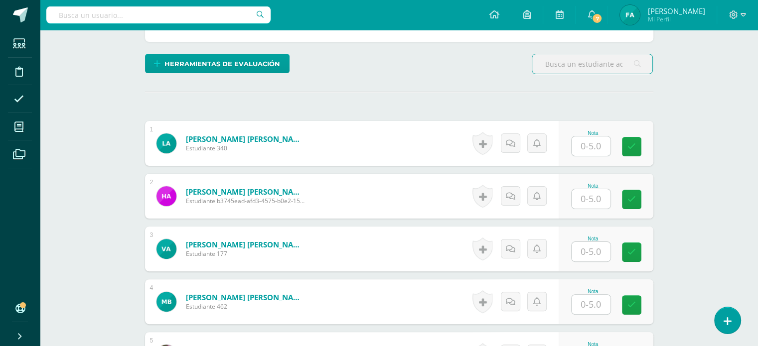
scroll to position [226, 0]
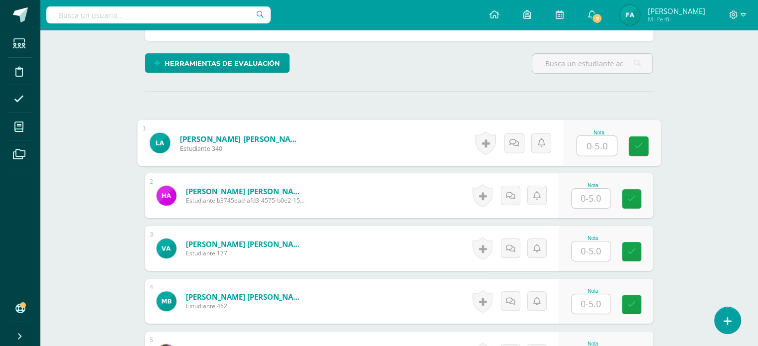
click at [592, 147] on input "text" at bounding box center [597, 146] width 40 height 20
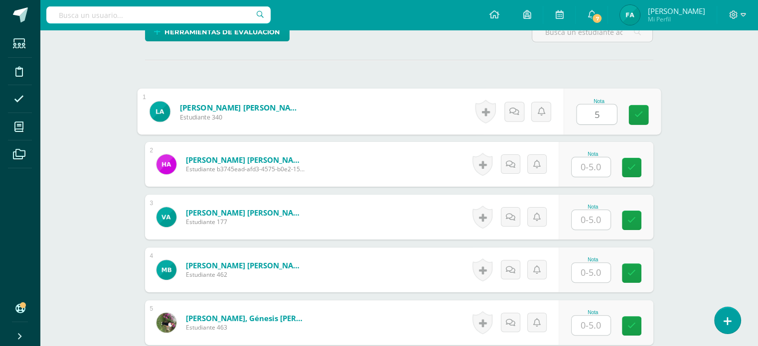
scroll to position [258, 0]
type input "5"
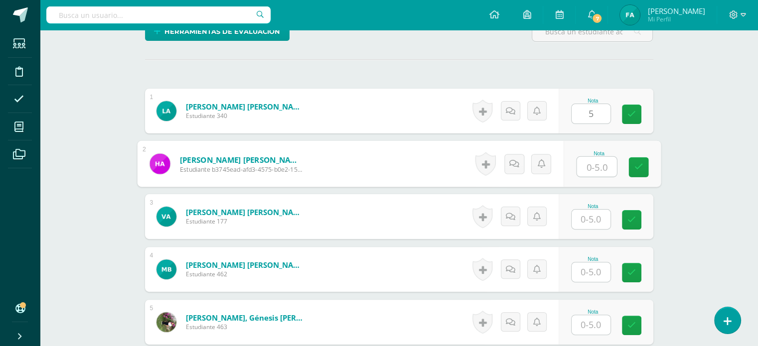
click at [591, 159] on input "text" at bounding box center [597, 167] width 40 height 20
type input "3"
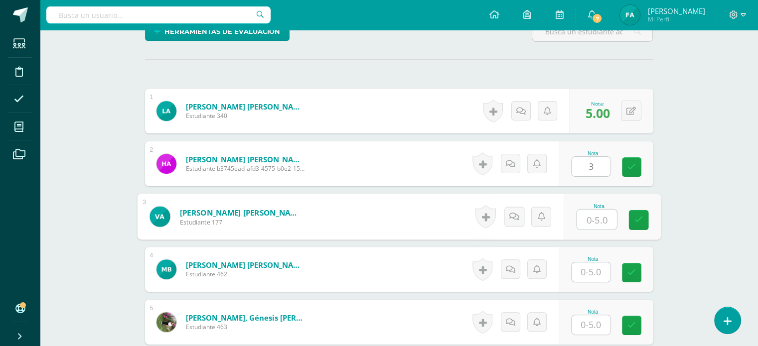
click at [590, 215] on input "text" at bounding box center [597, 220] width 40 height 20
type input "5"
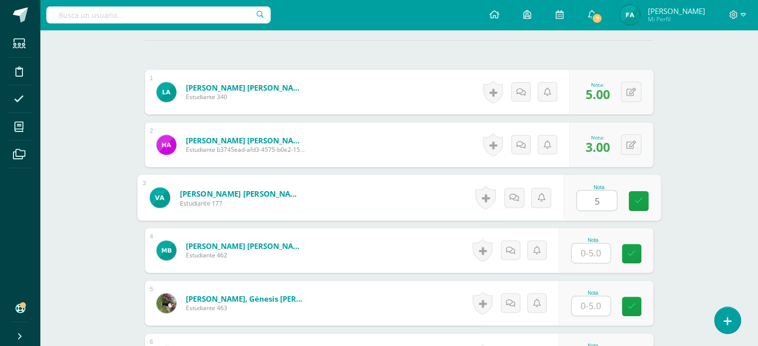
scroll to position [277, 0]
type input "4"
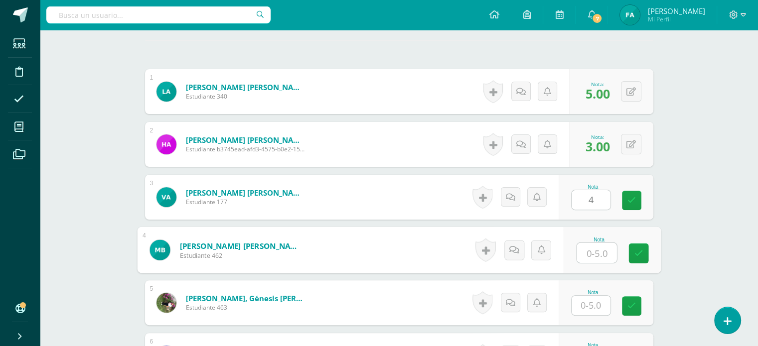
click at [589, 252] on input "text" at bounding box center [597, 253] width 40 height 20
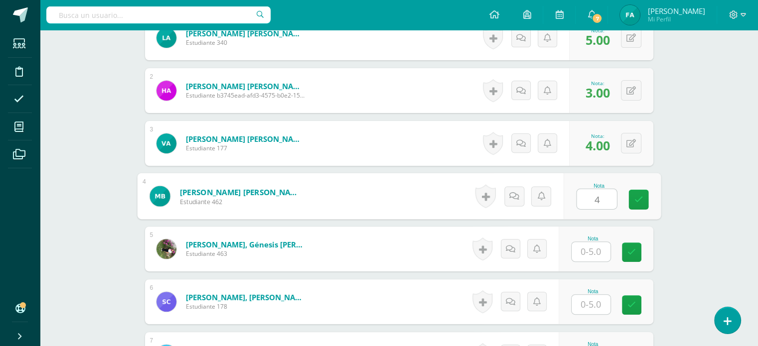
scroll to position [347, 0]
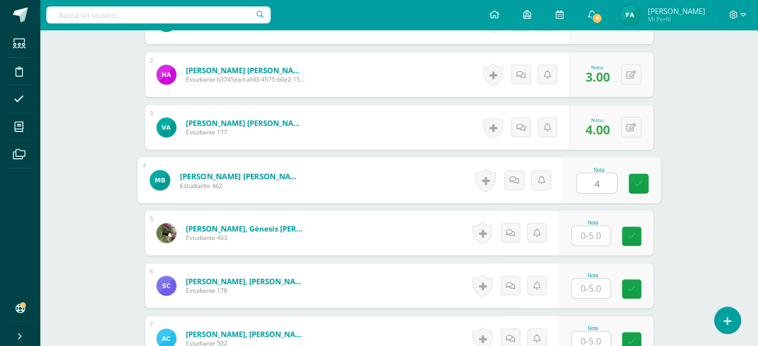
type input "4"
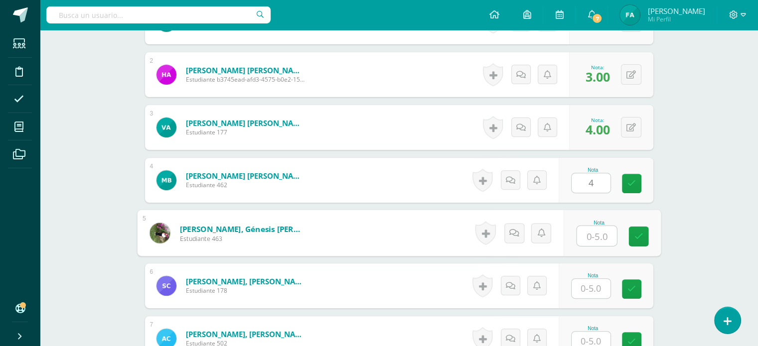
click at [591, 231] on input "text" at bounding box center [597, 236] width 40 height 20
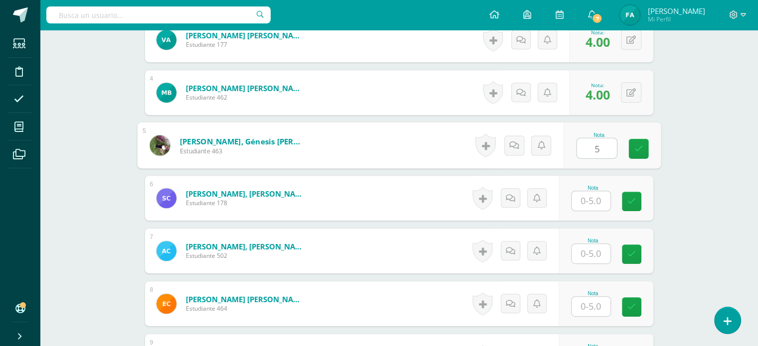
scroll to position [458, 0]
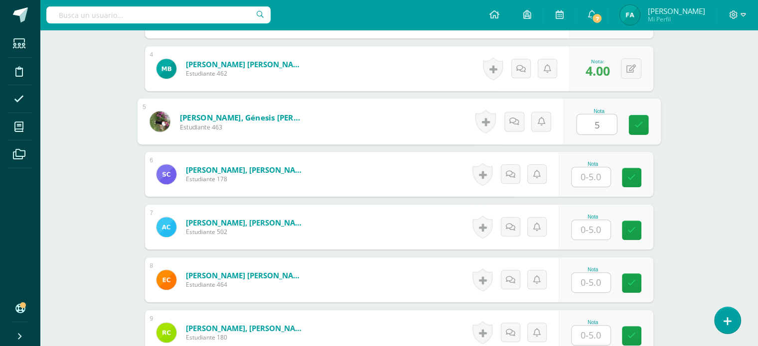
type input "5"
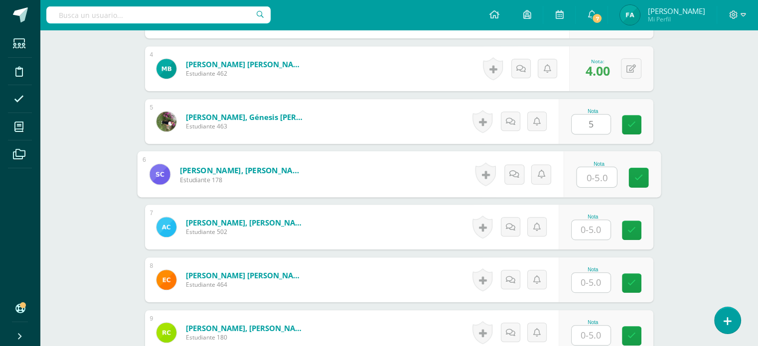
click at [594, 174] on input "text" at bounding box center [597, 177] width 40 height 20
type input "4"
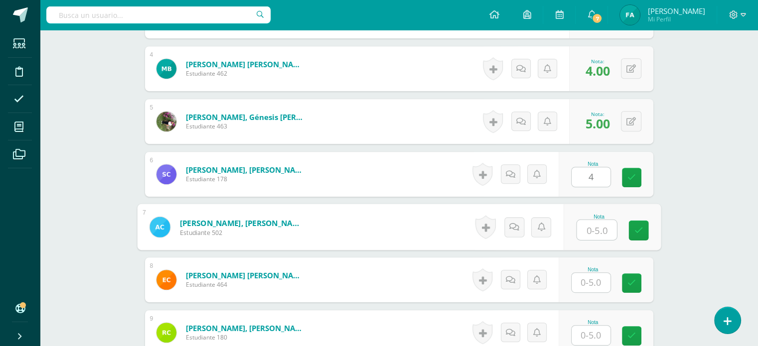
click at [594, 223] on input "text" at bounding box center [597, 230] width 40 height 20
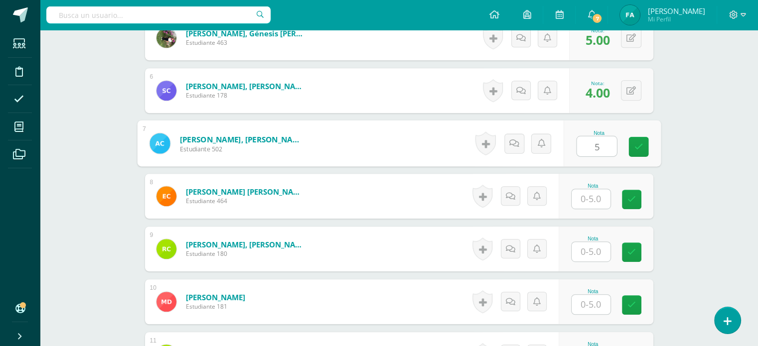
scroll to position [548, 0]
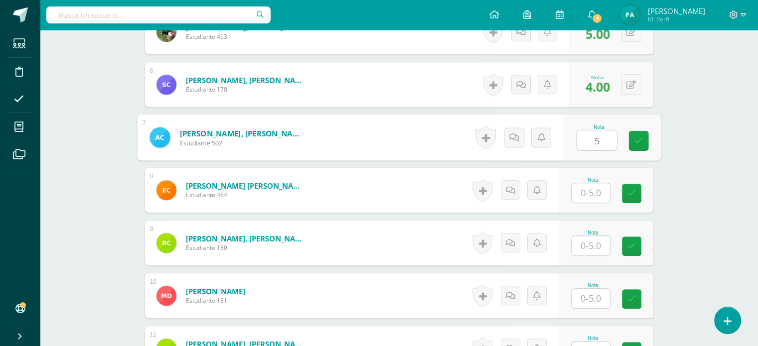
type input "5"
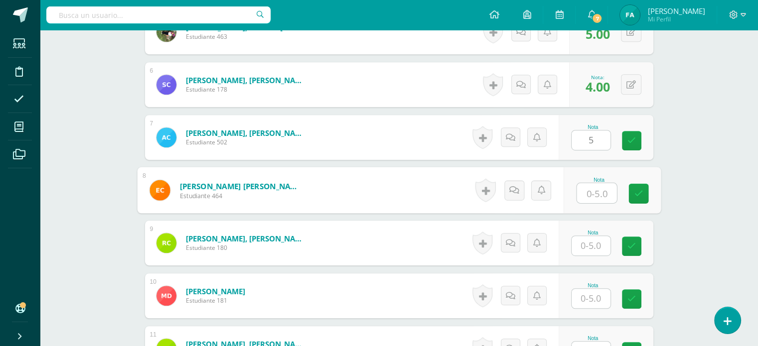
click at [593, 194] on input "text" at bounding box center [597, 193] width 40 height 20
type input "3"
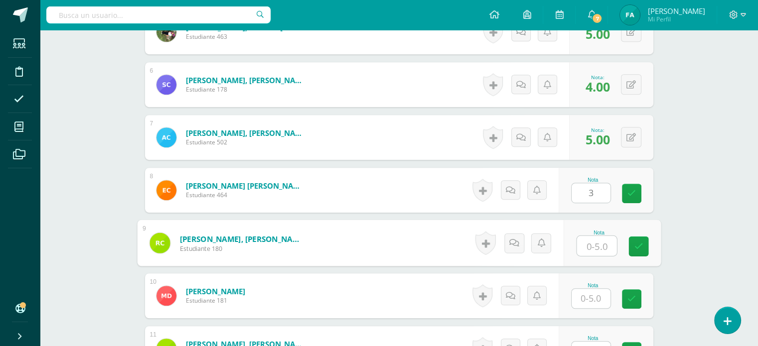
click at [587, 253] on input "text" at bounding box center [597, 246] width 40 height 20
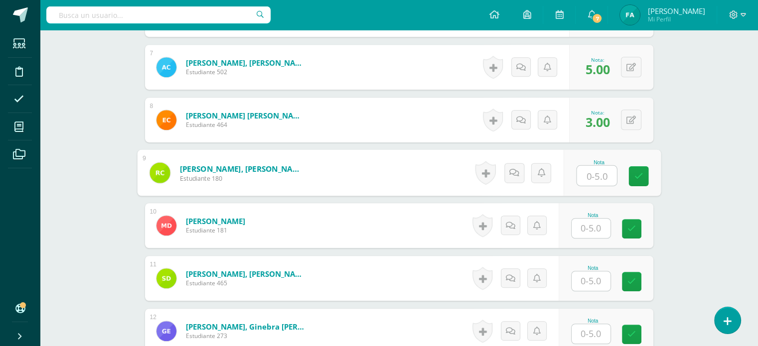
scroll to position [619, 0]
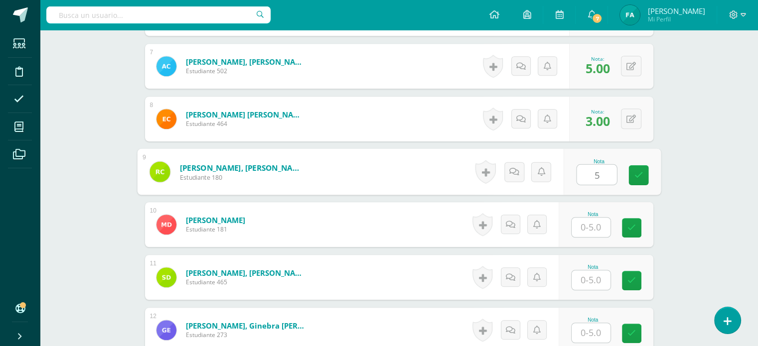
type input "5"
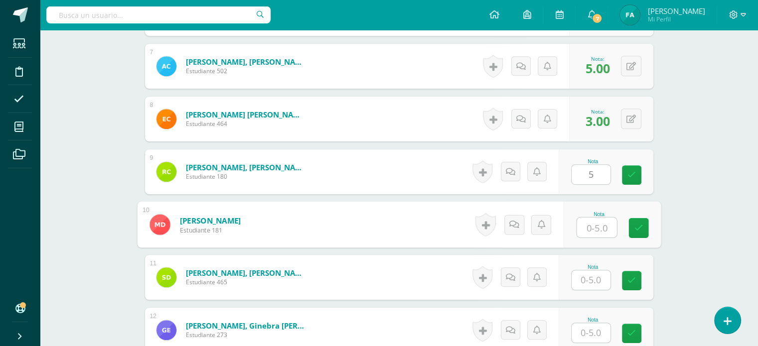
click at [598, 227] on input "text" at bounding box center [597, 228] width 40 height 20
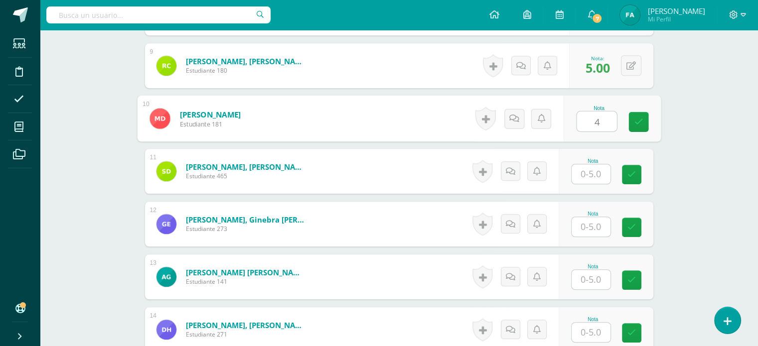
scroll to position [729, 0]
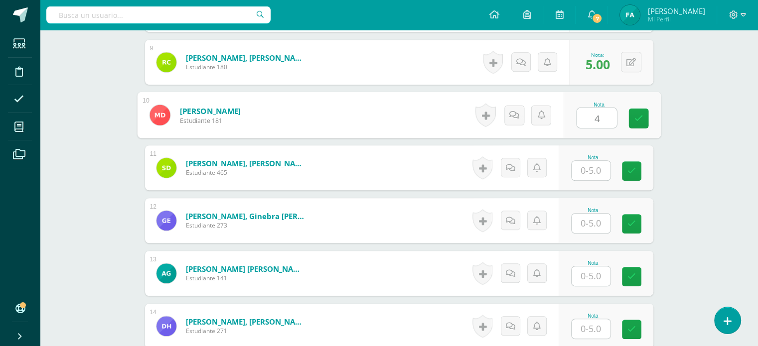
type input "4"
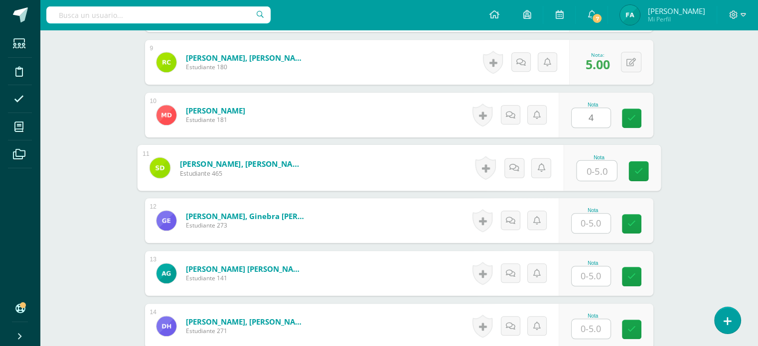
click at [596, 169] on input "text" at bounding box center [597, 171] width 40 height 20
type input "5"
type input "4"
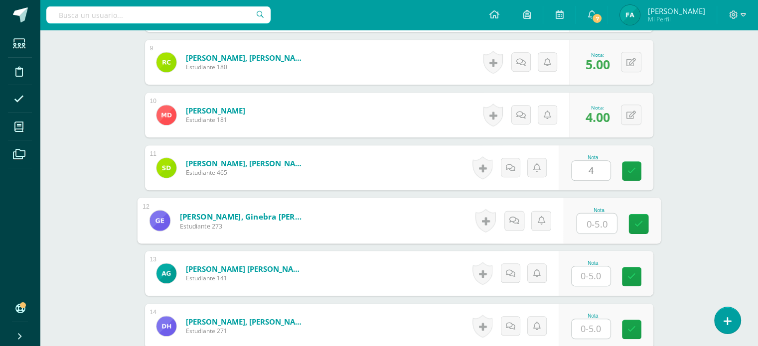
click at [583, 230] on input "text" at bounding box center [597, 224] width 40 height 20
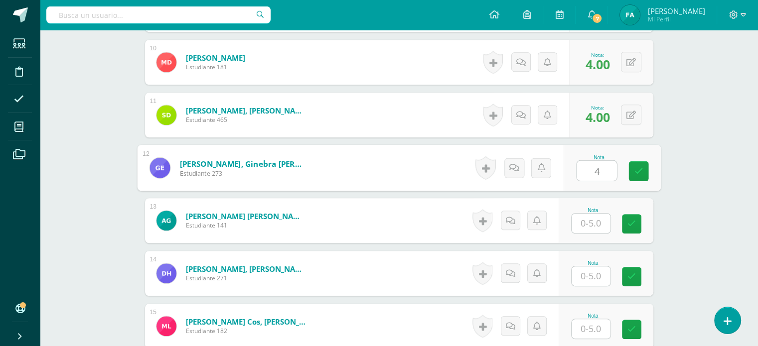
scroll to position [783, 0]
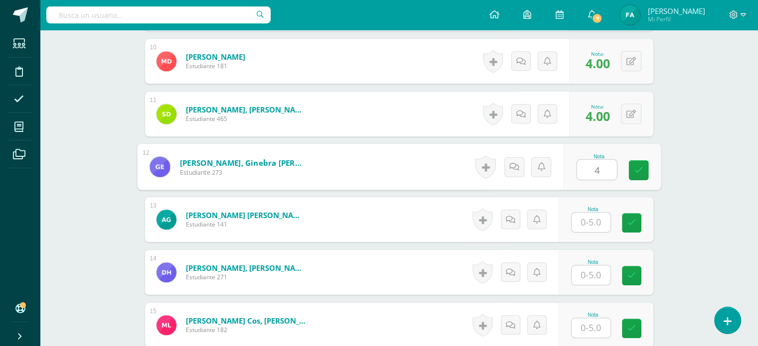
type input "4"
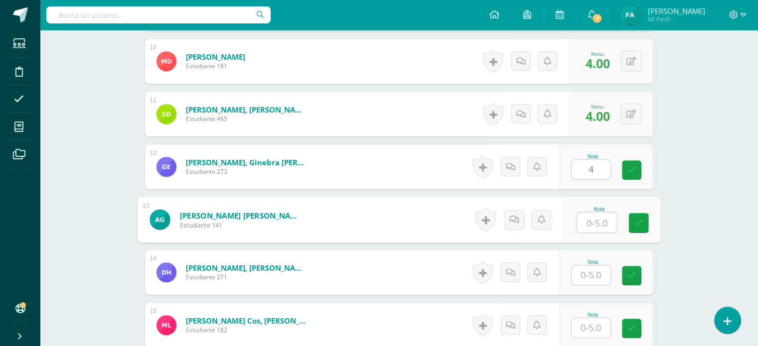
click at [590, 221] on input "text" at bounding box center [597, 223] width 40 height 20
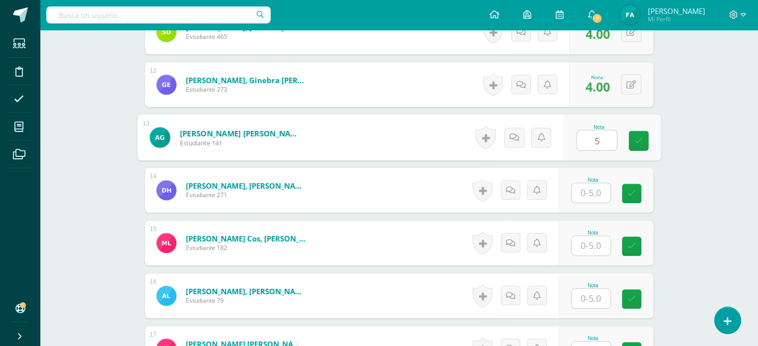
type input "5"
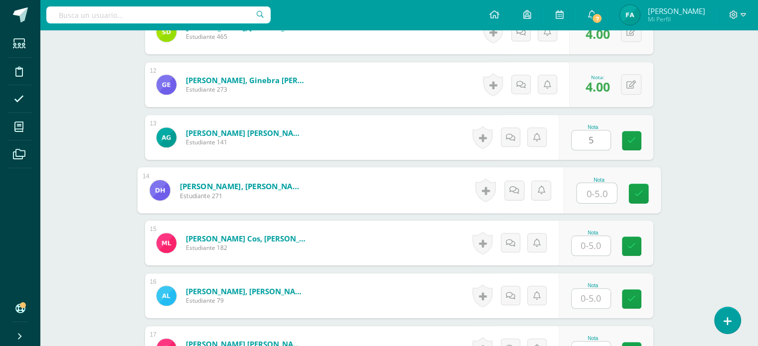
click at [593, 187] on input "text" at bounding box center [597, 193] width 40 height 20
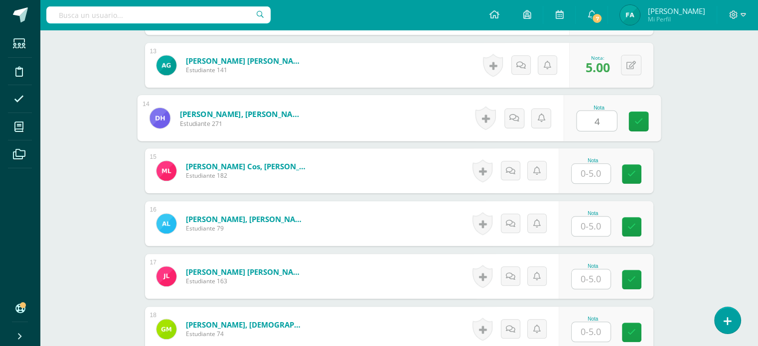
scroll to position [939, 0]
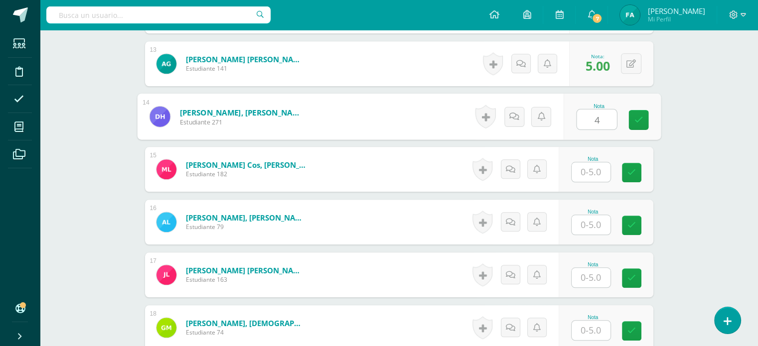
type input "4"
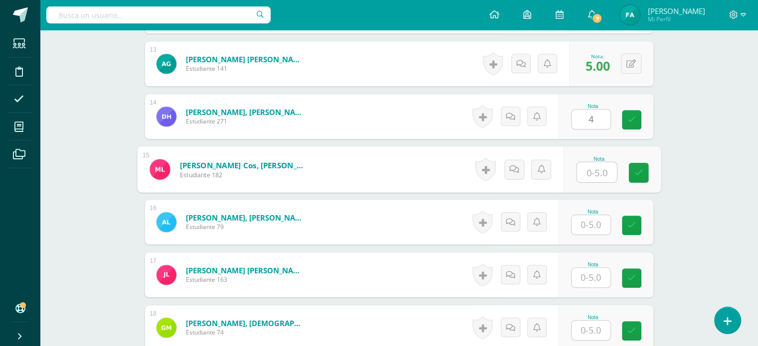
click at [595, 167] on input "text" at bounding box center [597, 172] width 40 height 20
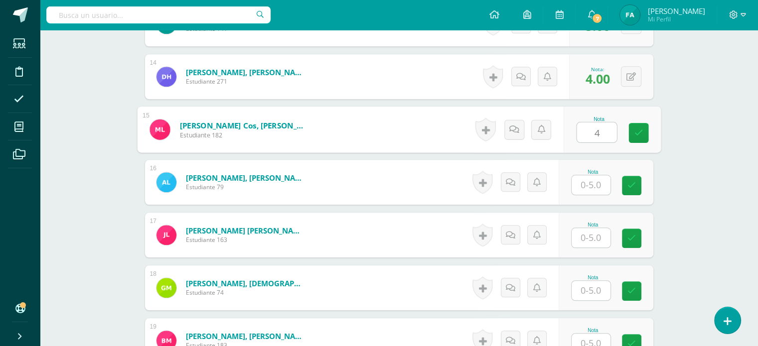
scroll to position [983, 0]
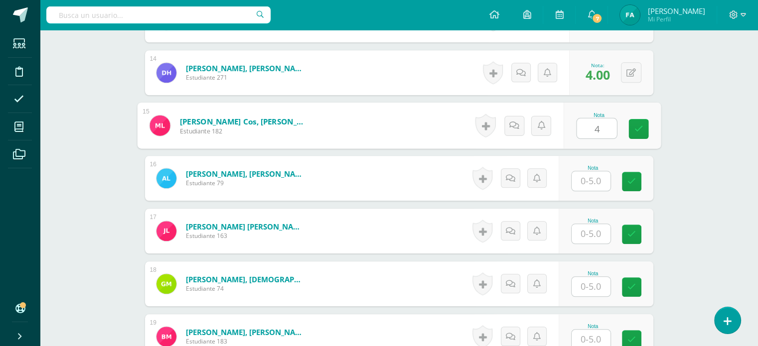
type input "4"
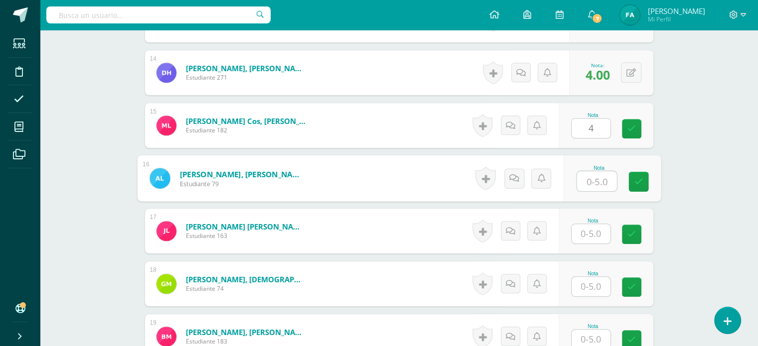
click at [596, 180] on input "text" at bounding box center [597, 181] width 40 height 20
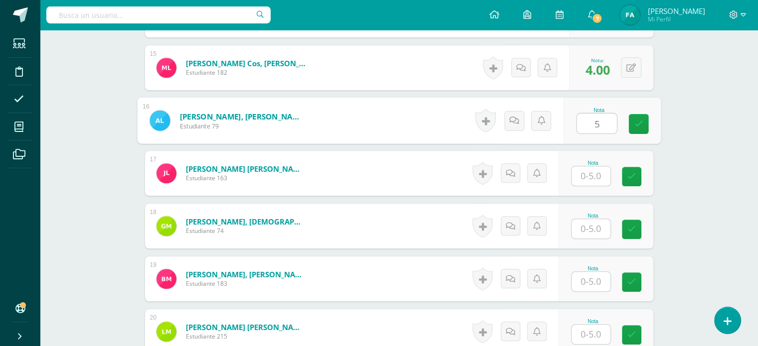
scroll to position [1049, 0]
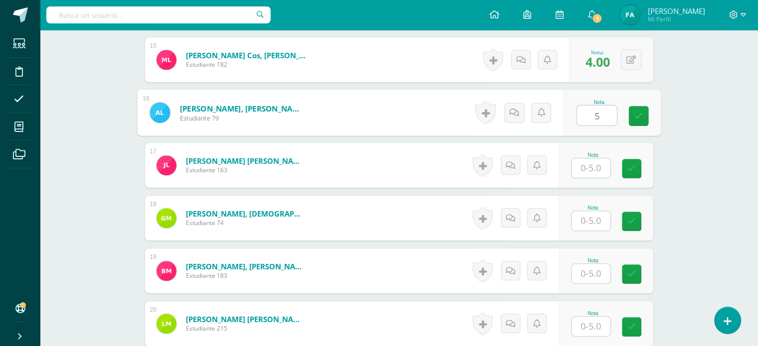
type input "5"
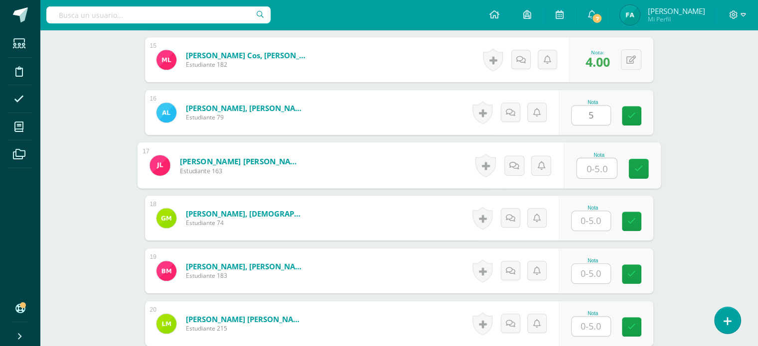
click at [596, 165] on input "text" at bounding box center [597, 168] width 40 height 20
type input "3"
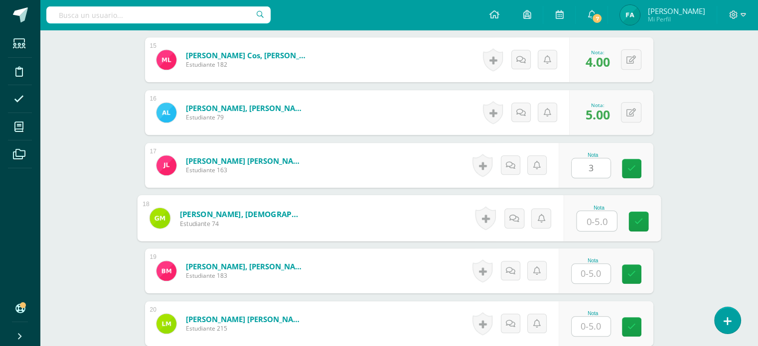
click at [591, 216] on input "text" at bounding box center [597, 221] width 40 height 20
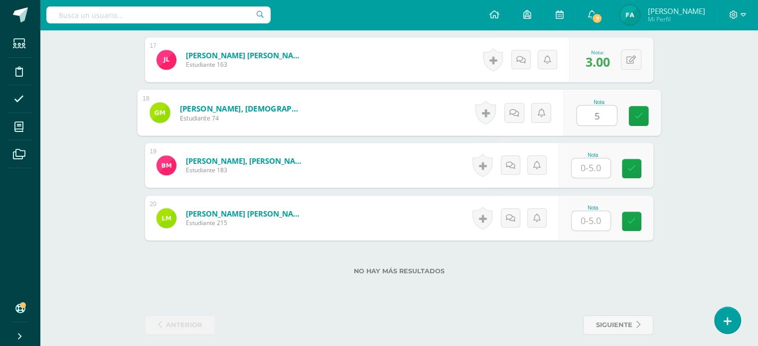
scroll to position [1157, 0]
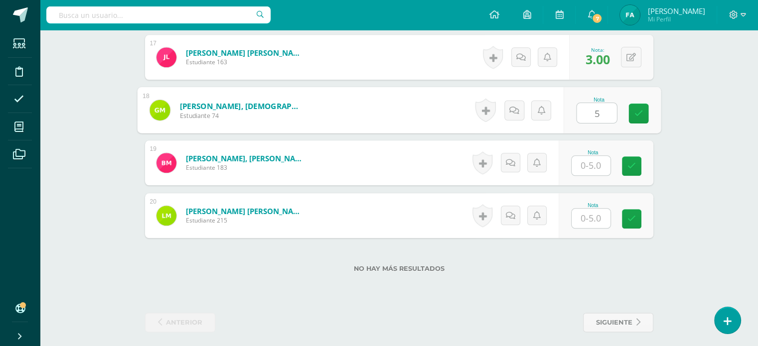
type input "5"
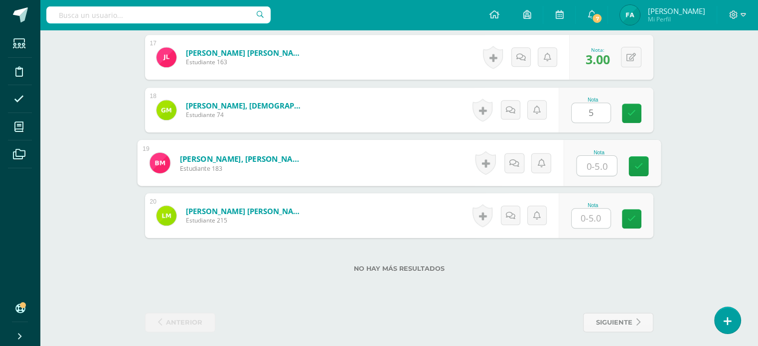
click at [597, 160] on input "text" at bounding box center [597, 166] width 40 height 20
type input "4"
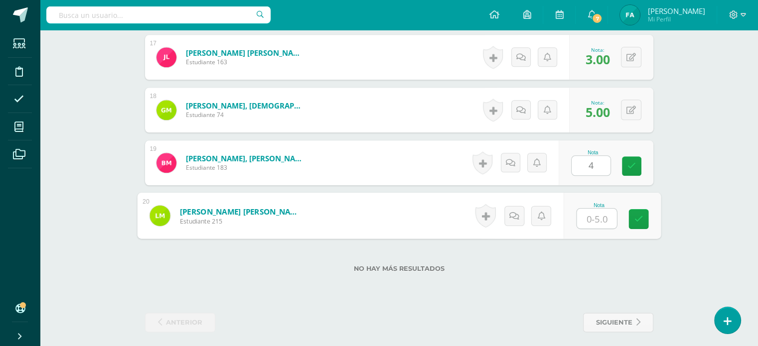
click at [592, 210] on input "text" at bounding box center [597, 219] width 40 height 20
type input "5"
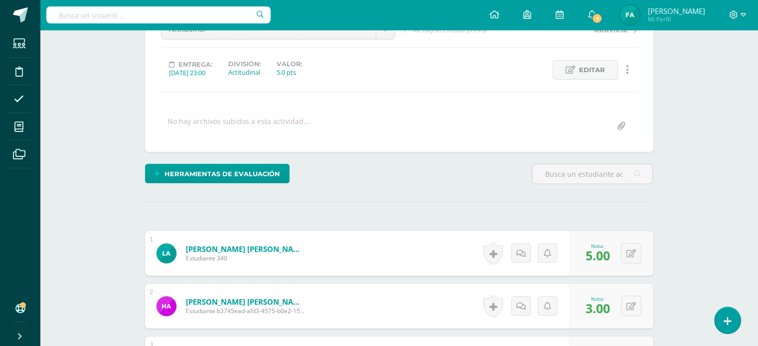
scroll to position [0, 0]
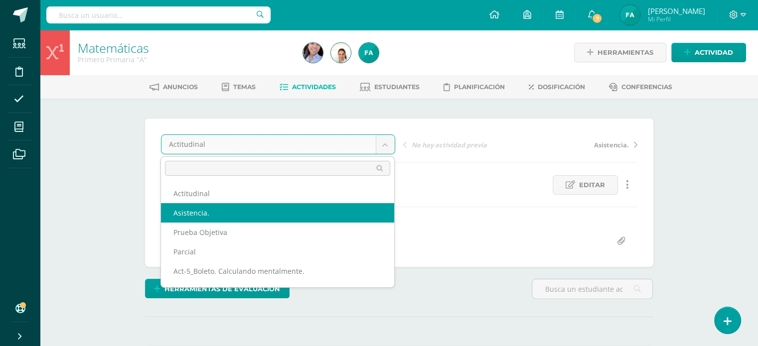
select select "/dashboard/teacher/grade-activity/120984/"
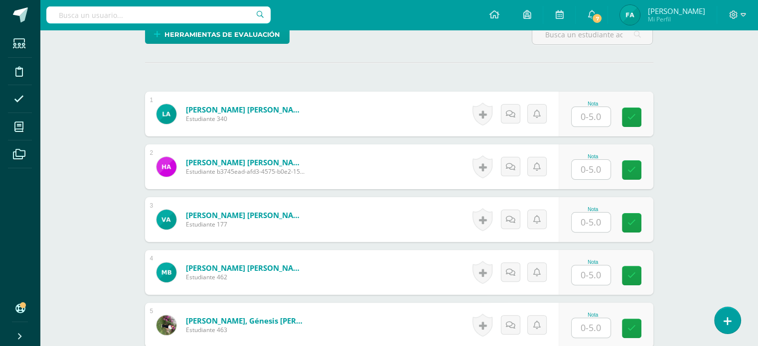
scroll to position [255, 0]
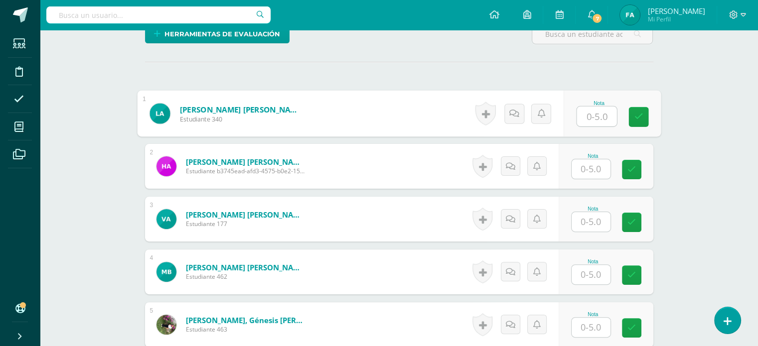
click at [586, 117] on input "text" at bounding box center [597, 117] width 40 height 20
type input "5"
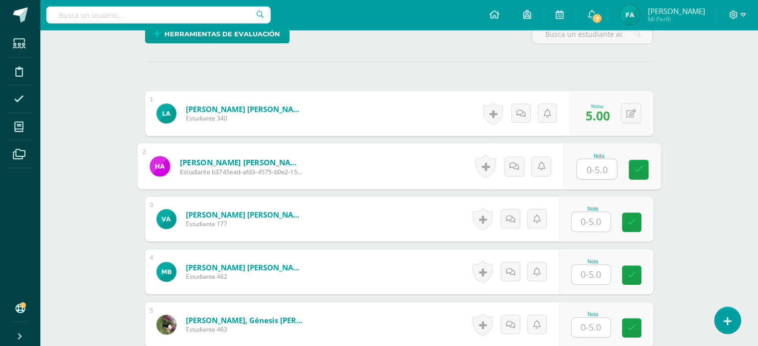
scroll to position [256, 0]
type input "4"
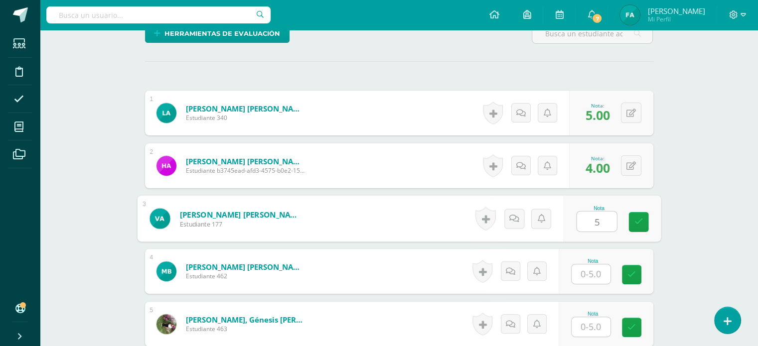
type input "5"
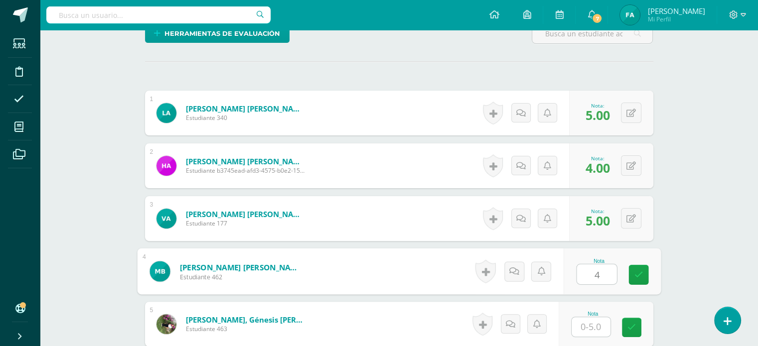
type input "4"
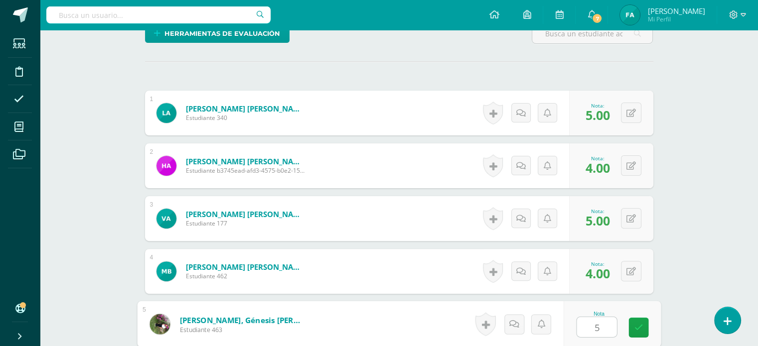
type input "5"
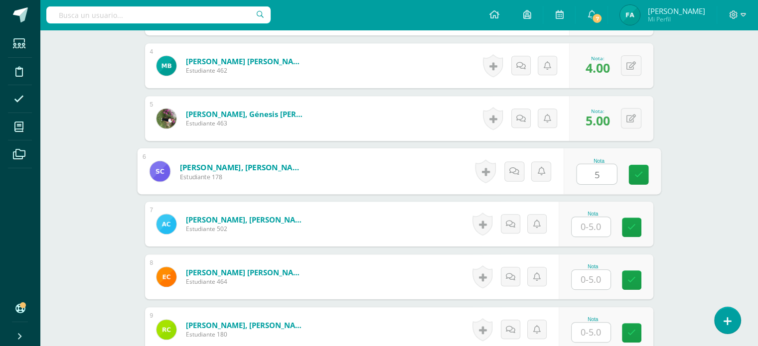
type input "5"
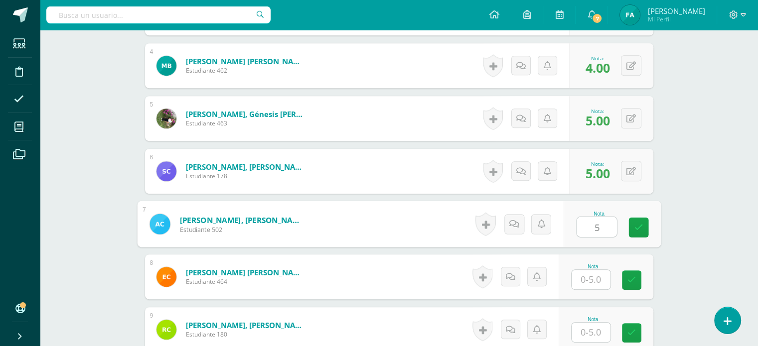
type input "5"
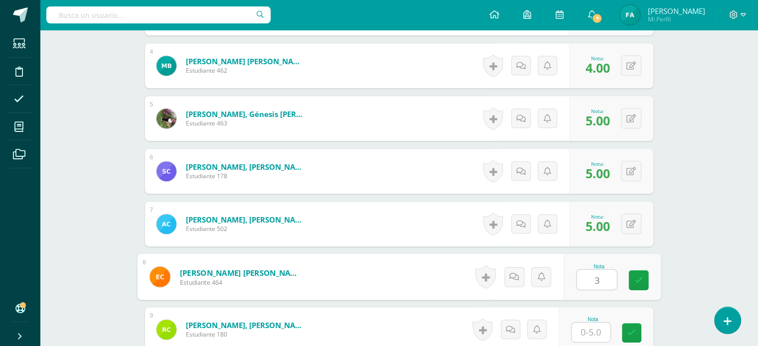
type input "3"
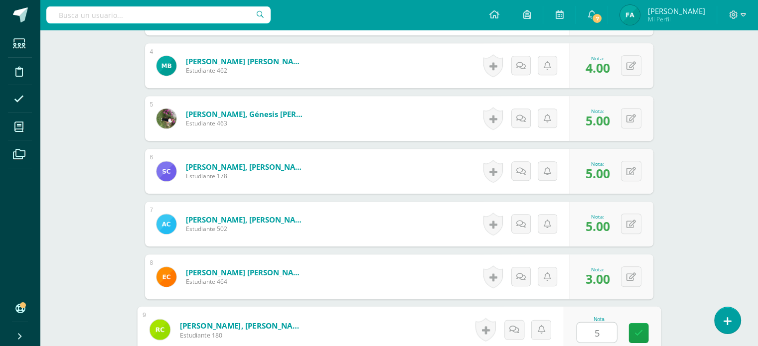
type input "5"
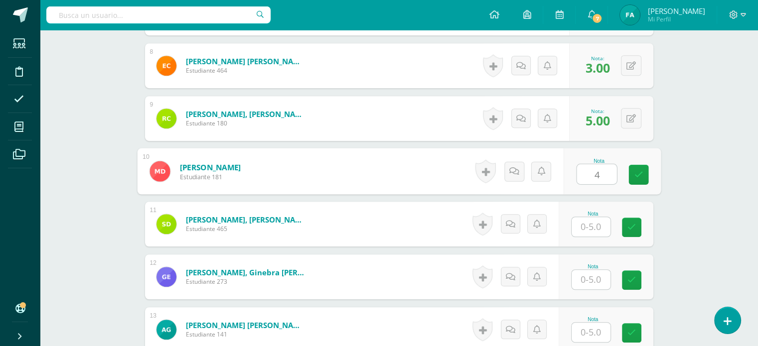
type input "4"
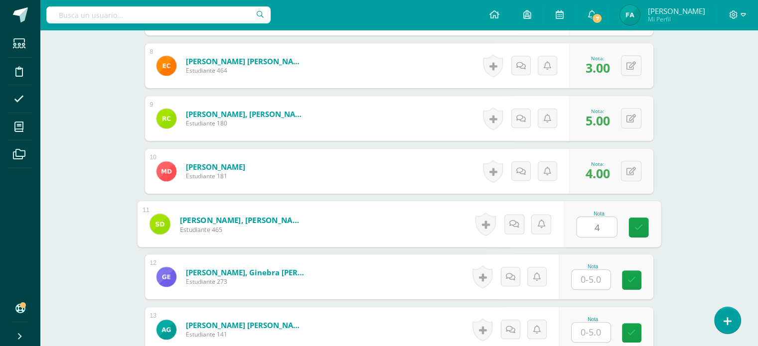
type input "4"
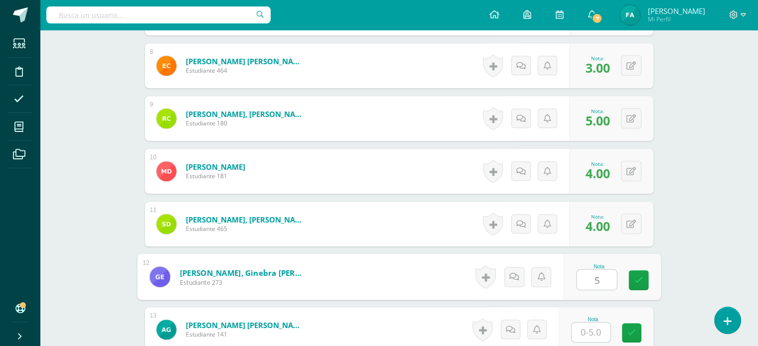
type input "5"
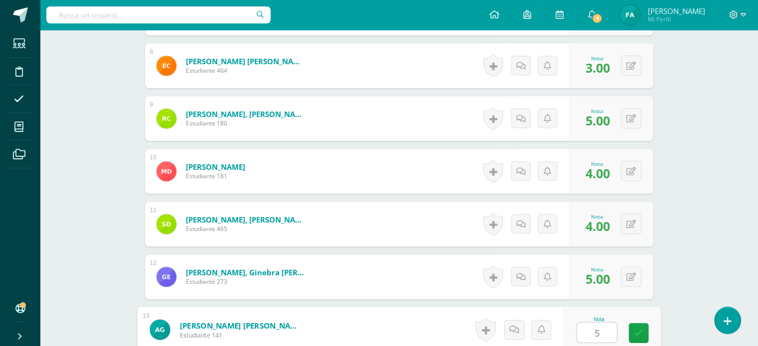
type input "5"
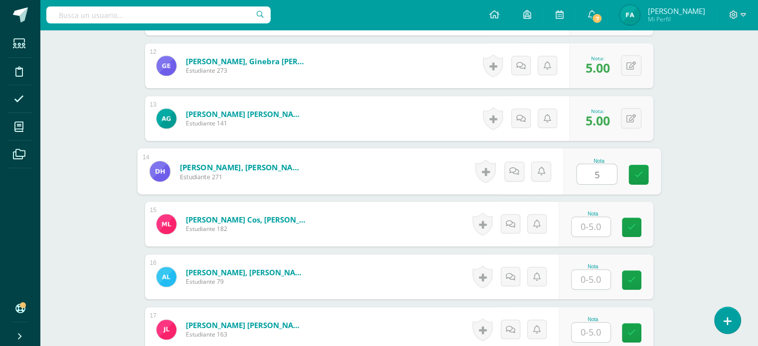
type input "5"
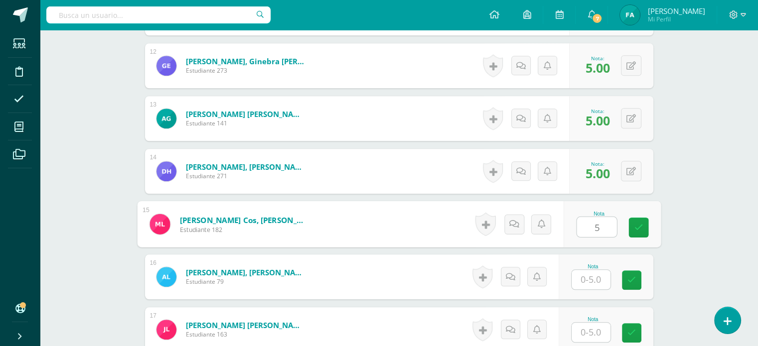
type input "5"
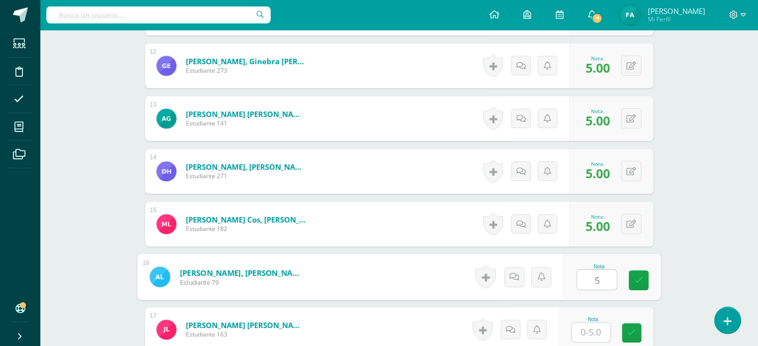
type input "5"
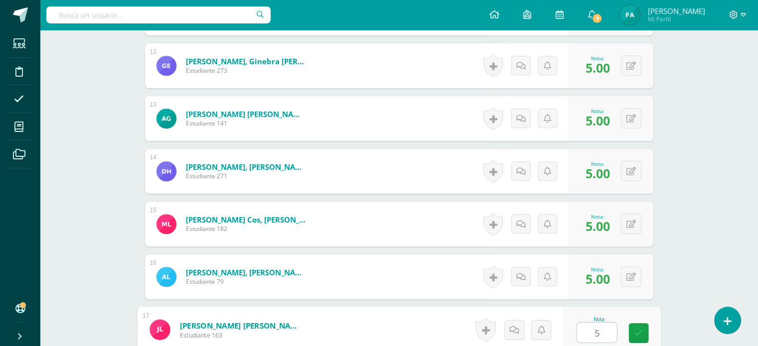
type input "5"
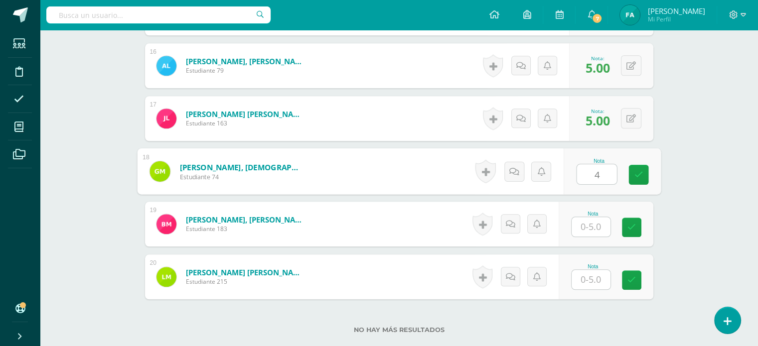
type input "4"
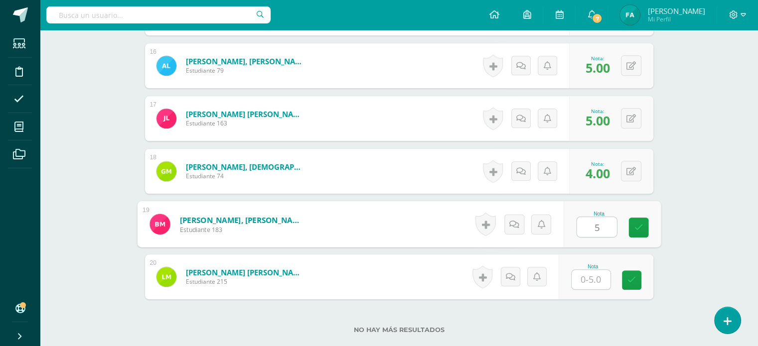
type input "5"
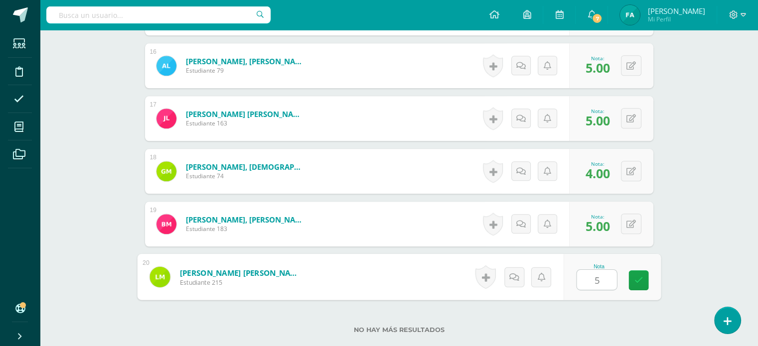
type input "5"
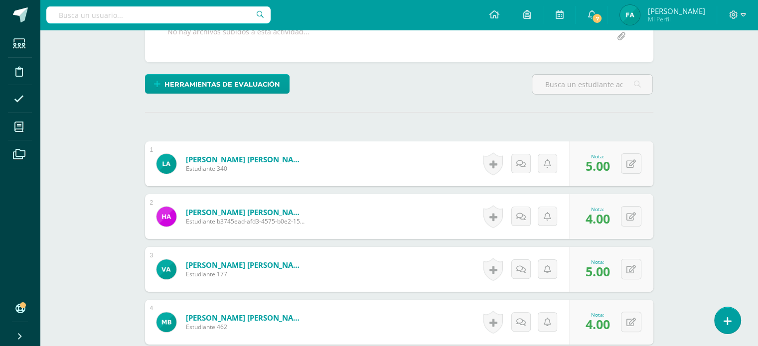
scroll to position [0, 0]
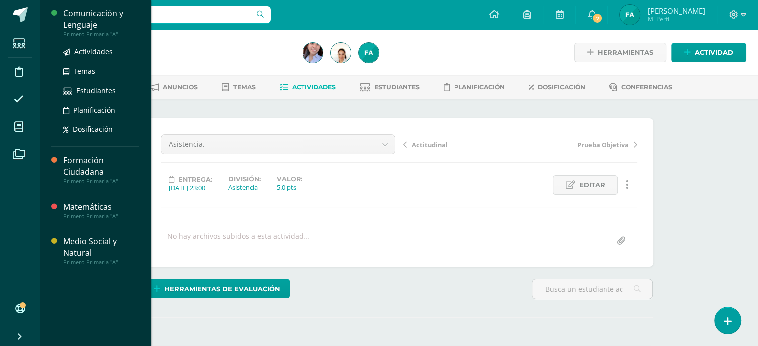
click at [97, 23] on div "Comunicación y Lenguaje" at bounding box center [101, 19] width 76 height 23
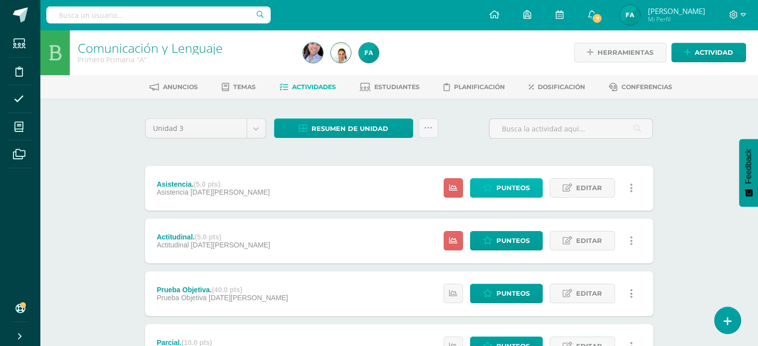
click at [510, 185] on span "Punteos" at bounding box center [512, 188] width 33 height 18
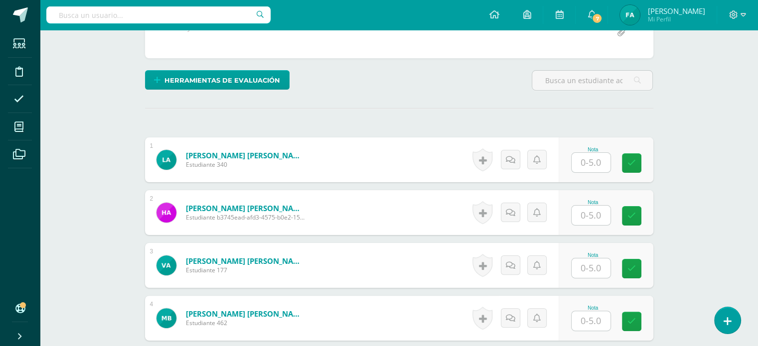
scroll to position [209, 0]
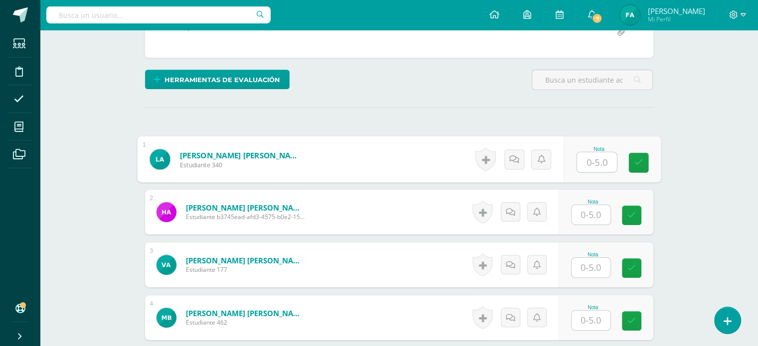
click at [591, 165] on input "text" at bounding box center [597, 162] width 40 height 20
type input "5"
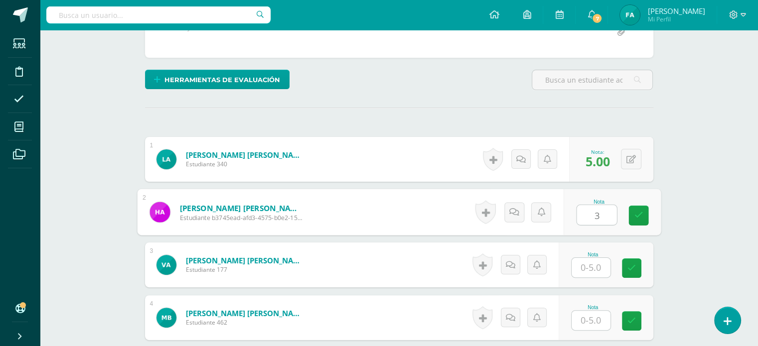
scroll to position [210, 0]
type input "3"
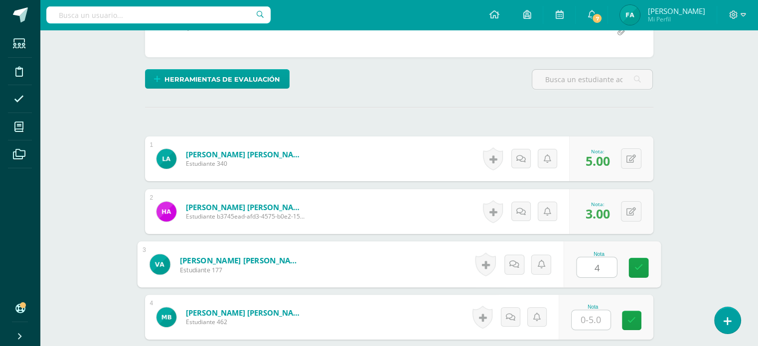
type input "4"
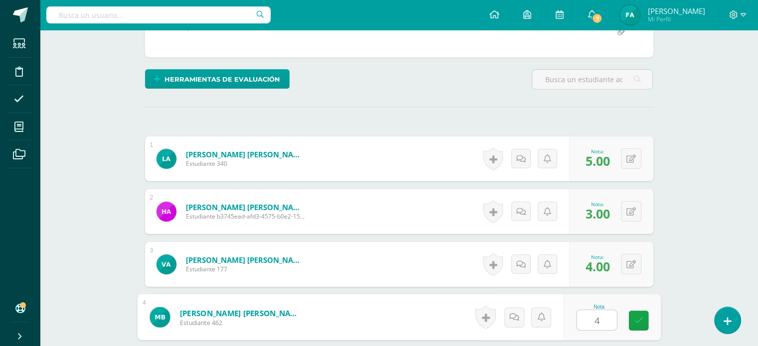
type input "4"
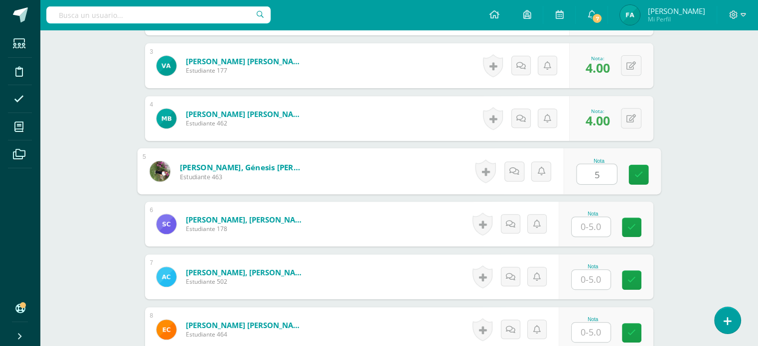
type input "5"
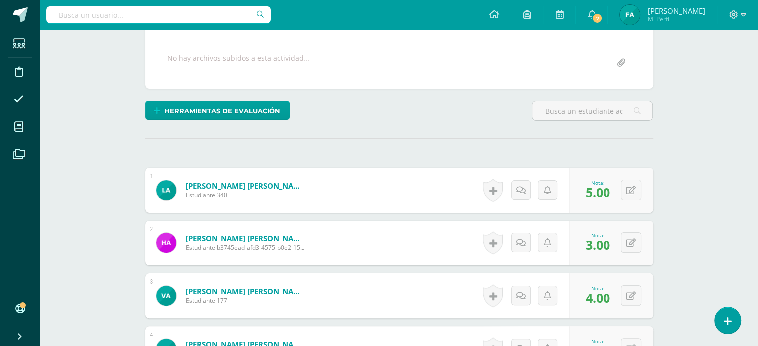
scroll to position [177, 0]
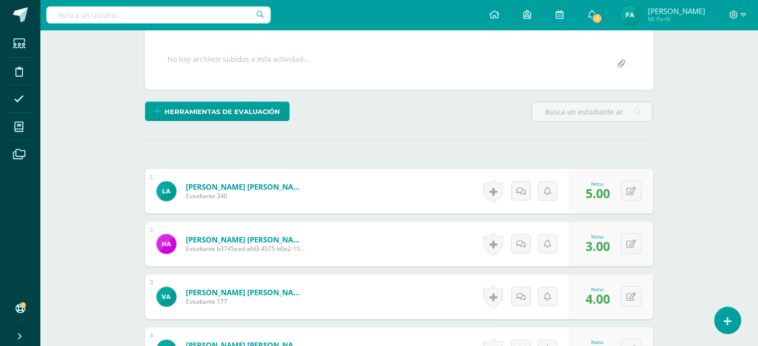
click at [609, 196] on span "5.00" at bounding box center [598, 193] width 24 height 17
click at [625, 196] on div "0 Logros Logros obtenidos Aún no hay logros agregados Nota: 5.00" at bounding box center [617, 191] width 87 height 46
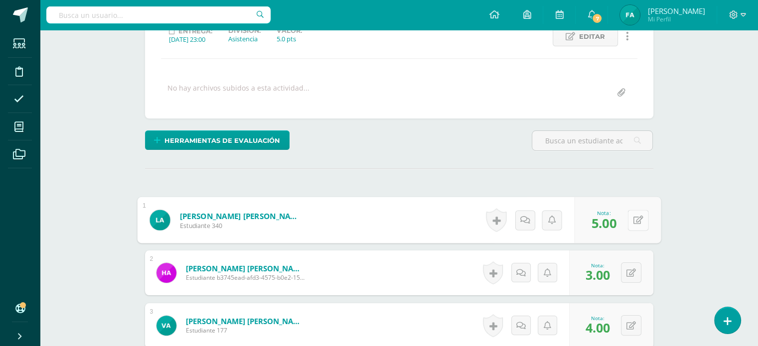
scroll to position [151, 0]
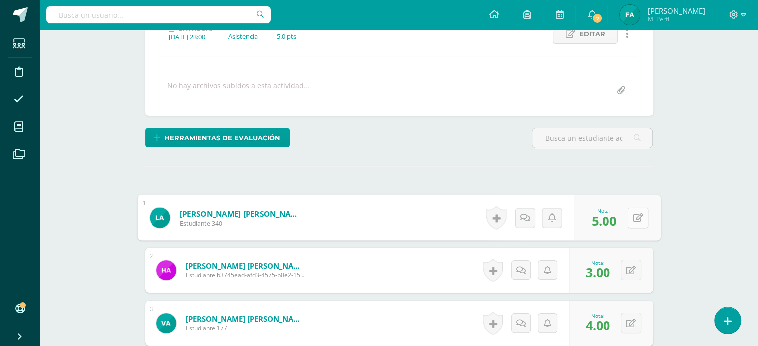
click at [632, 211] on button at bounding box center [637, 217] width 21 height 21
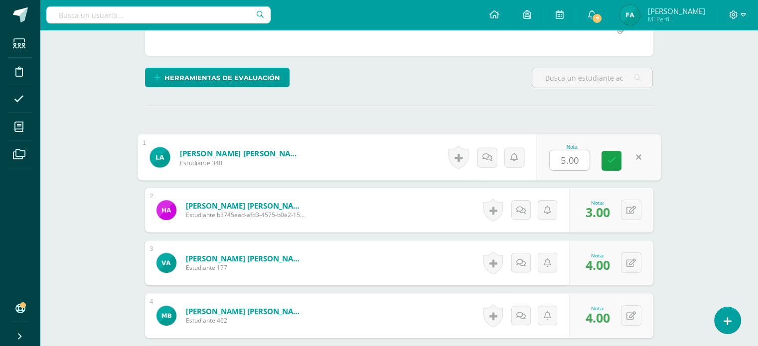
scroll to position [213, 0]
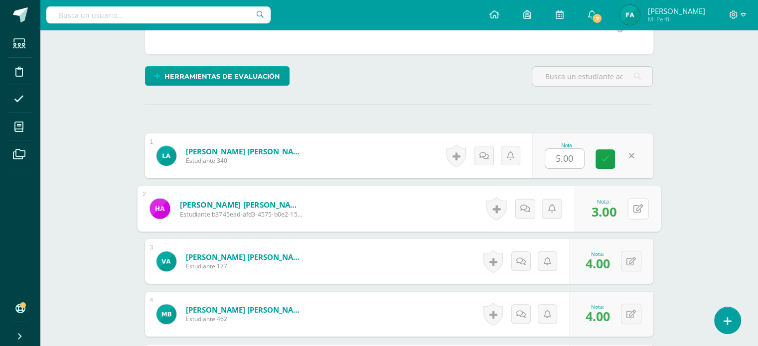
click at [633, 211] on icon at bounding box center [638, 208] width 10 height 8
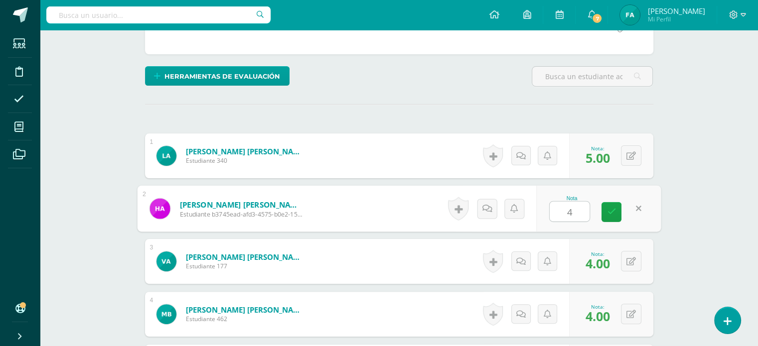
type input "4"
click at [610, 257] on div "Nota: 4.00" at bounding box center [598, 261] width 32 height 21
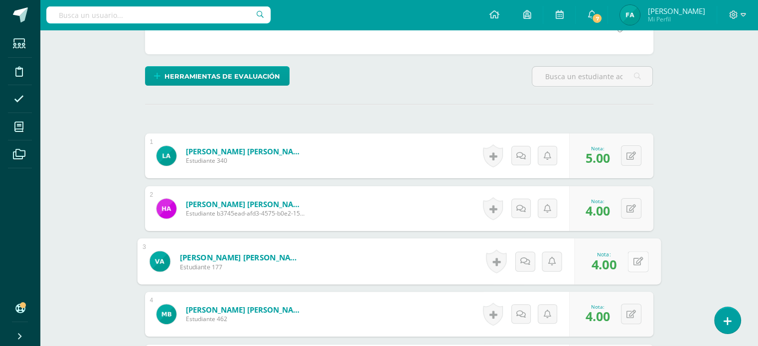
click at [624, 259] on div "0 Logros Logros obtenidos Aún no hay logros agregados Nota: 4.00" at bounding box center [617, 262] width 87 height 46
click at [641, 260] on icon at bounding box center [638, 261] width 10 height 8
type input "5"
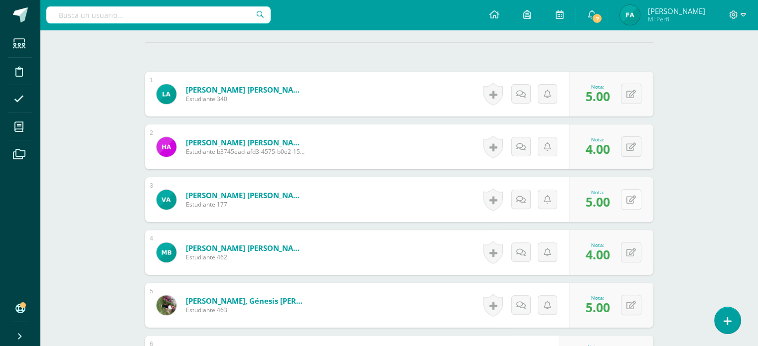
scroll to position [285, 0]
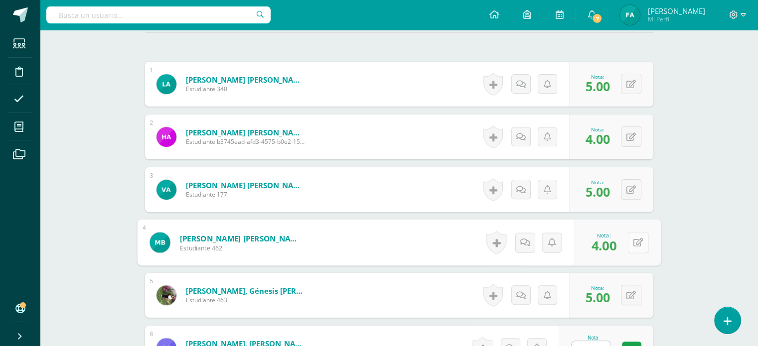
click at [632, 242] on button at bounding box center [637, 242] width 21 height 21
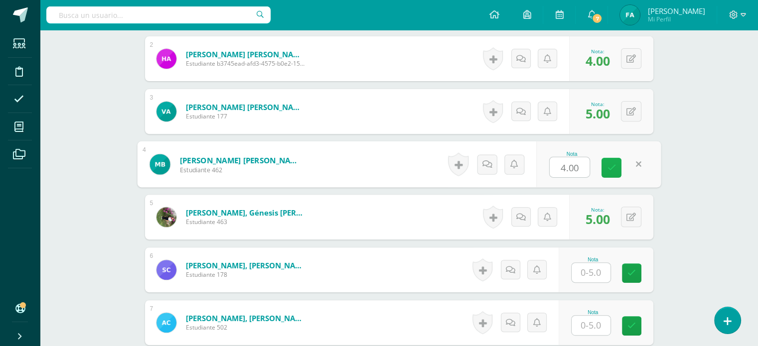
scroll to position [367, 0]
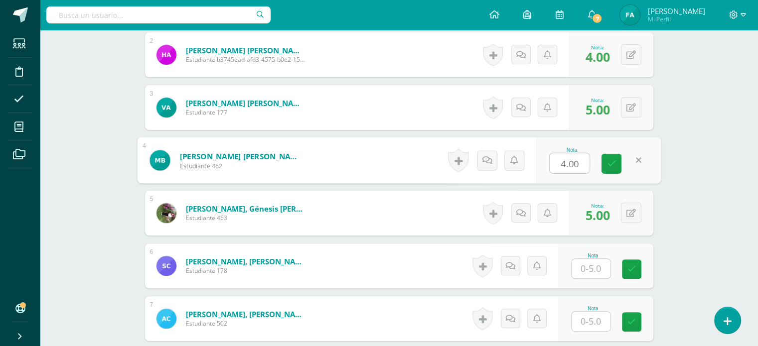
click at [588, 275] on input "text" at bounding box center [591, 268] width 39 height 19
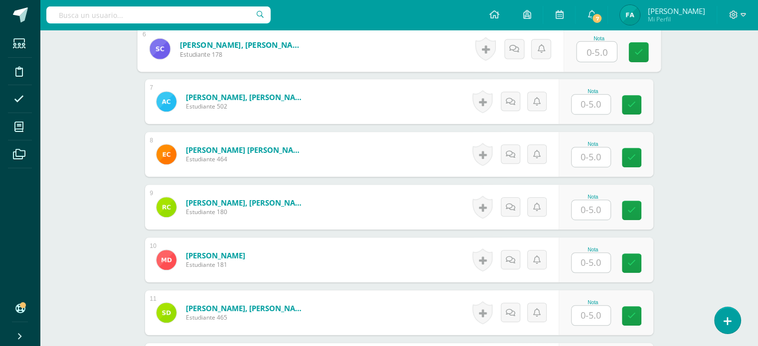
scroll to position [584, 0]
type input "5"
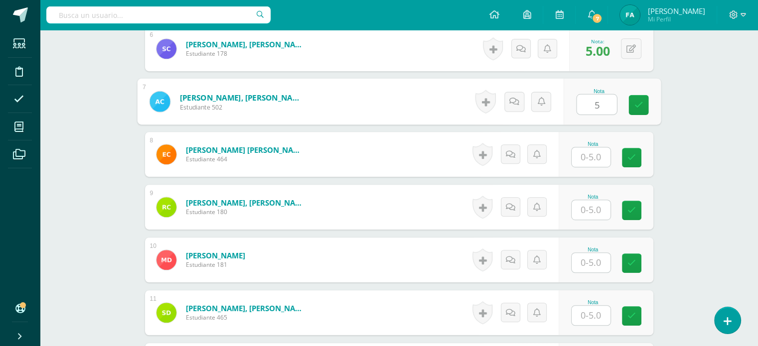
type input "5"
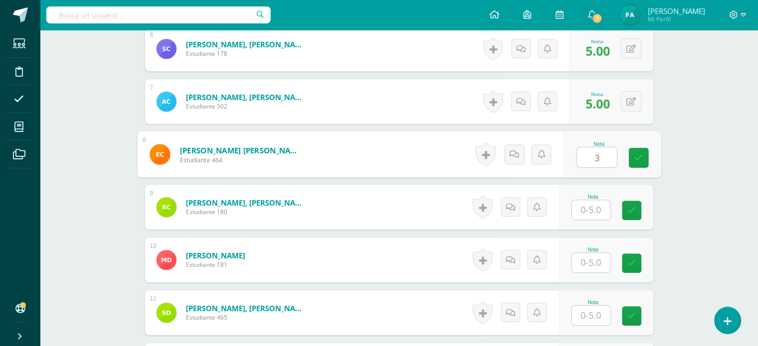
type input "3"
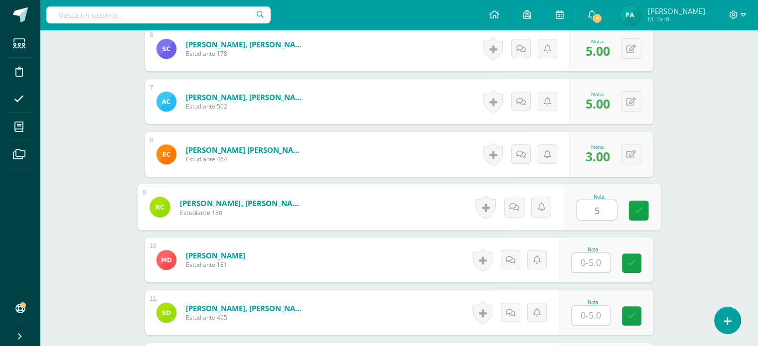
type input "5"
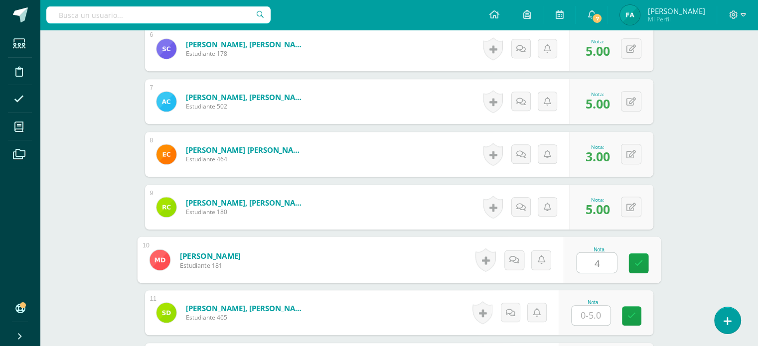
type input "4"
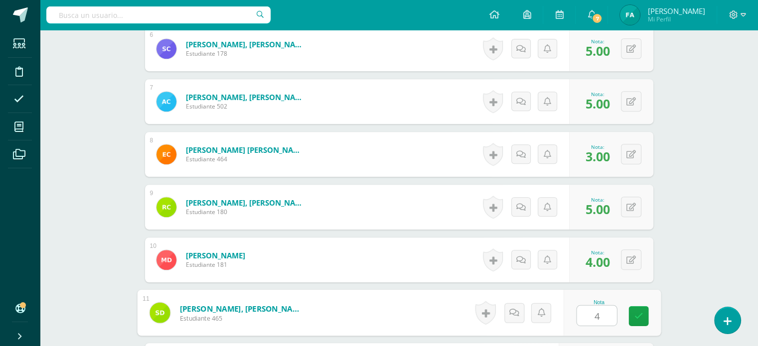
type input "4"
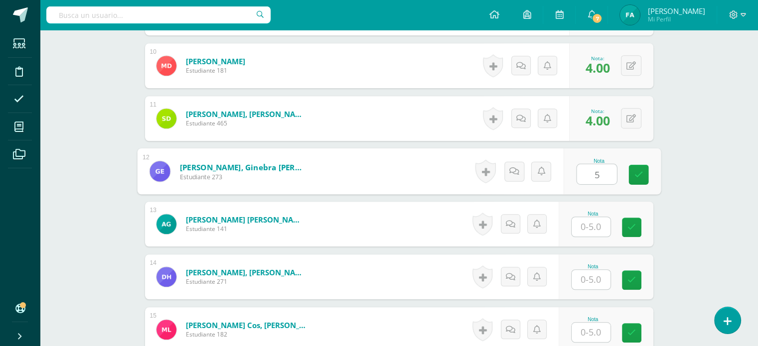
type input "5"
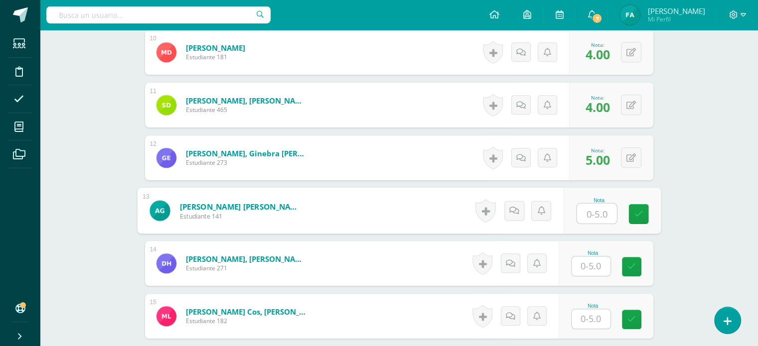
scroll to position [792, 0]
type input "5"
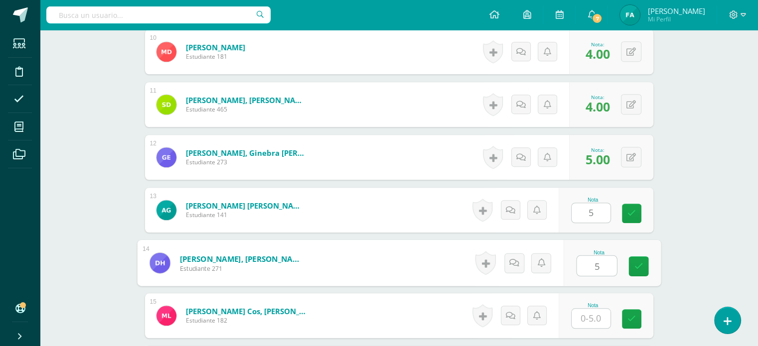
type input "5"
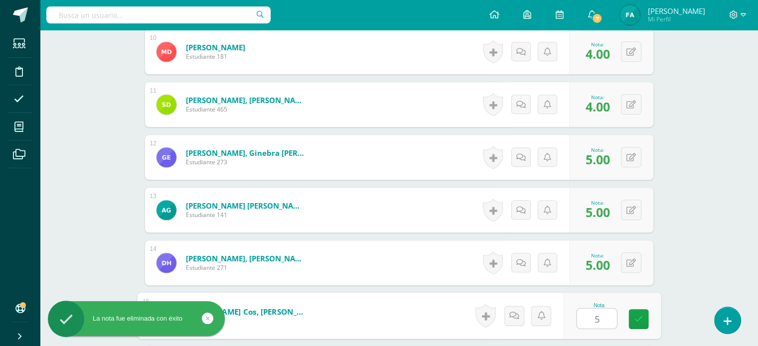
type input "5"
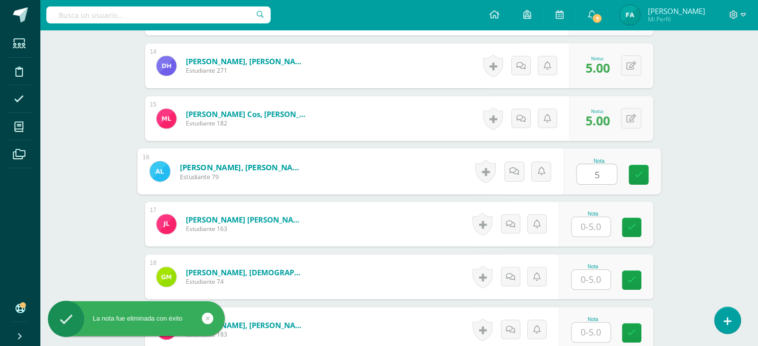
type input "5"
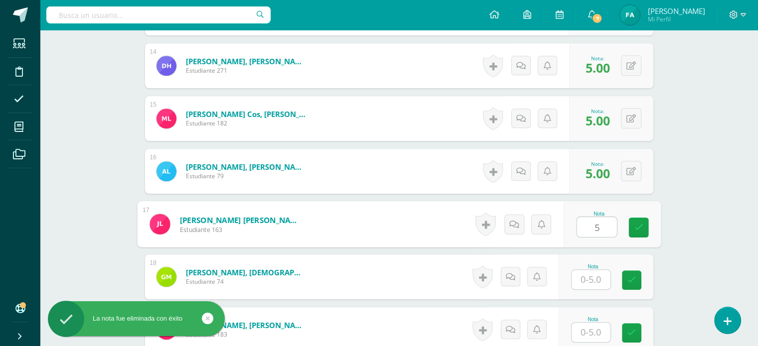
type input "5"
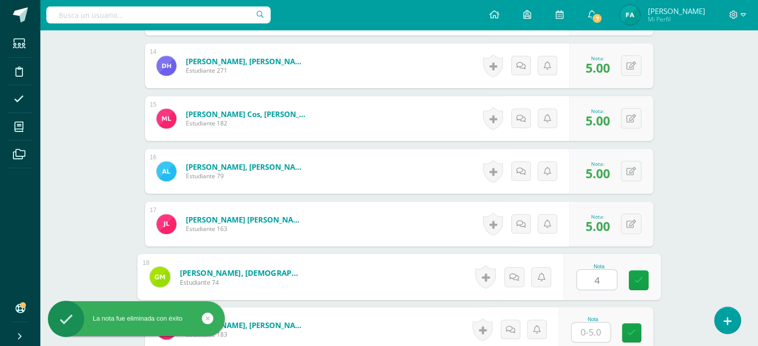
type input "4"
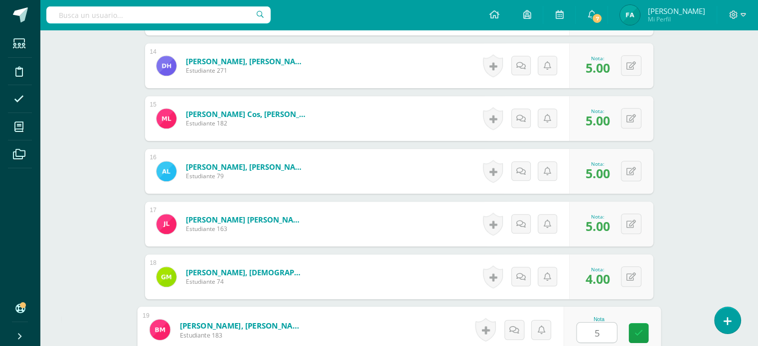
type input "5"
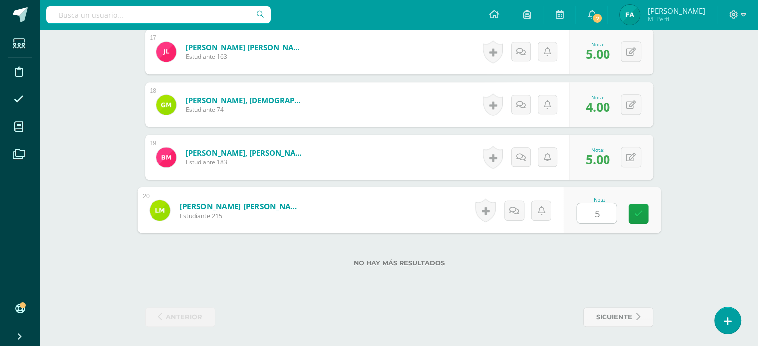
type input "5"
click at [632, 276] on div "No hay más resultados" at bounding box center [399, 256] width 508 height 46
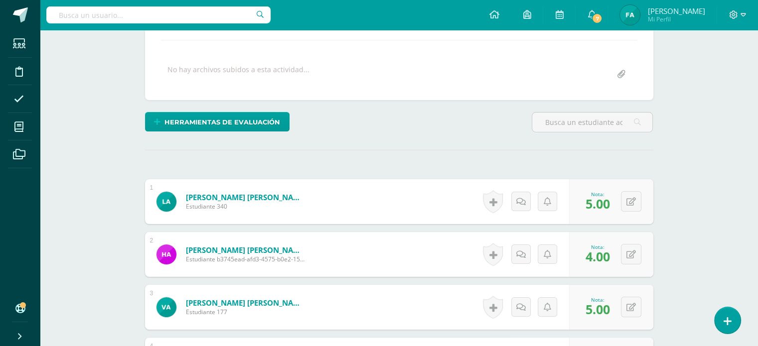
scroll to position [0, 0]
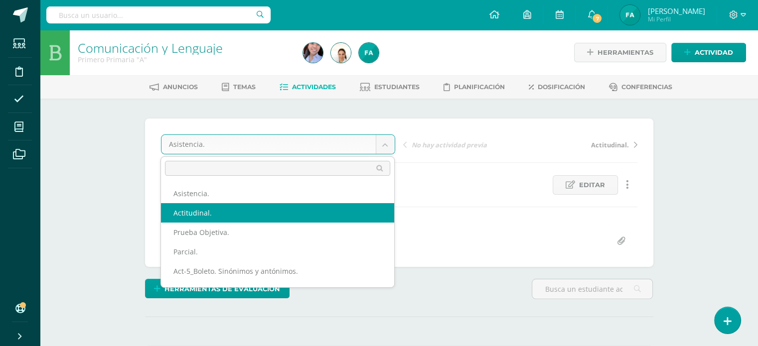
select select "/dashboard/teacher/grade-activity/120700/"
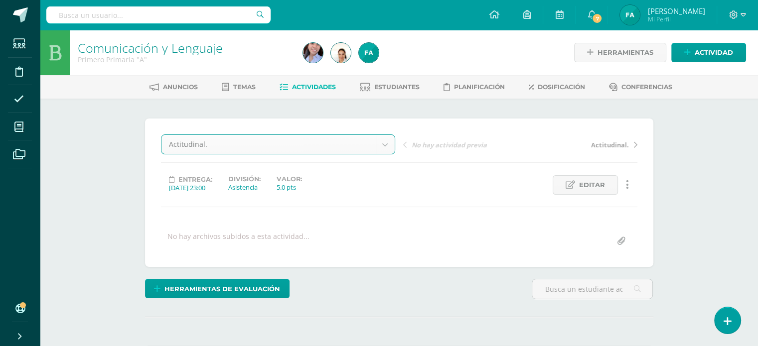
scroll to position [195, 0]
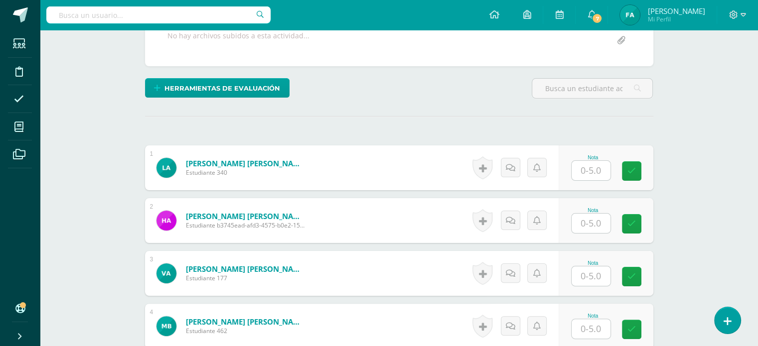
scroll to position [201, 0]
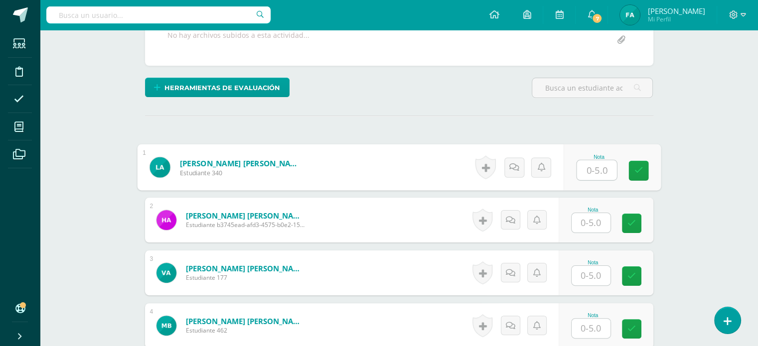
click at [589, 171] on input "text" at bounding box center [597, 170] width 40 height 20
type input "5"
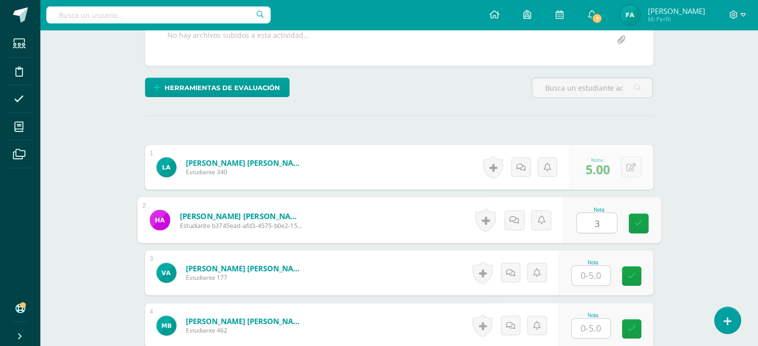
type input "3"
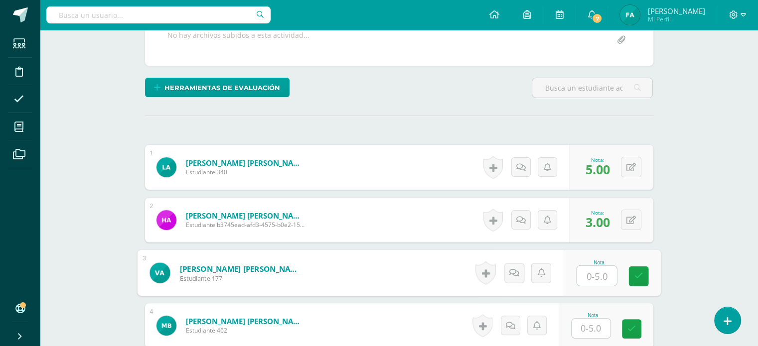
scroll to position [202, 0]
type input "4"
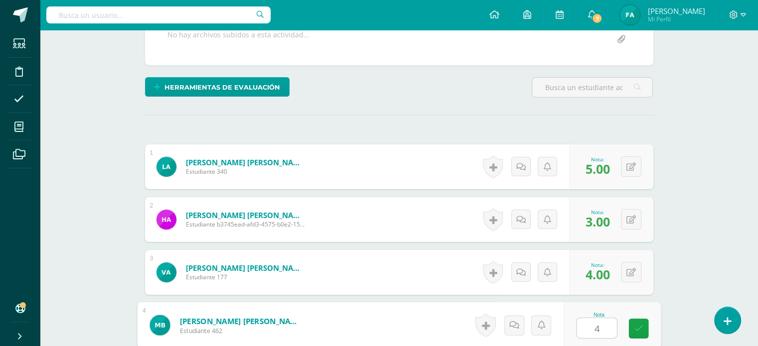
type input "4"
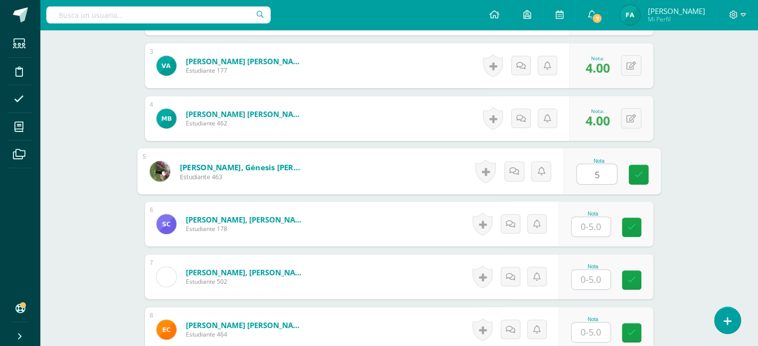
type input "5"
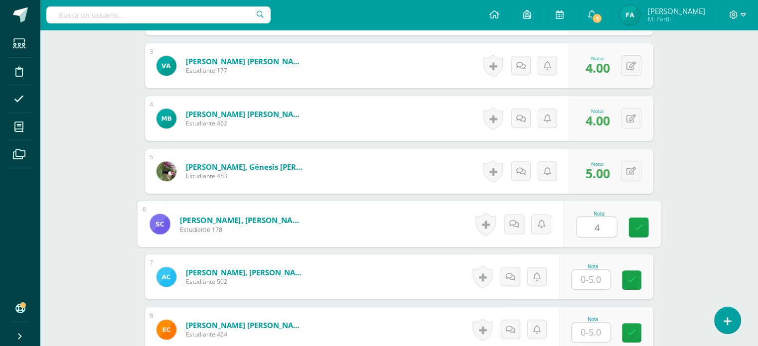
type input "4"
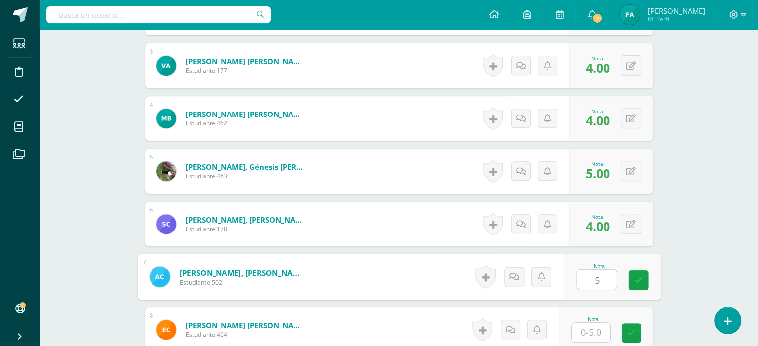
type input "5"
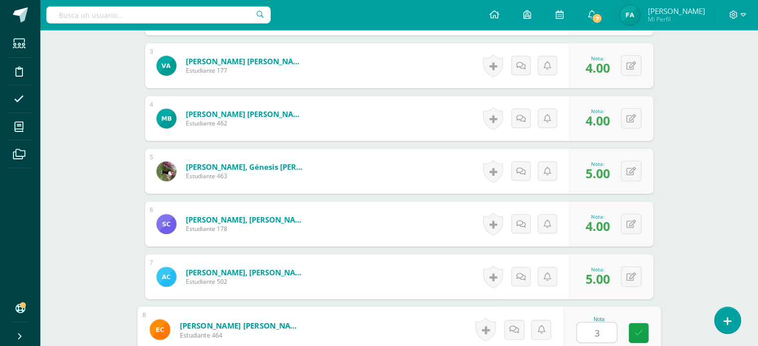
type input "3"
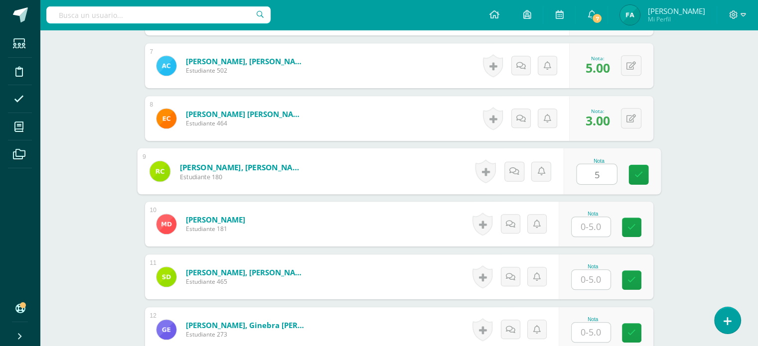
type input "5"
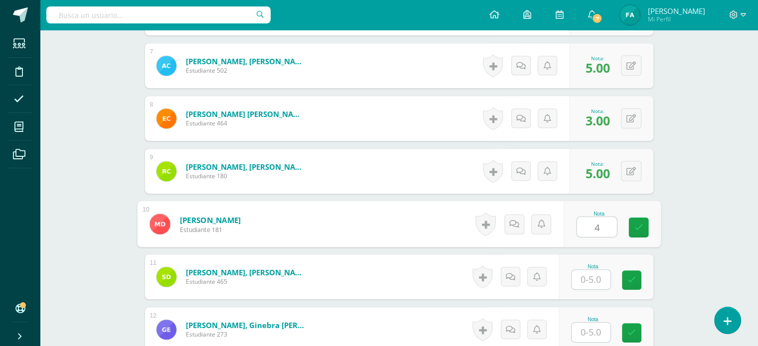
type input "4"
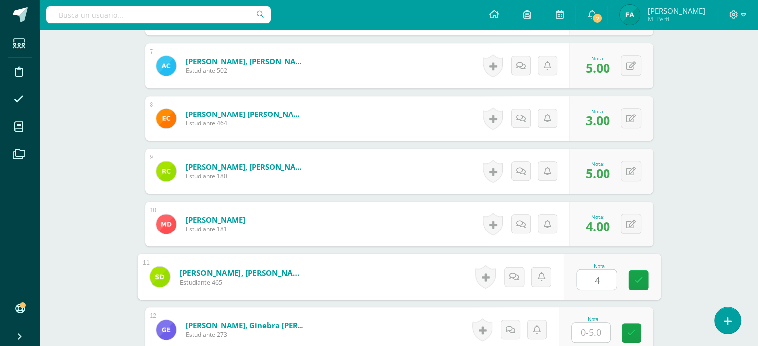
type input "4"
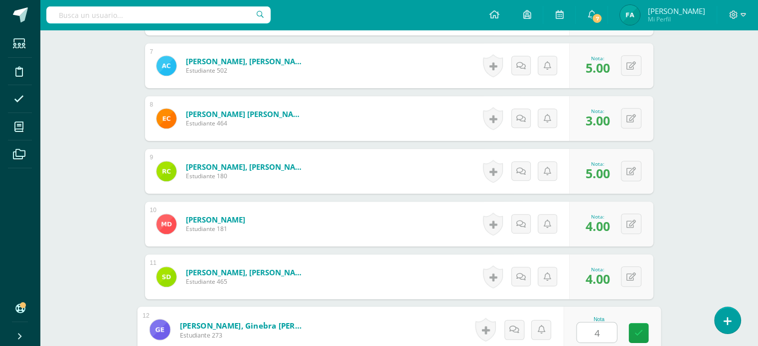
type input "4"
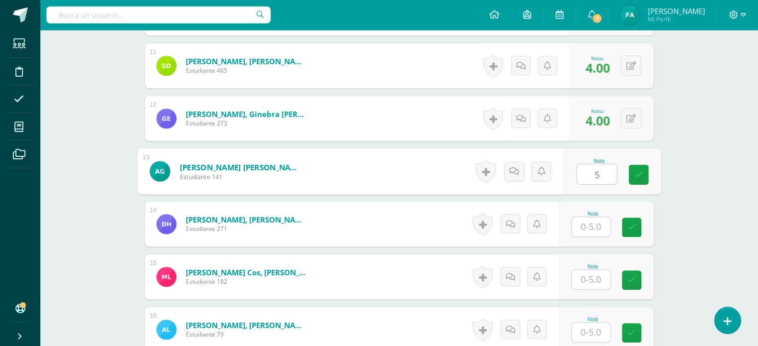
type input "5"
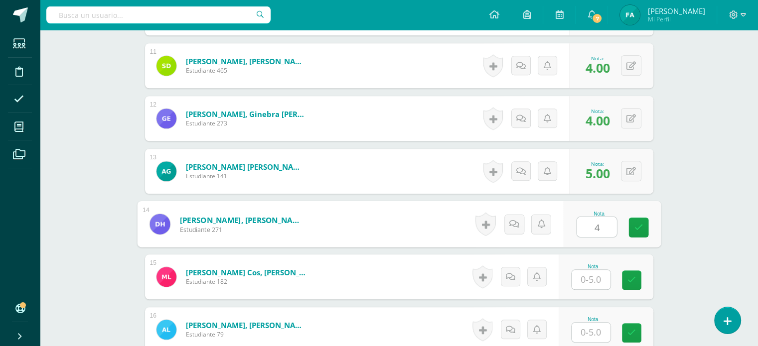
type input "4"
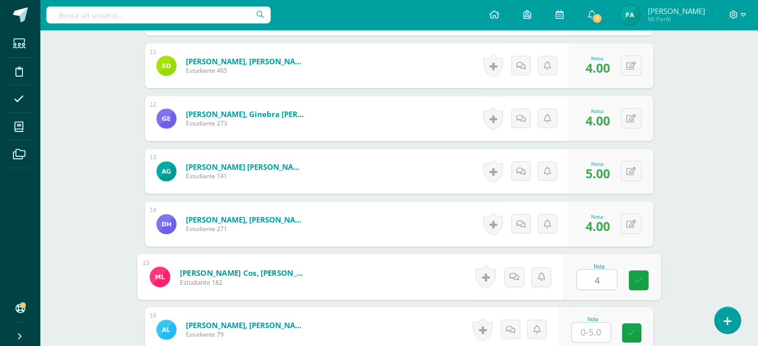
type input "4"
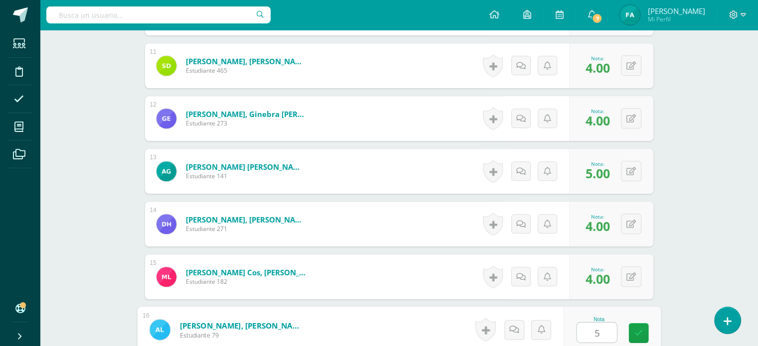
type input "5"
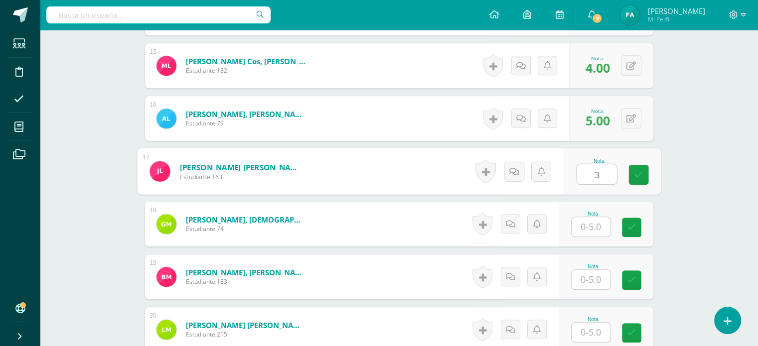
type input "3"
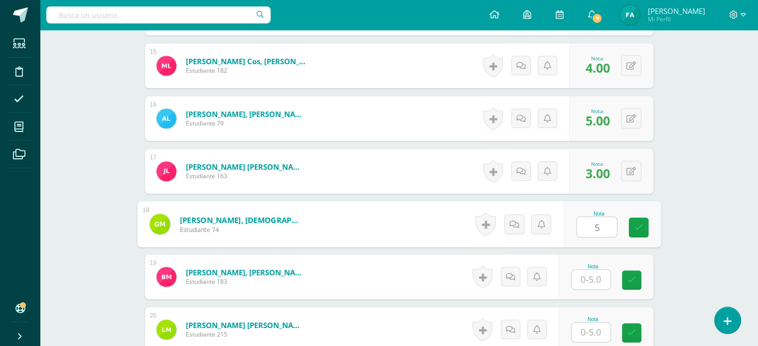
type input "5"
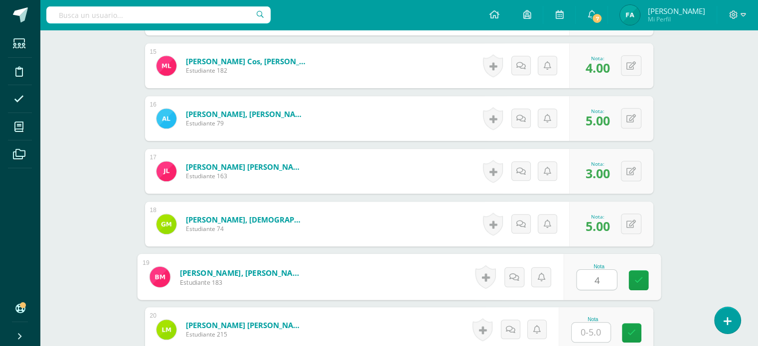
type input "4"
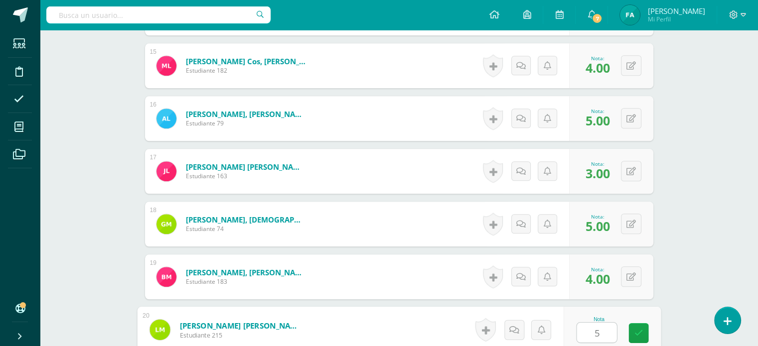
type input "5"
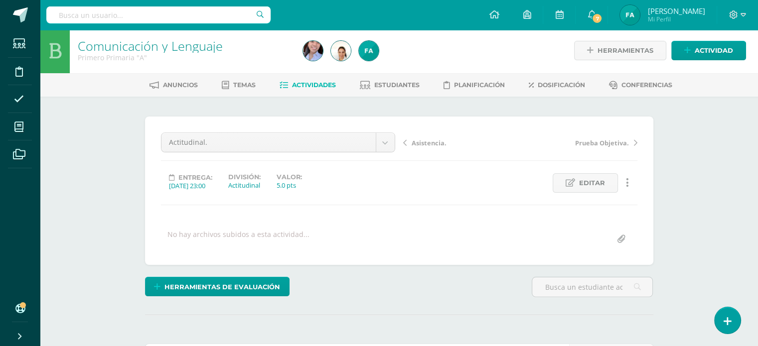
scroll to position [0, 0]
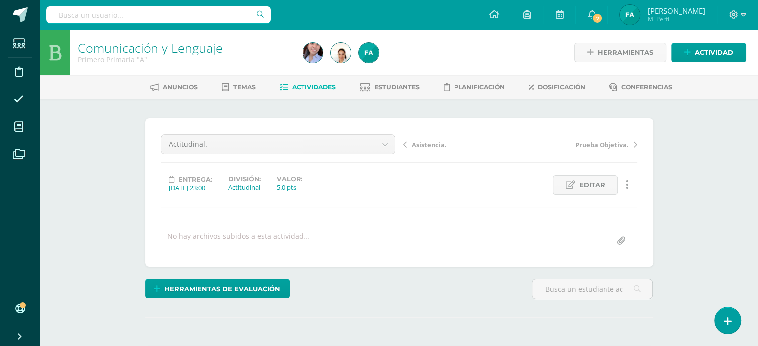
click at [321, 88] on span "Actividades" at bounding box center [314, 86] width 44 height 7
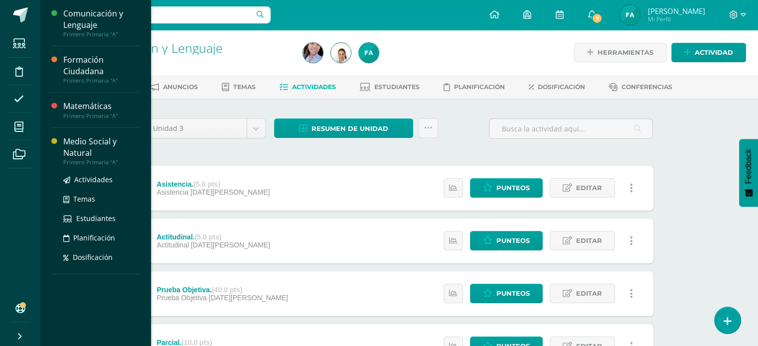
click at [87, 153] on div "Medio Social y Natural" at bounding box center [101, 147] width 76 height 23
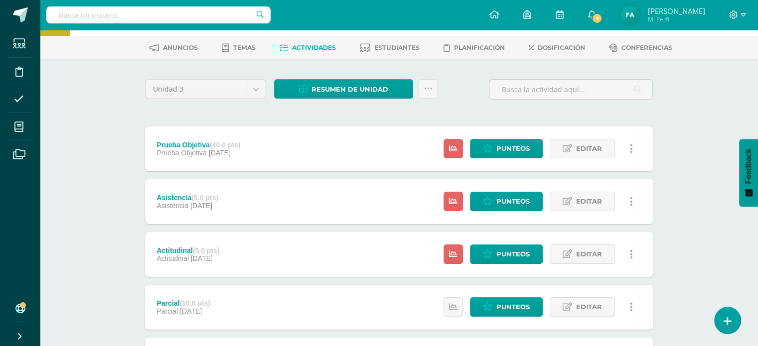
scroll to position [40, 0]
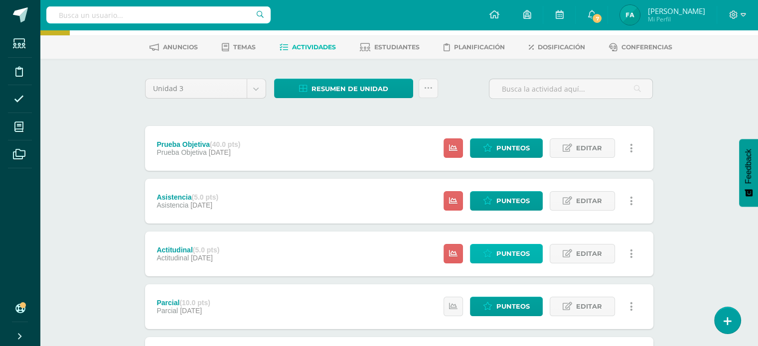
click at [523, 256] on span "Punteos" at bounding box center [512, 254] width 33 height 18
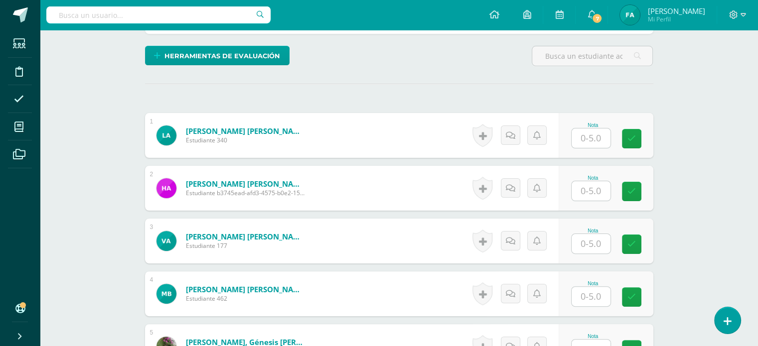
scroll to position [233, 0]
click at [588, 142] on input "text" at bounding box center [591, 138] width 39 height 19
type input "5"
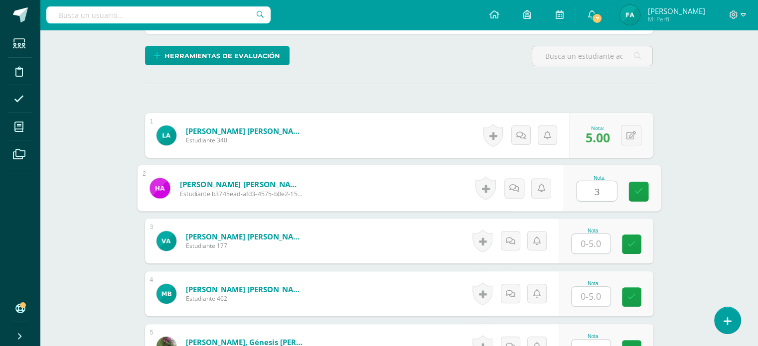
type input "3"
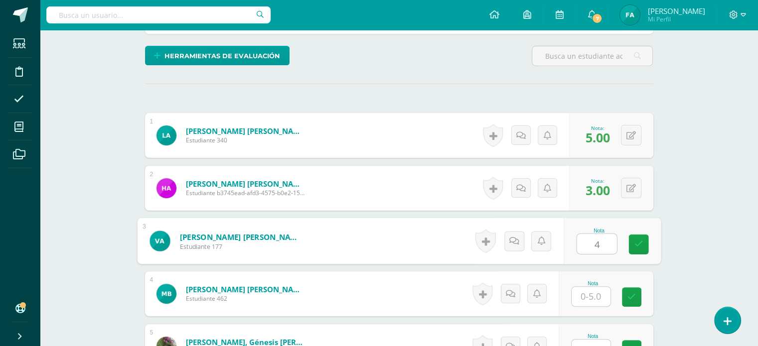
type input "4"
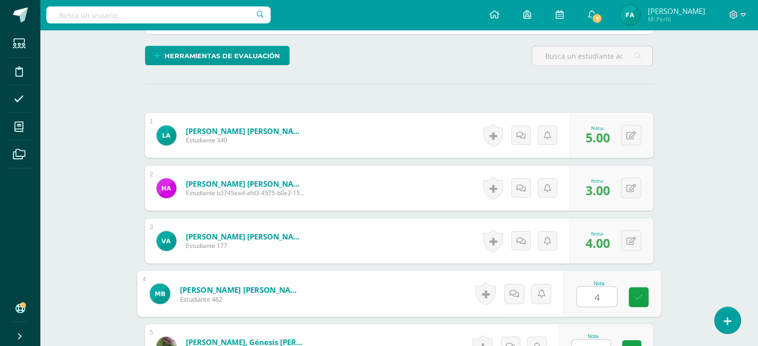
type input "4"
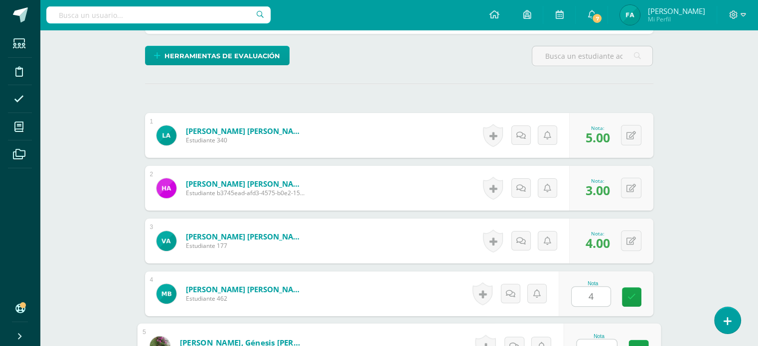
scroll to position [245, 0]
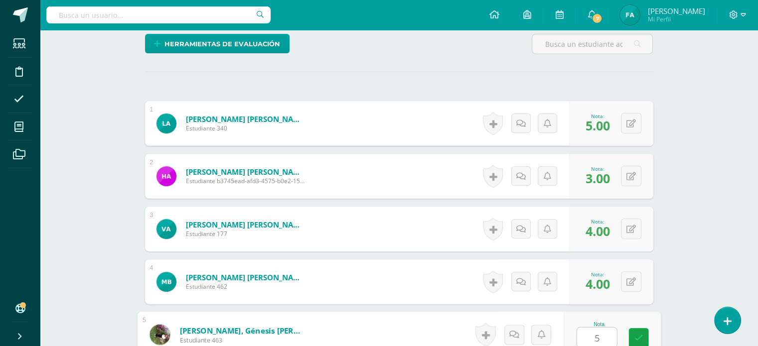
type input "5"
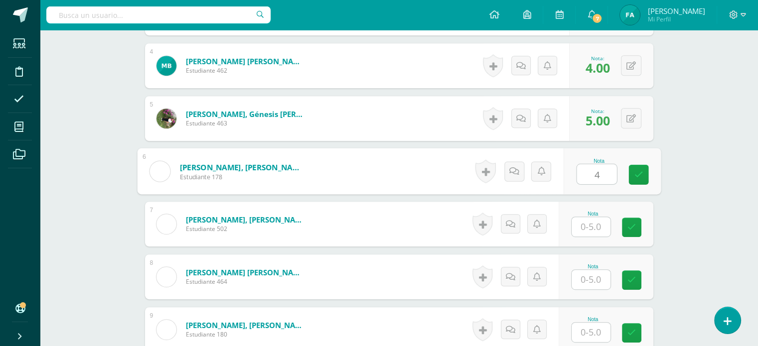
type input "4"
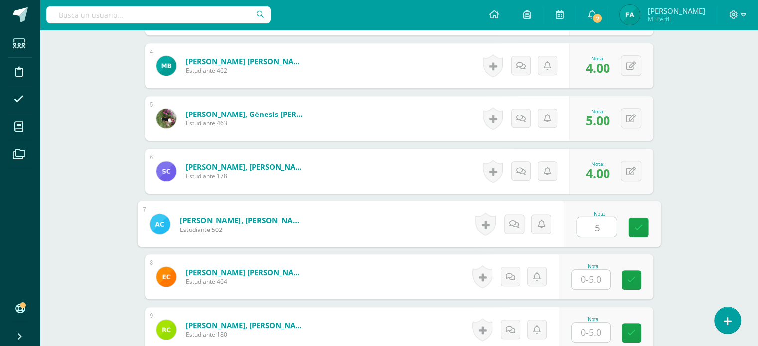
type input "5"
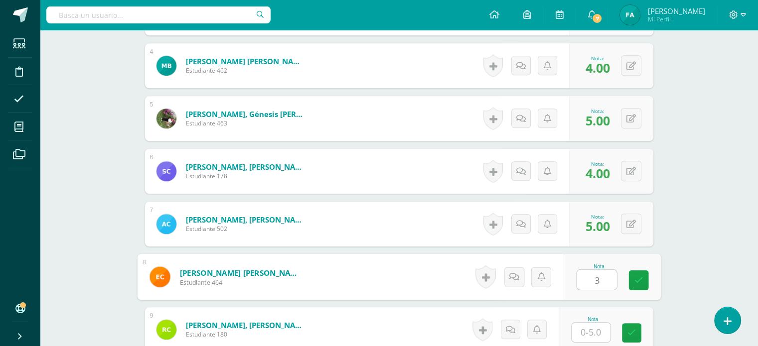
type input "3"
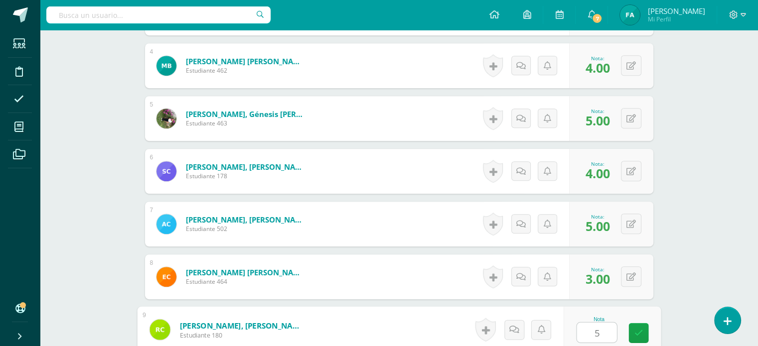
type input "5"
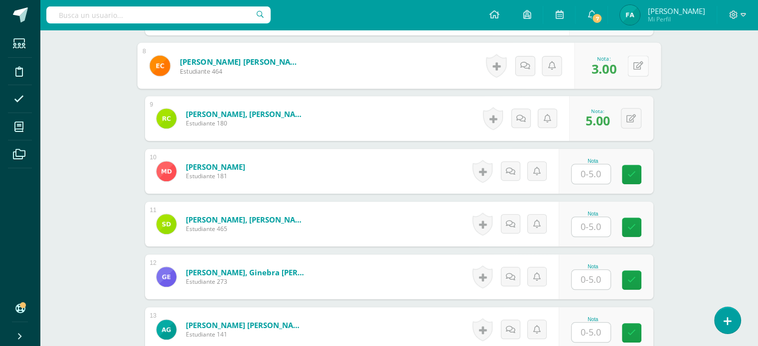
click at [627, 71] on button at bounding box center [637, 65] width 21 height 21
type input "4"
click at [596, 175] on input "text" at bounding box center [591, 173] width 39 height 19
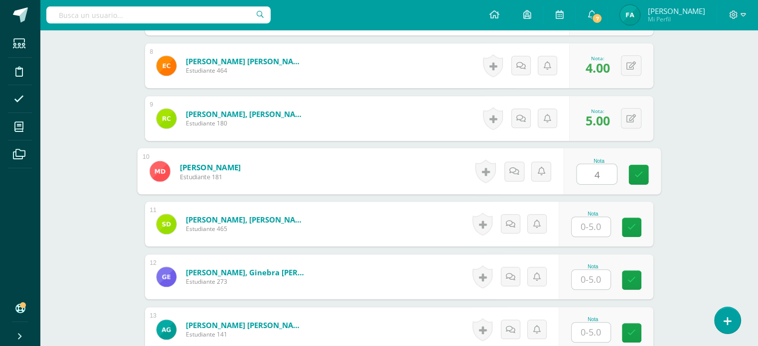
type input "4"
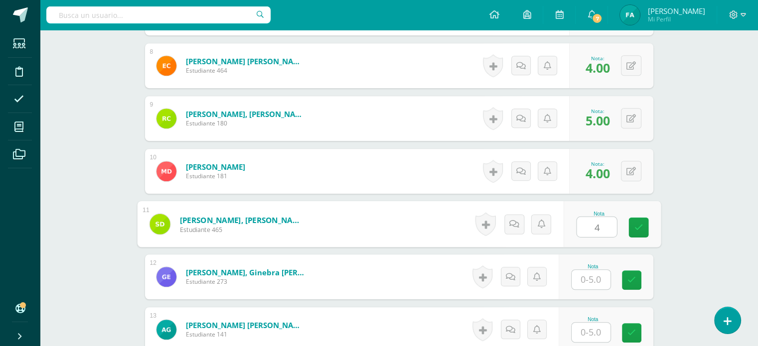
type input "4"
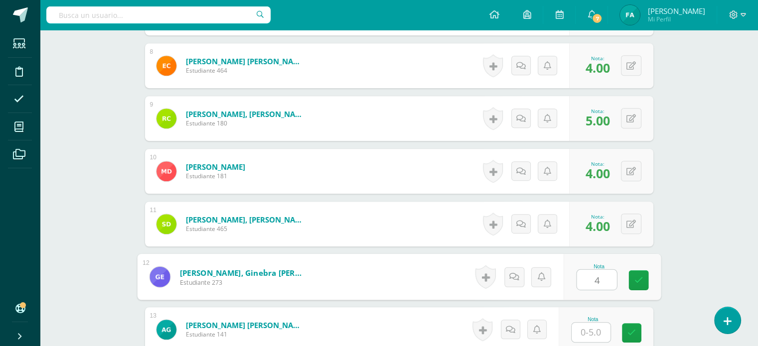
type input "4"
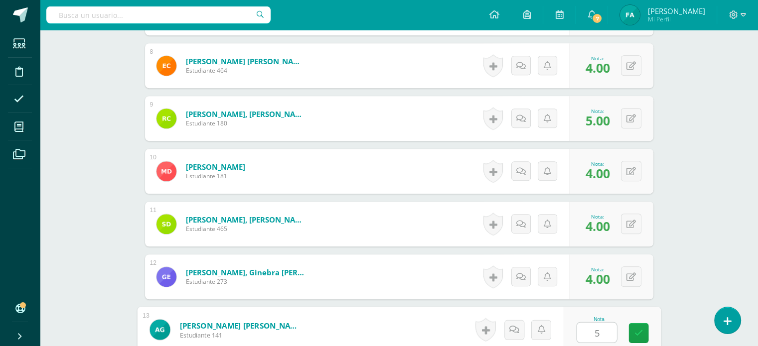
type input "5"
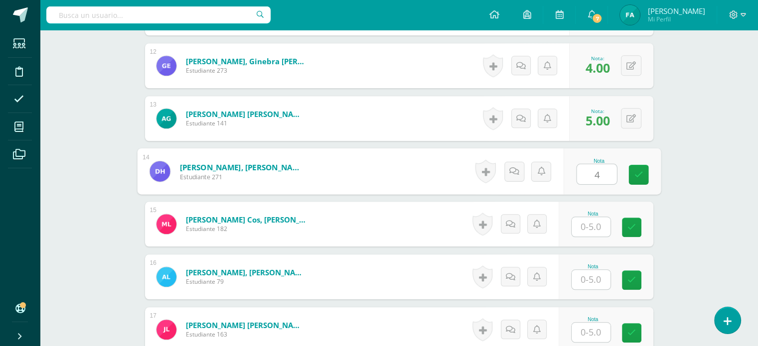
type input "4"
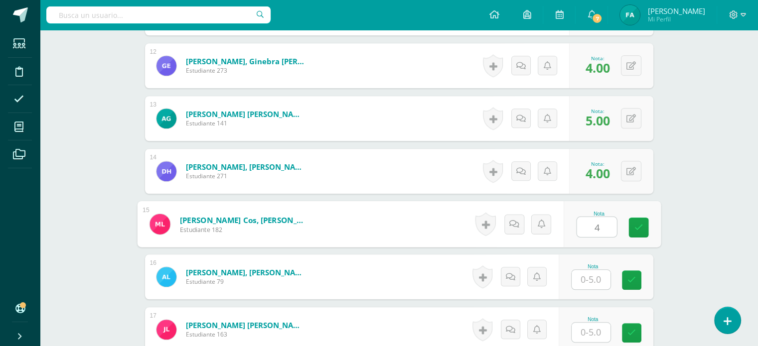
type input "4"
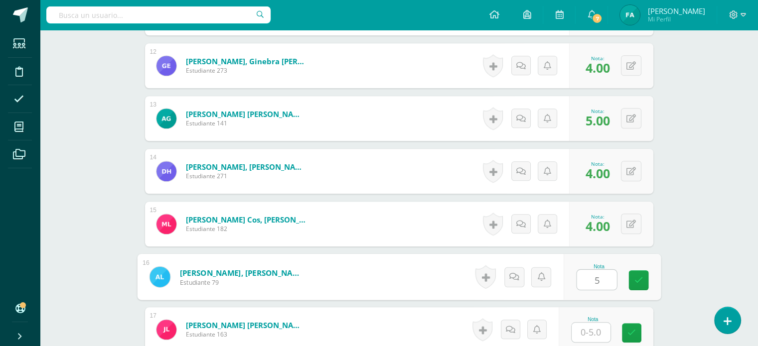
type input "5"
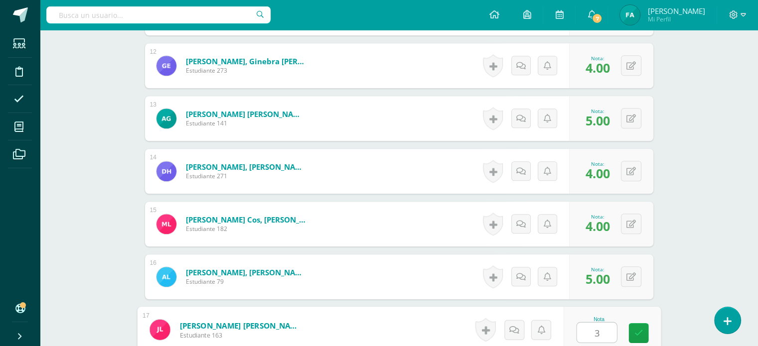
type input "3"
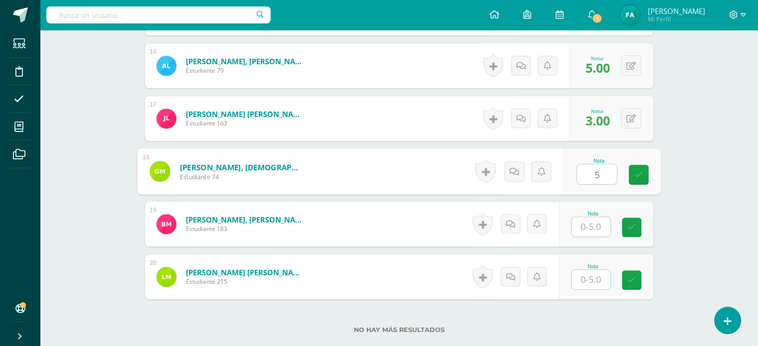
type input "5"
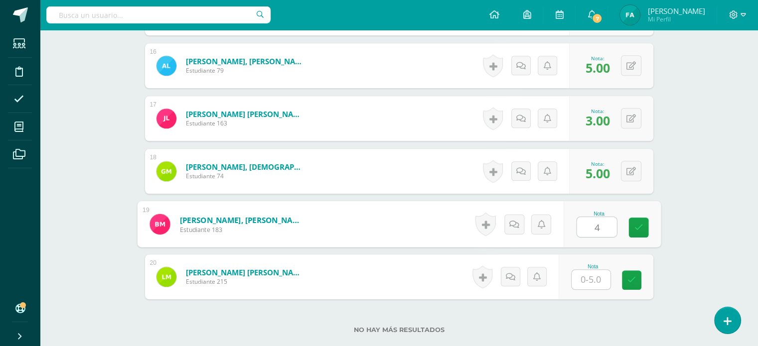
type input "4"
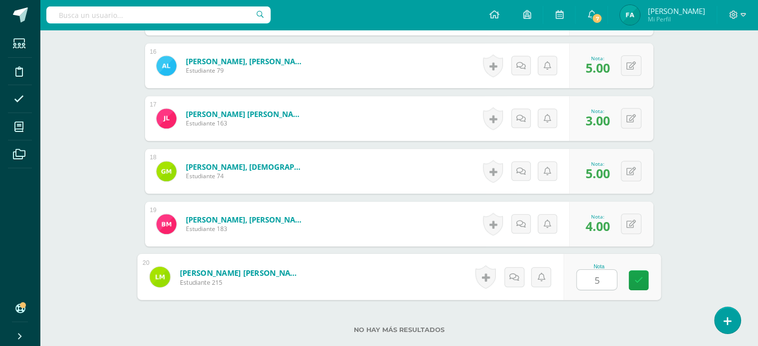
type input "5"
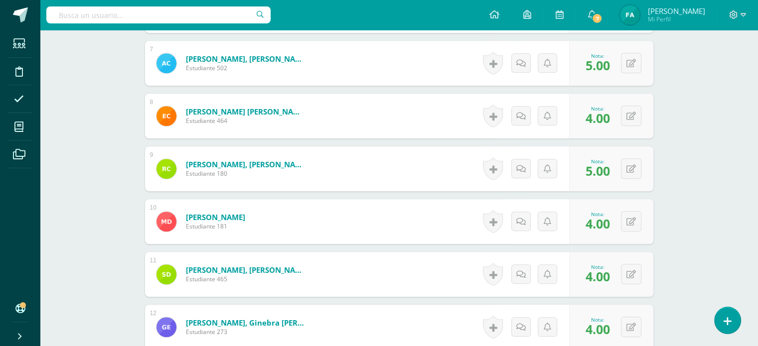
scroll to position [622, 0]
click at [631, 118] on button at bounding box center [637, 116] width 21 height 21
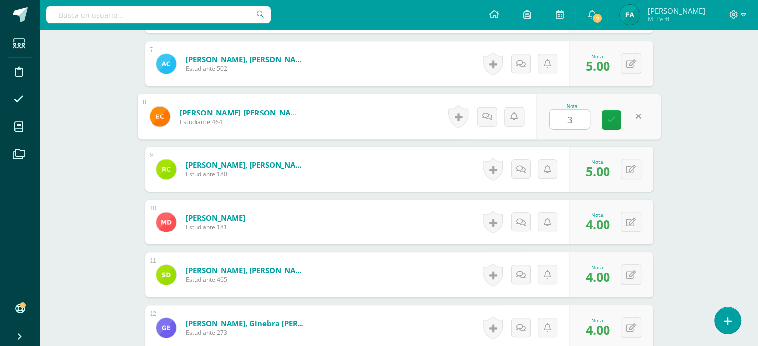
type input "3"
click at [671, 141] on div "¿Estás seguro que quieres eliminar esta actividad? Esto borrará la actividad y …" at bounding box center [399, 182] width 548 height 1410
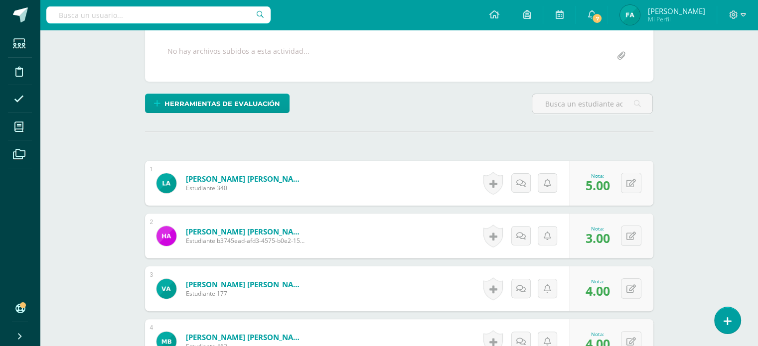
scroll to position [0, 0]
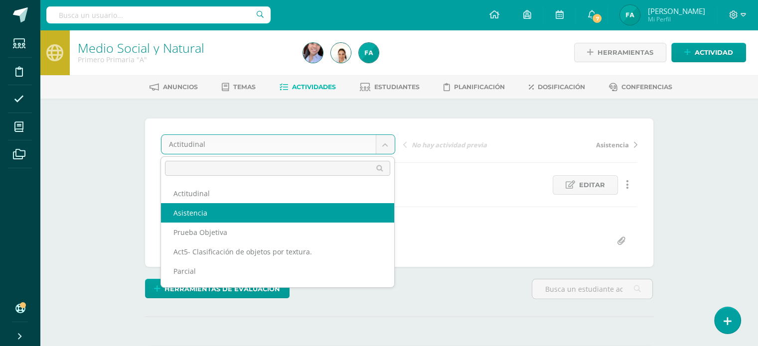
select select "/dashboard/teacher/grade-activity/120993/"
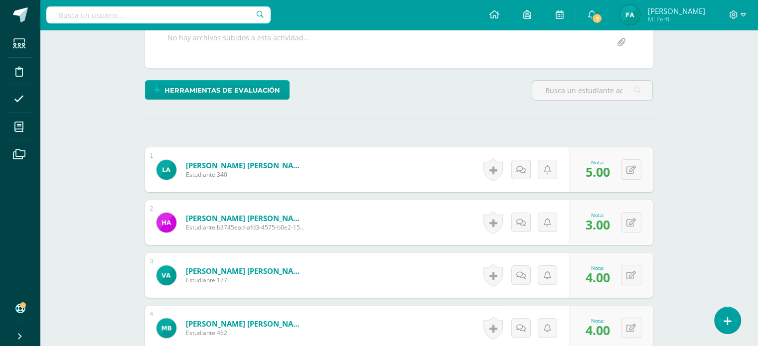
scroll to position [199, 0]
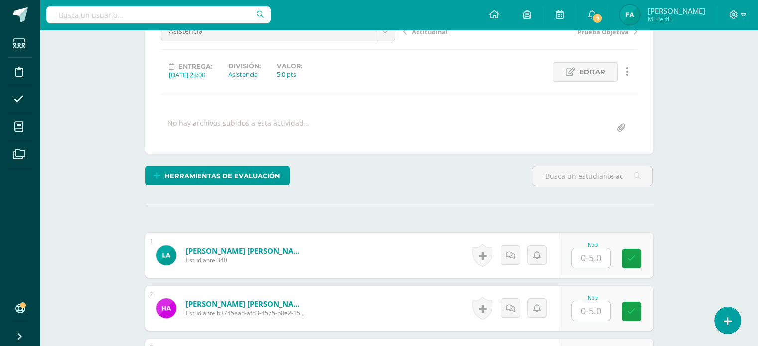
scroll to position [114, 0]
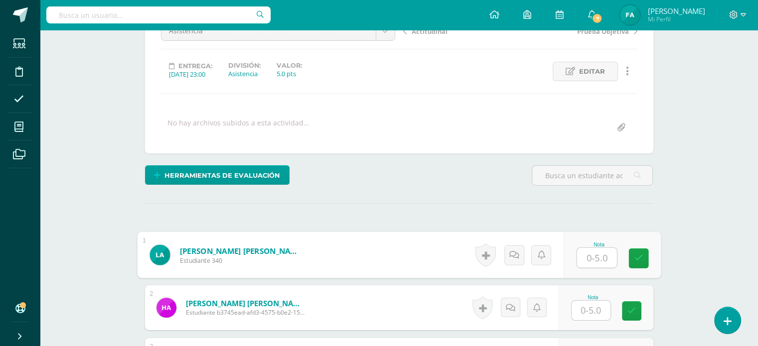
click at [589, 258] on input "text" at bounding box center [597, 258] width 40 height 20
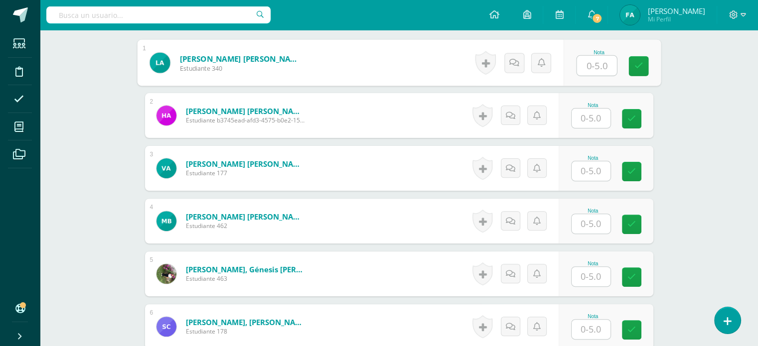
scroll to position [306, 0]
type input "5"
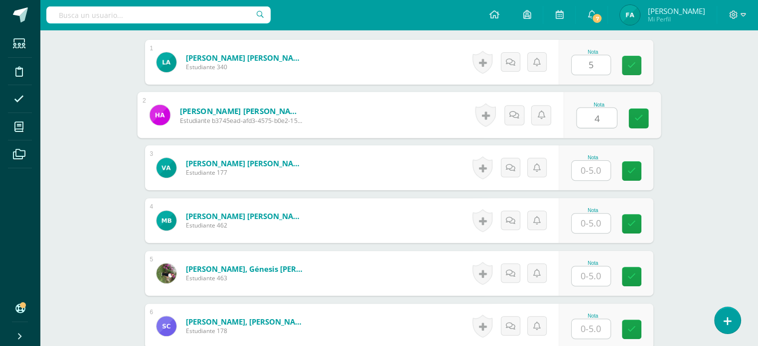
type input "4"
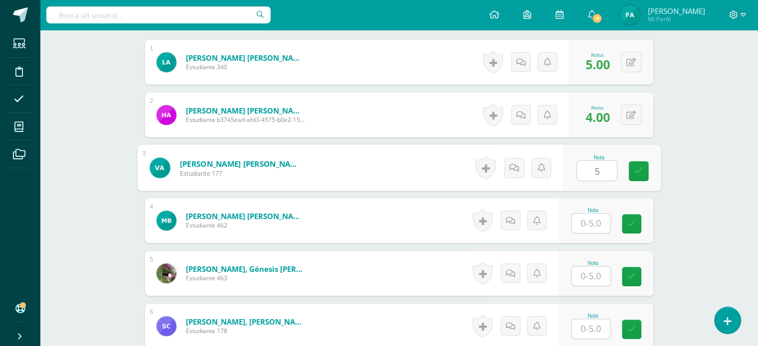
type input "5"
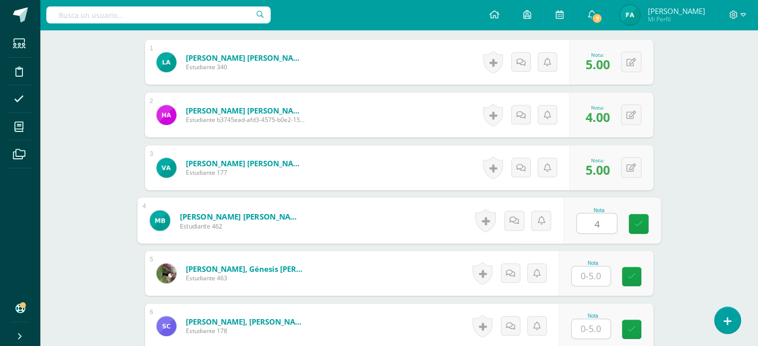
type input "4"
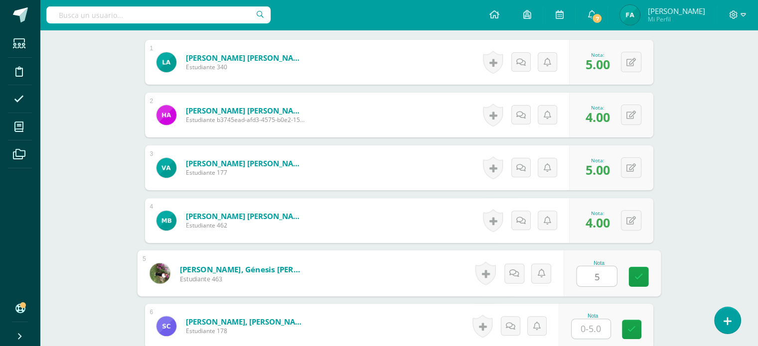
type input "5"
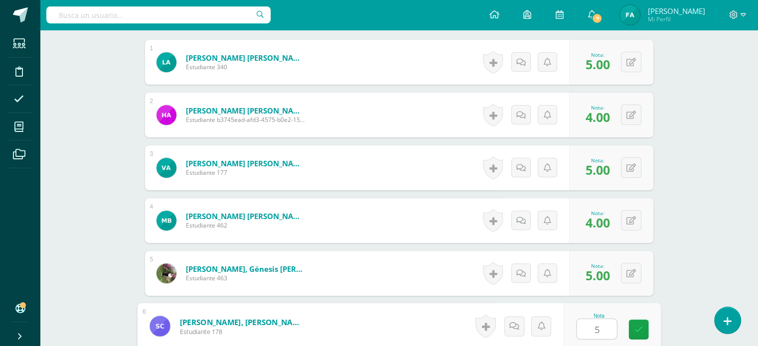
type input "5"
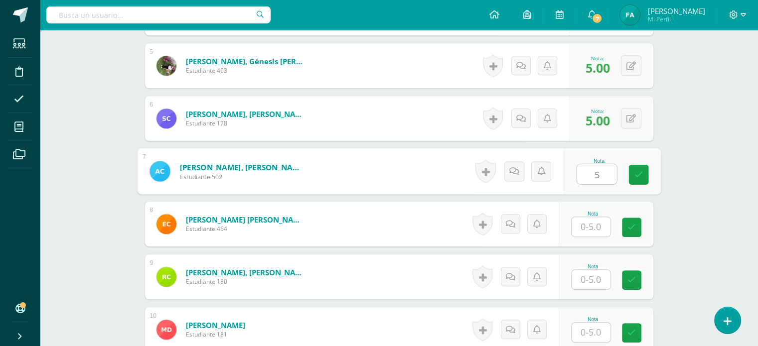
type input "5"
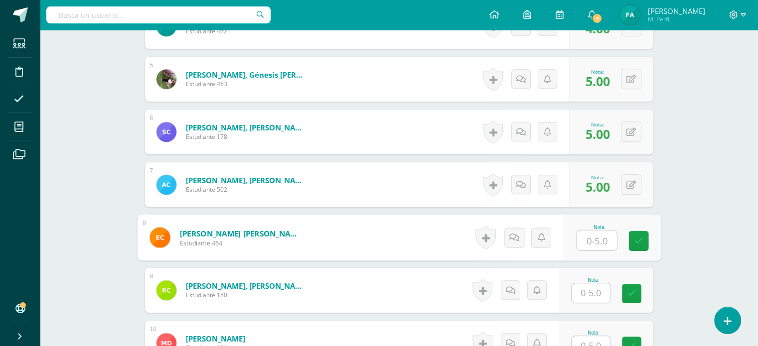
scroll to position [500, 0]
type input "3"
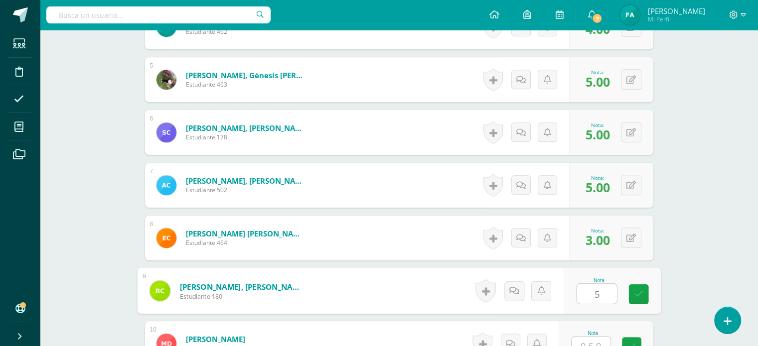
type input "5"
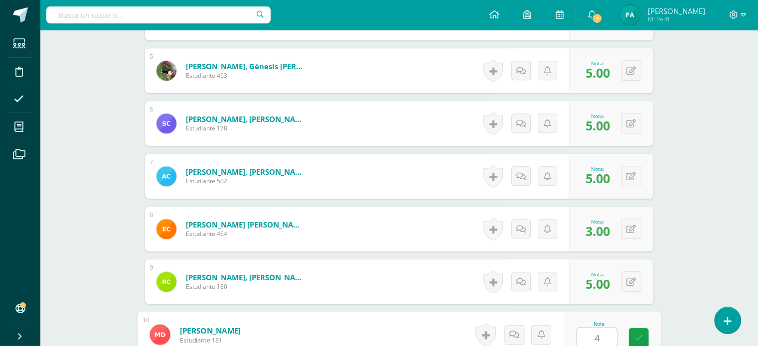
type input "4"
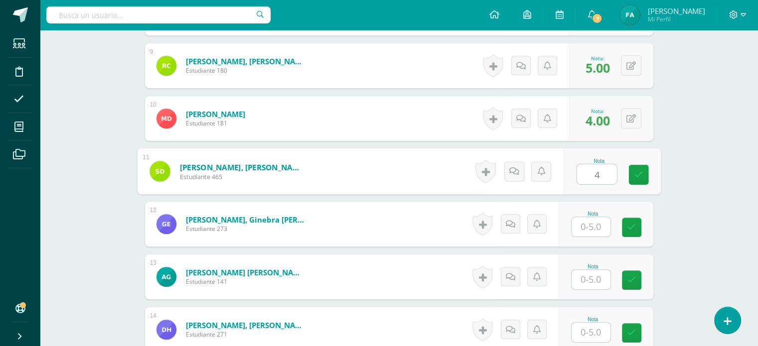
type input "4"
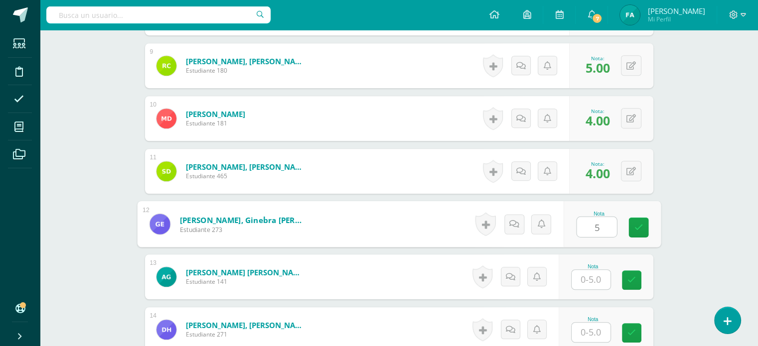
type input "5"
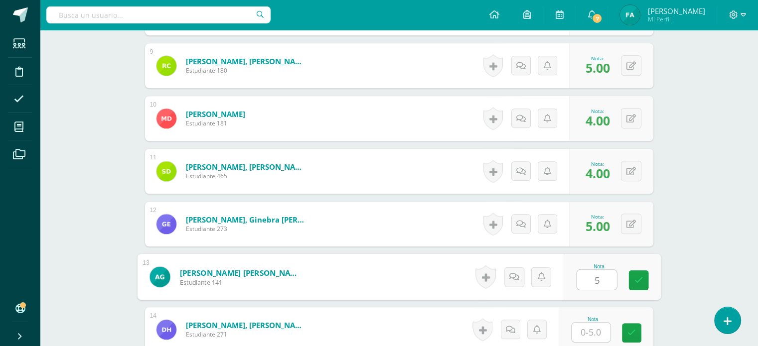
type input "5"
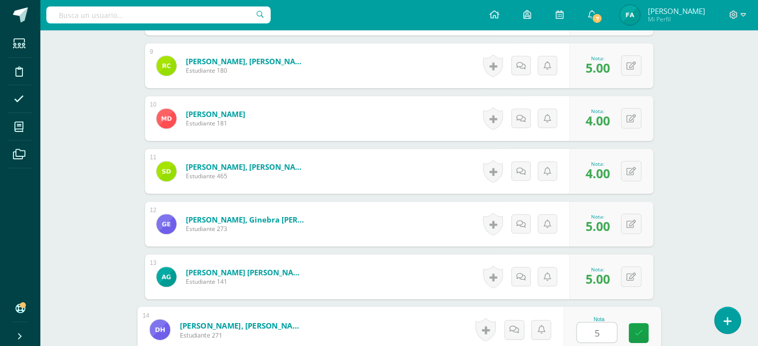
type input "5"
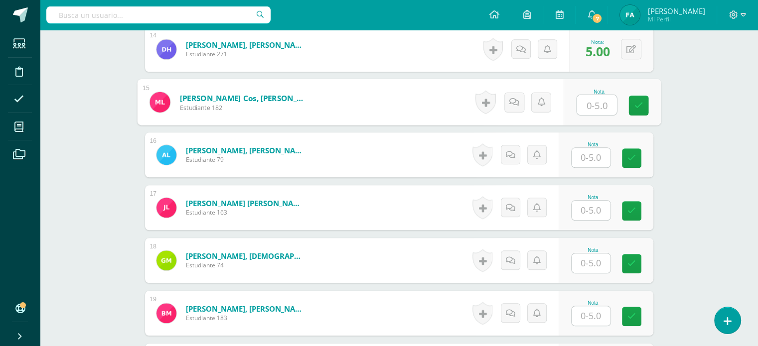
scroll to position [1012, 0]
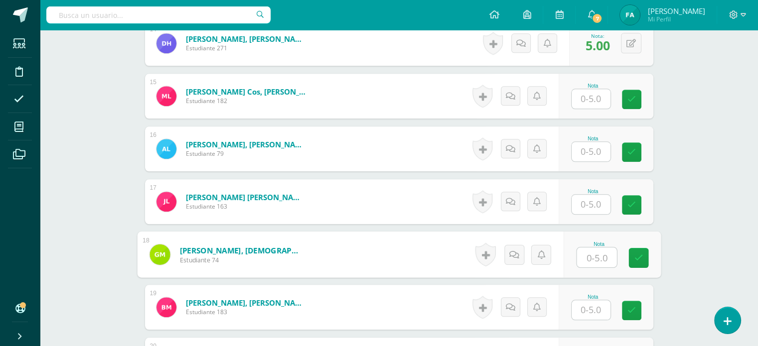
click at [596, 257] on input "text" at bounding box center [597, 258] width 40 height 20
type input "4"
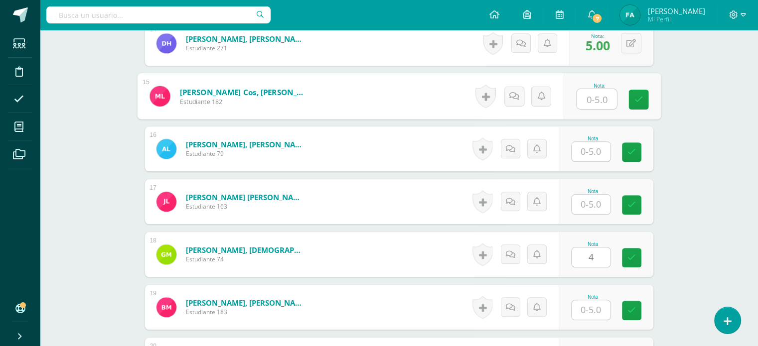
click at [589, 97] on input "text" at bounding box center [597, 99] width 40 height 20
type input "5"
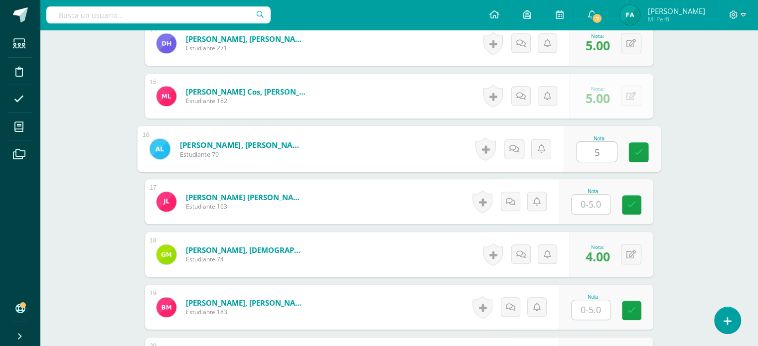
type input "5"
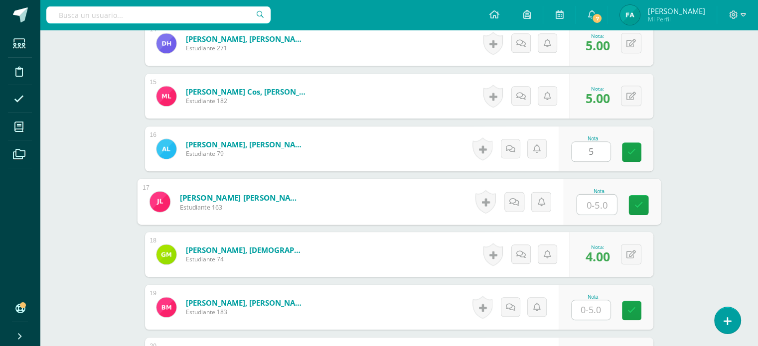
type input "5"
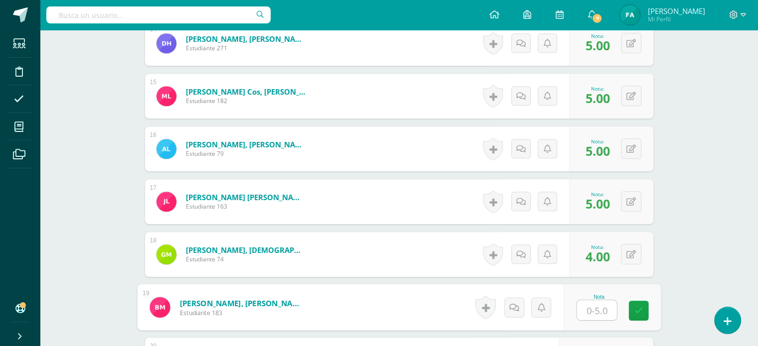
click at [588, 317] on input "text" at bounding box center [597, 310] width 40 height 20
type input "5"
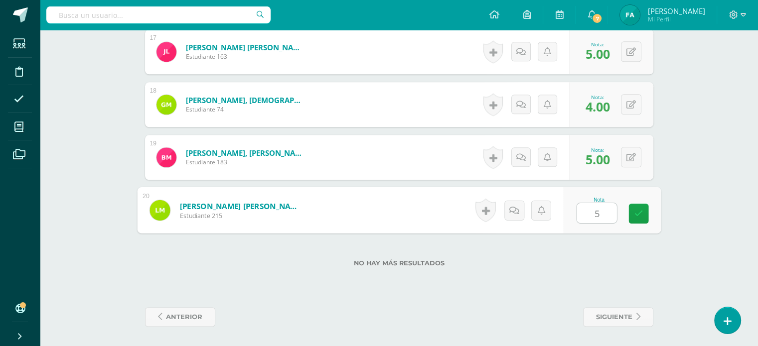
type input "5"
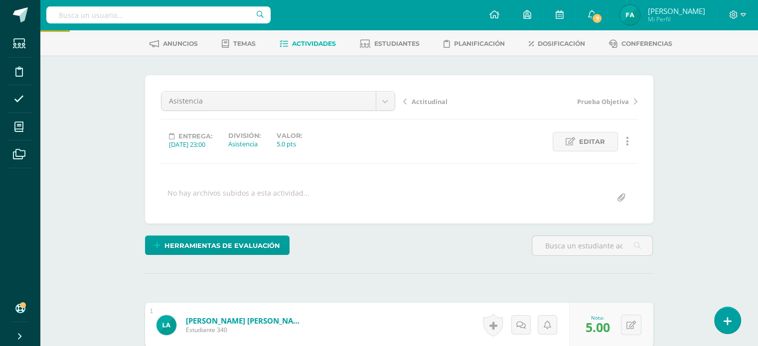
scroll to position [0, 0]
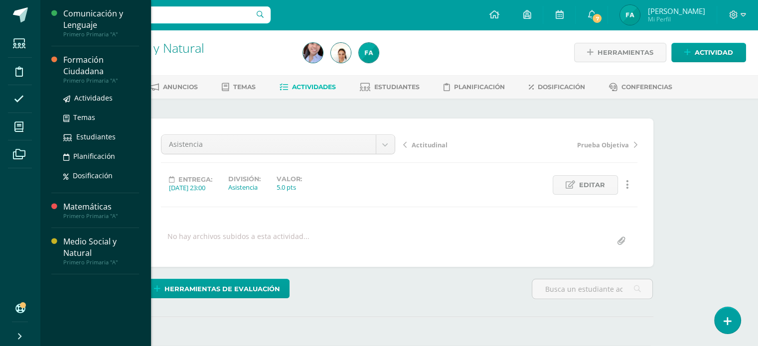
click at [91, 72] on div "Formación Ciudadana" at bounding box center [101, 65] width 76 height 23
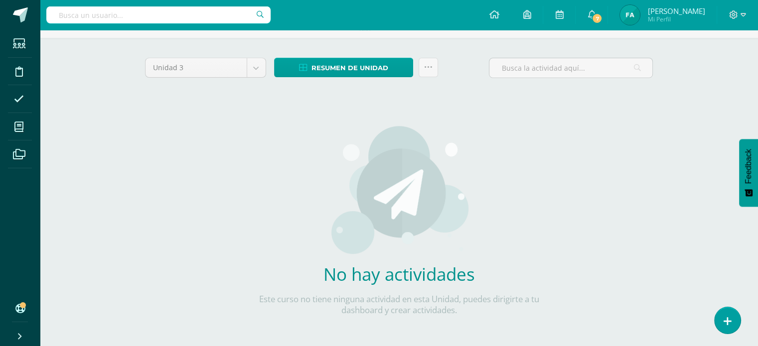
scroll to position [82, 0]
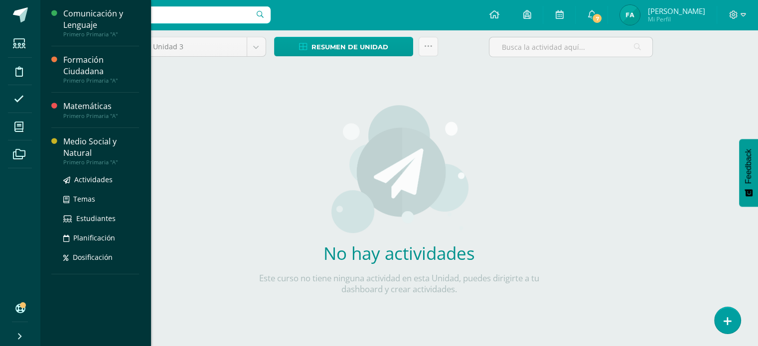
click at [86, 142] on div "Medio Social y Natural" at bounding box center [101, 147] width 76 height 23
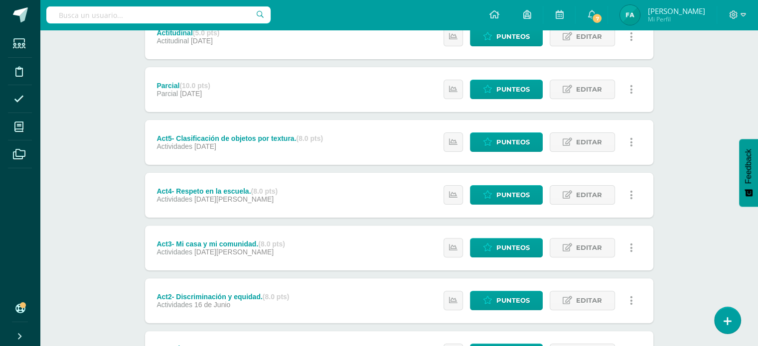
scroll to position [317, 0]
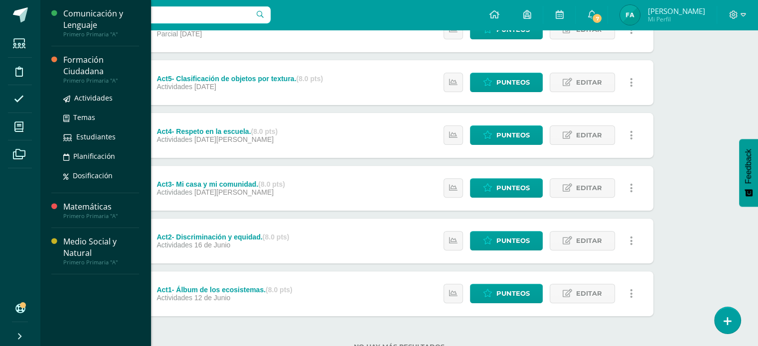
click at [76, 69] on div "Formación Ciudadana" at bounding box center [101, 65] width 76 height 23
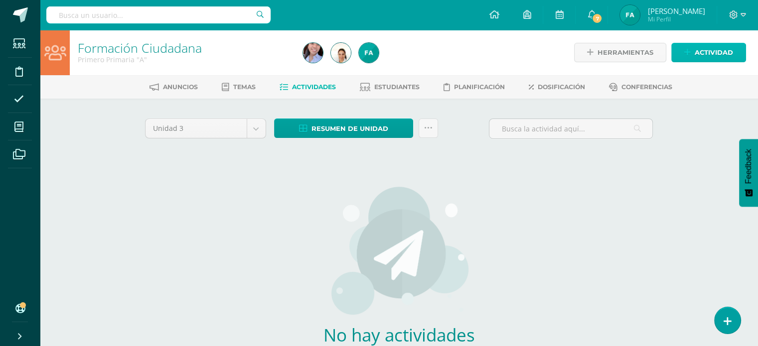
click at [682, 55] on link "Actividad" at bounding box center [708, 52] width 75 height 19
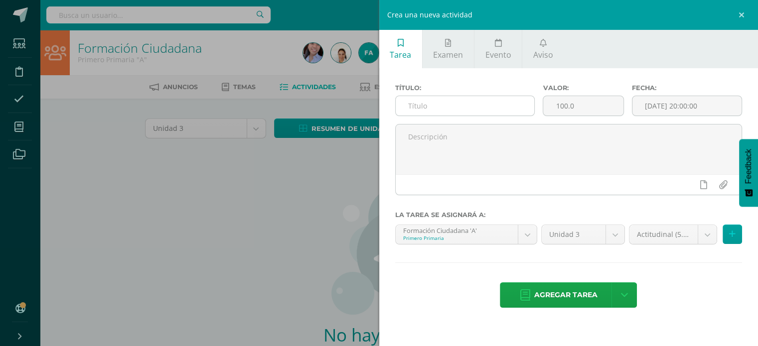
click at [472, 99] on input "text" at bounding box center [465, 105] width 139 height 19
type input "Act-1 Álbum de ecosistemas."
click at [595, 112] on input "100.0" at bounding box center [583, 105] width 80 height 19
type input "1"
type input "8"
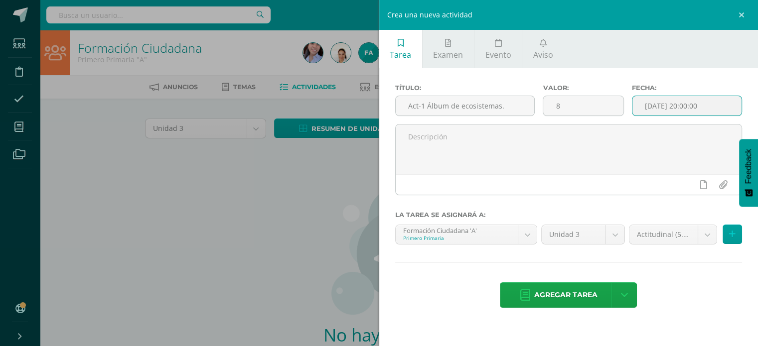
click at [653, 112] on input "[DATE] 20:00:00" at bounding box center [687, 105] width 110 height 19
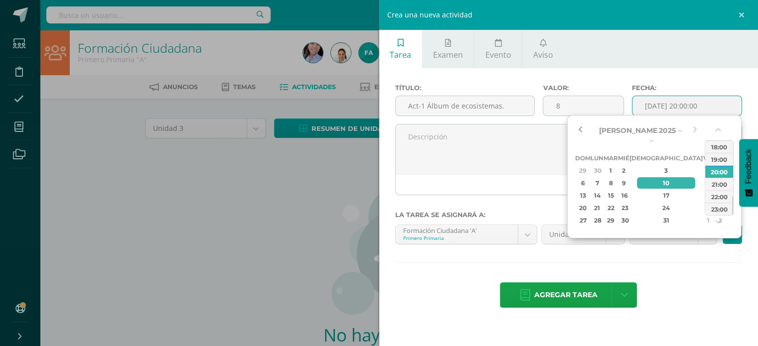
click at [578, 130] on button "button" at bounding box center [580, 130] width 10 height 15
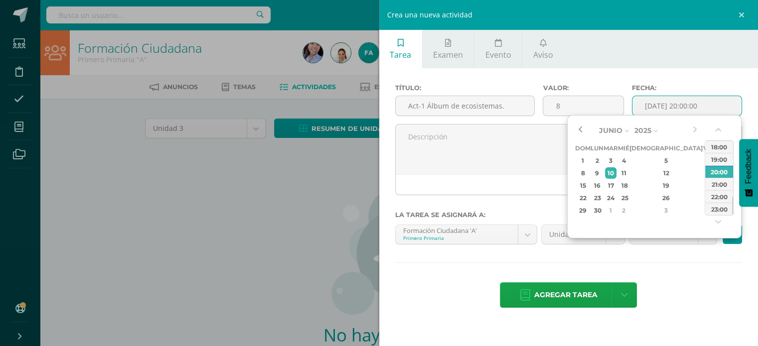
click at [578, 130] on button "button" at bounding box center [580, 130] width 10 height 15
click at [704, 162] on div "6" at bounding box center [708, 160] width 9 height 11
click at [712, 215] on div "00:00 01:00 02:00 03:00 04:00 05:00 06:00 07:00 08:00 09:00 10:00 11:00 12:00 1…" at bounding box center [719, 178] width 29 height 75
click at [721, 206] on div "23:00" at bounding box center [719, 209] width 28 height 12
type input "2025-06-06 23:00"
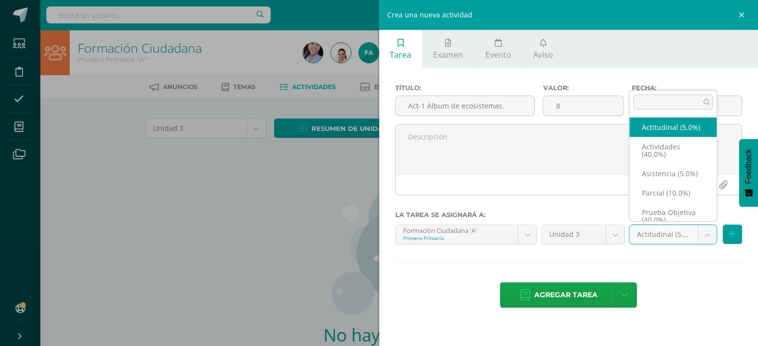
click at [704, 239] on body "Estudiantes Disciplina Asistencia Mis cursos Archivos Soporte Ayuda Reportar un…" at bounding box center [379, 214] width 758 height 428
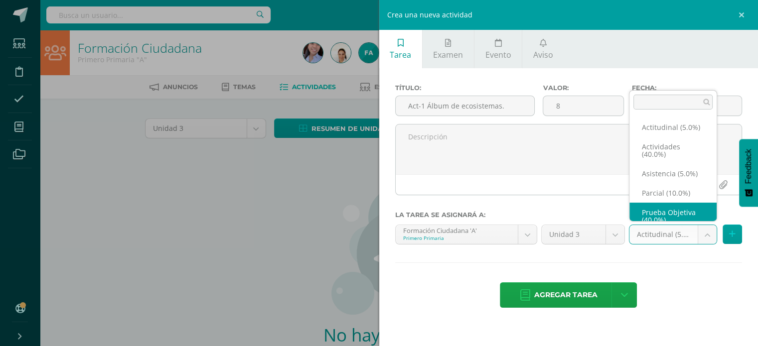
scroll to position [16, 0]
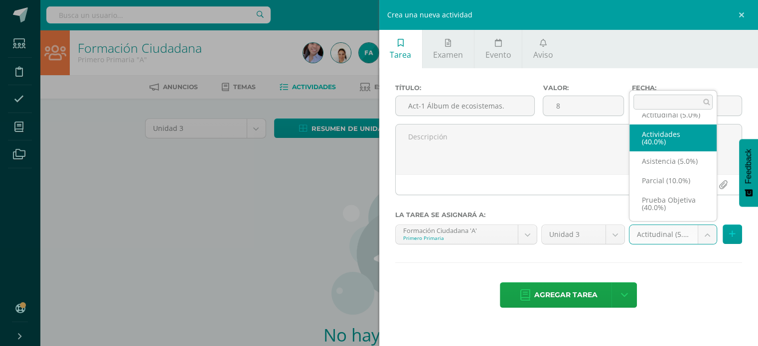
select select "118813"
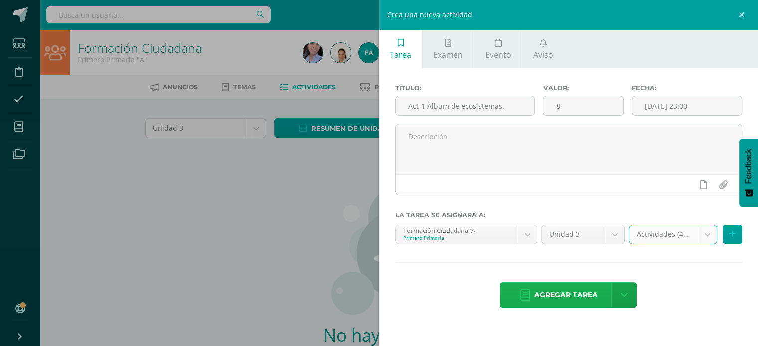
click at [570, 296] on span "Agregar tarea" at bounding box center [565, 295] width 63 height 24
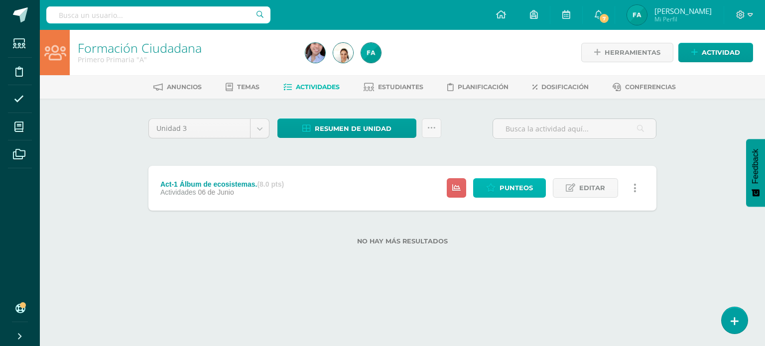
click at [519, 188] on span "Punteos" at bounding box center [516, 188] width 33 height 18
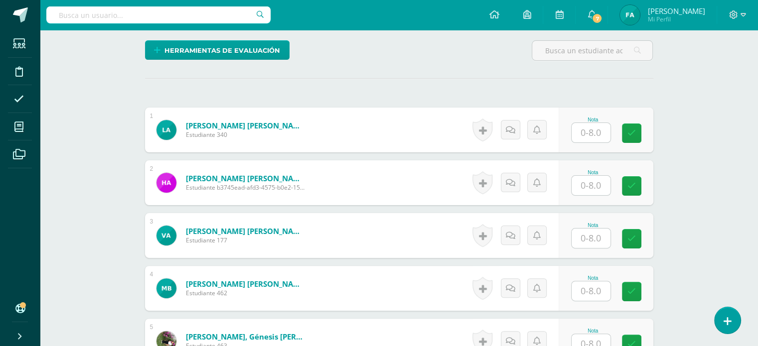
scroll to position [239, 0]
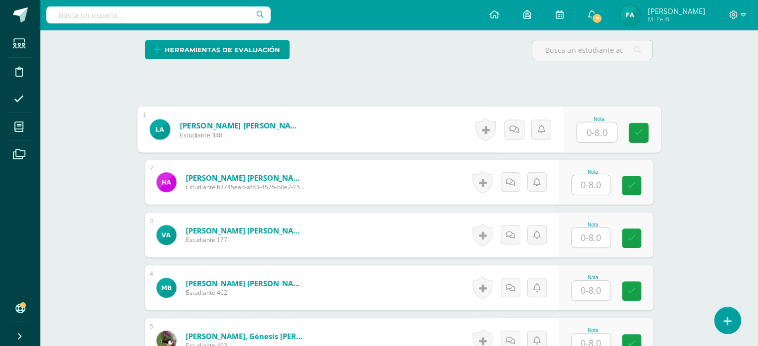
click at [593, 134] on input "text" at bounding box center [597, 133] width 40 height 20
type input "6"
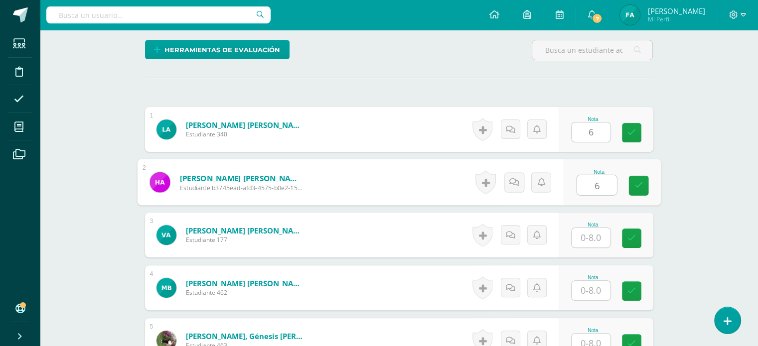
scroll to position [240, 0]
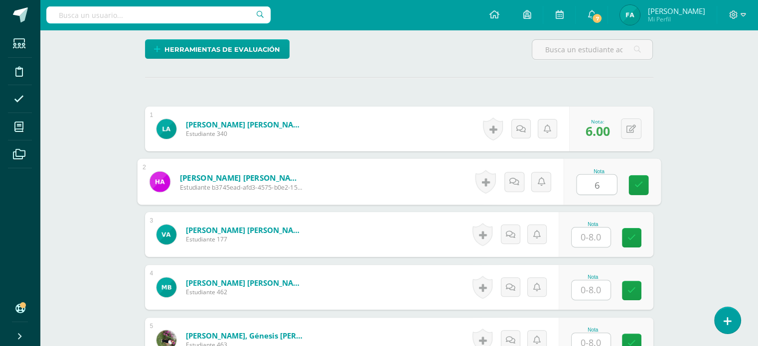
type input "6"
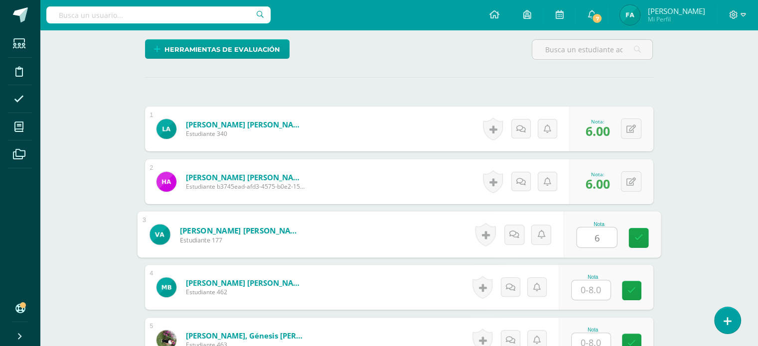
type input "6"
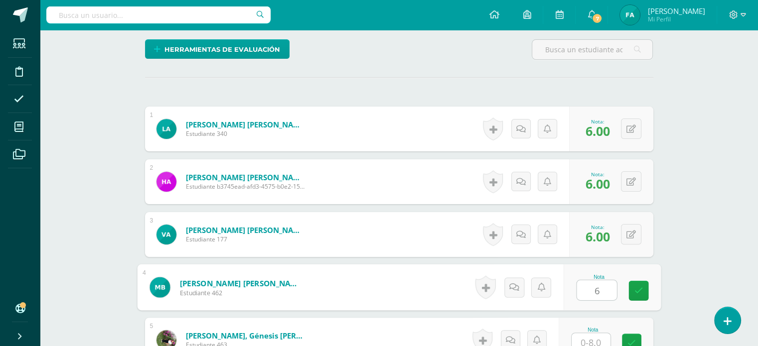
type input "6"
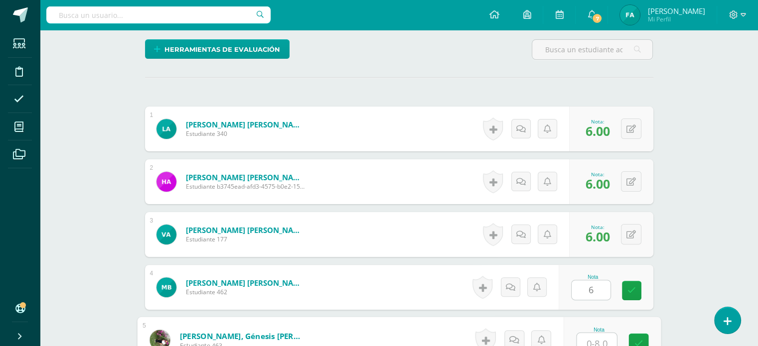
scroll to position [245, 0]
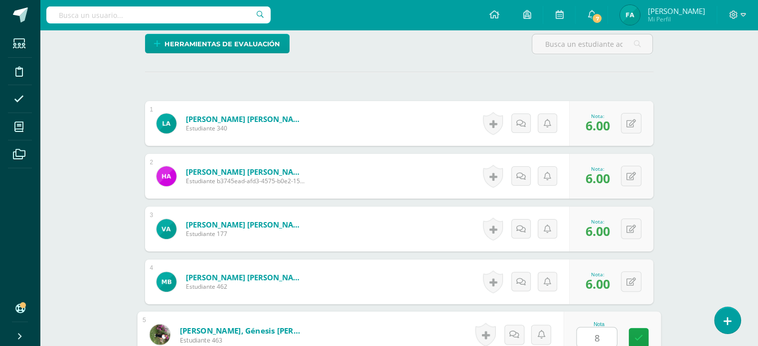
type input "8"
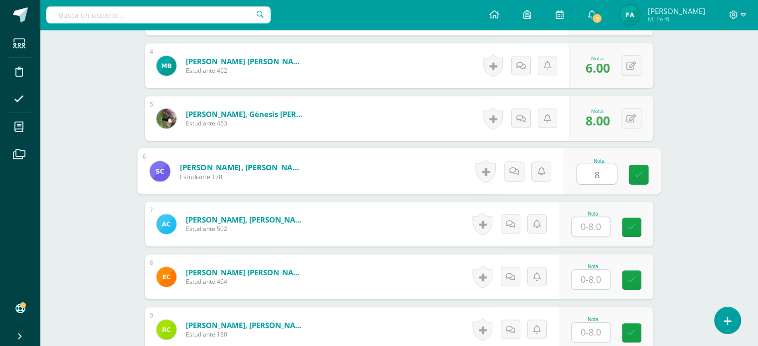
type input "8"
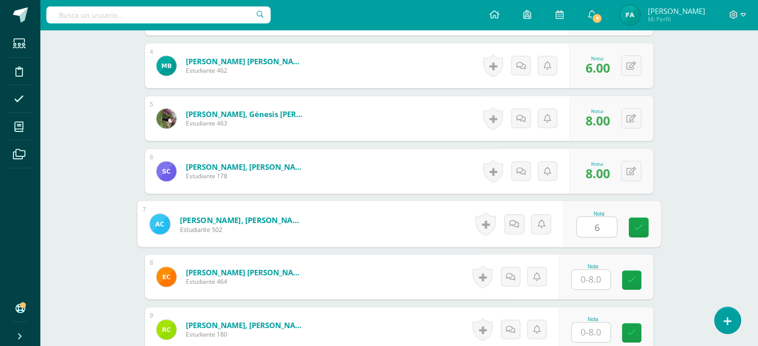
type input "6"
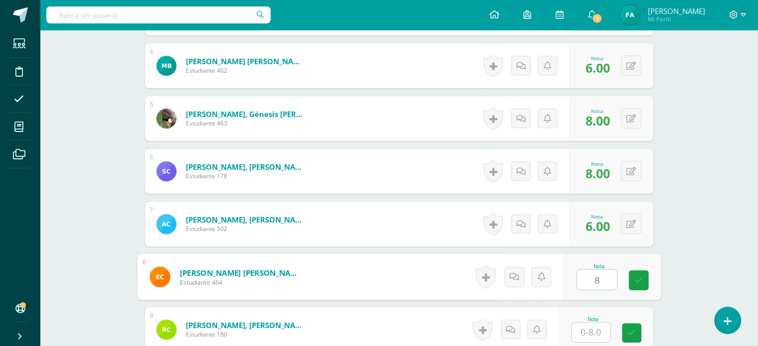
type input "8"
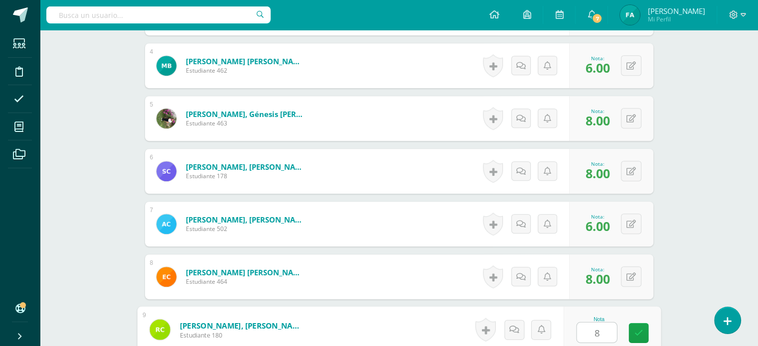
type input "8"
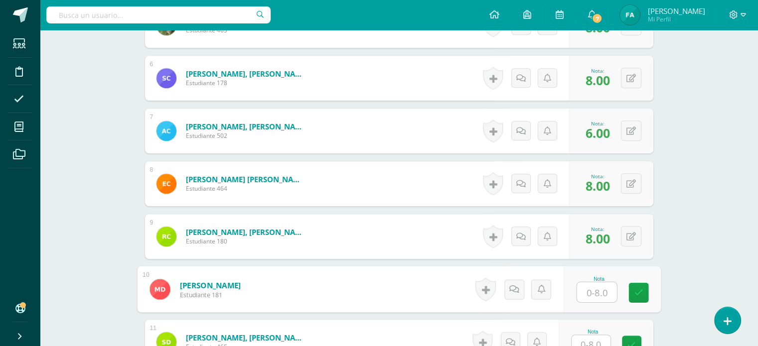
scroll to position [559, 0]
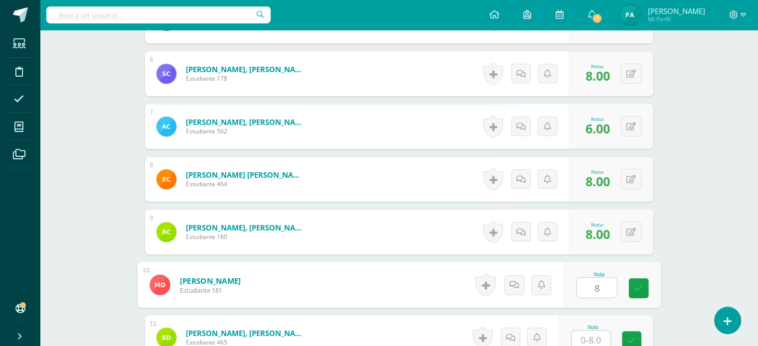
type input "8"
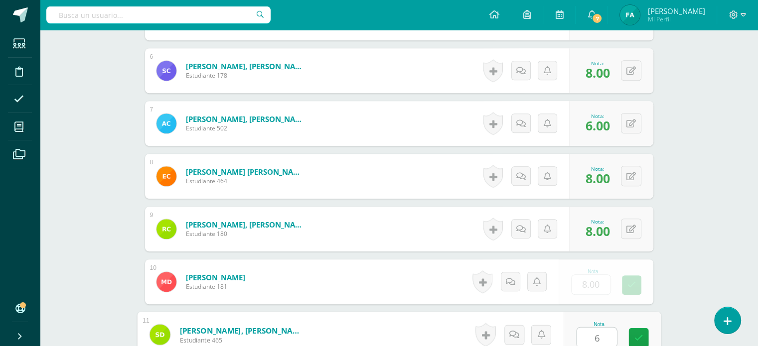
type input "6"
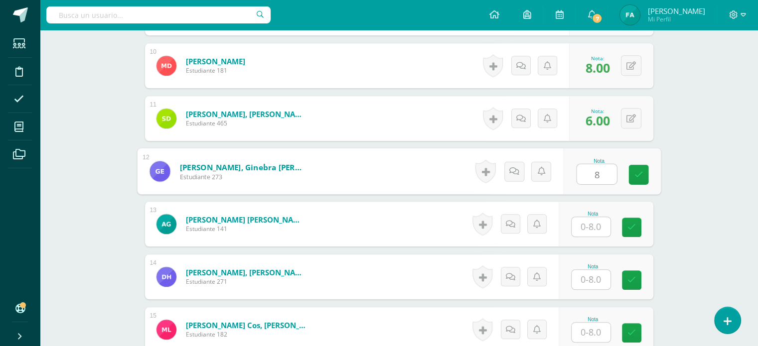
type input "8"
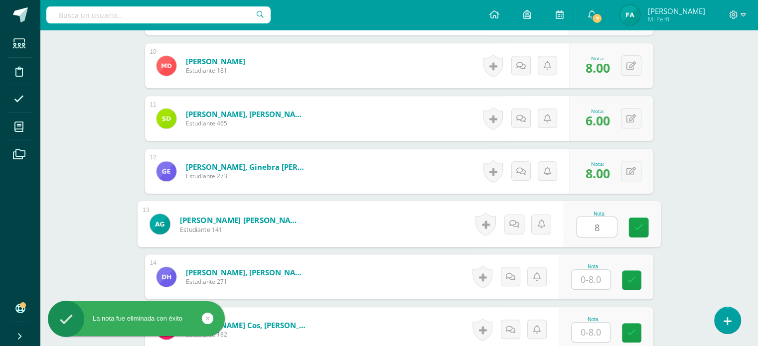
type input "8"
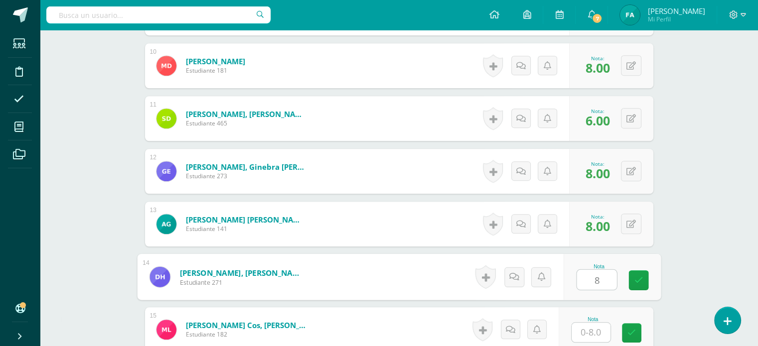
type input "8"
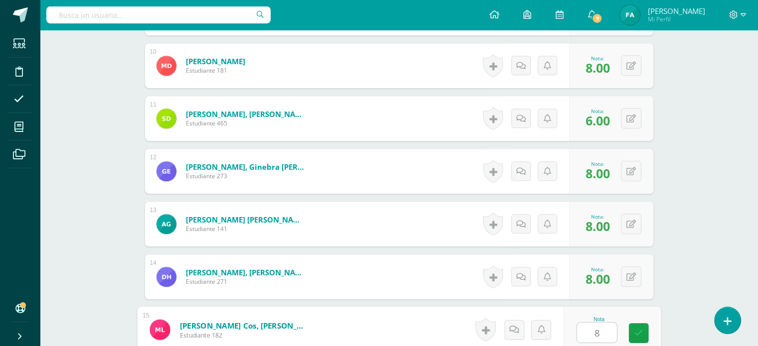
type input "8"
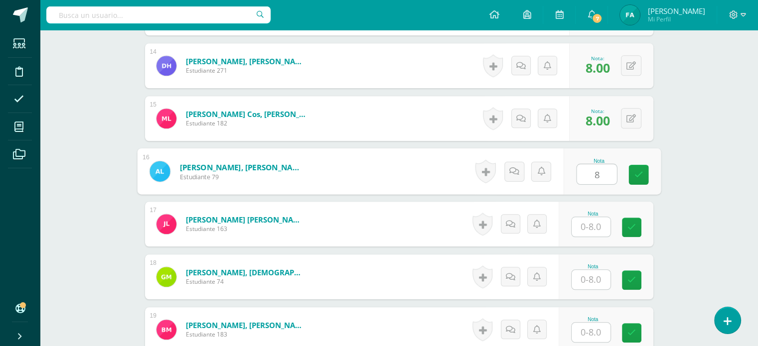
type input "8"
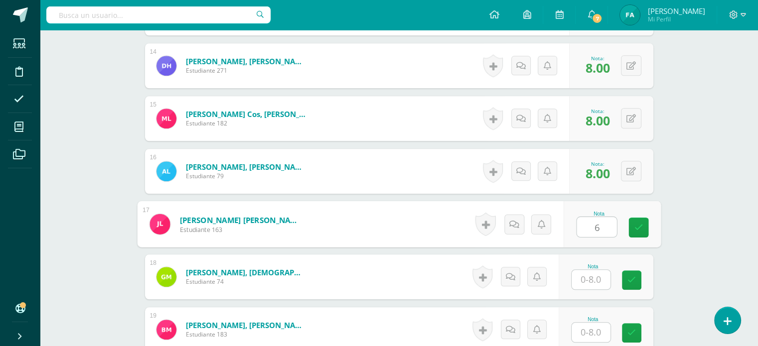
type input "6"
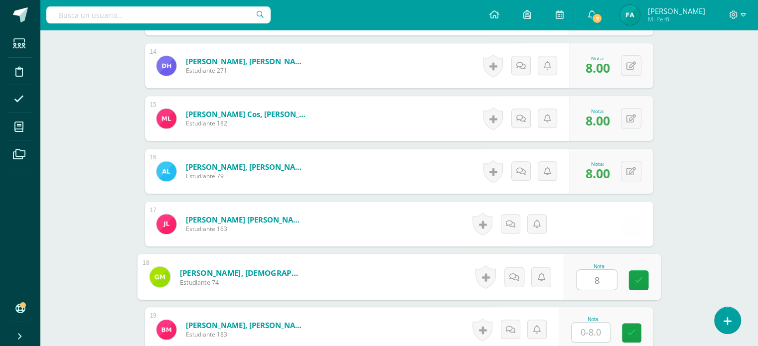
type input "8"
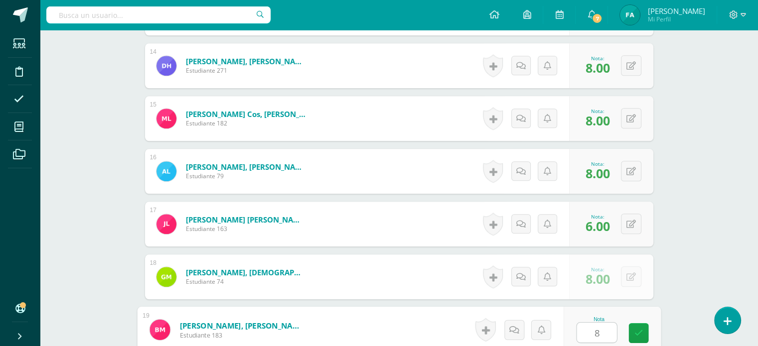
type input "8"
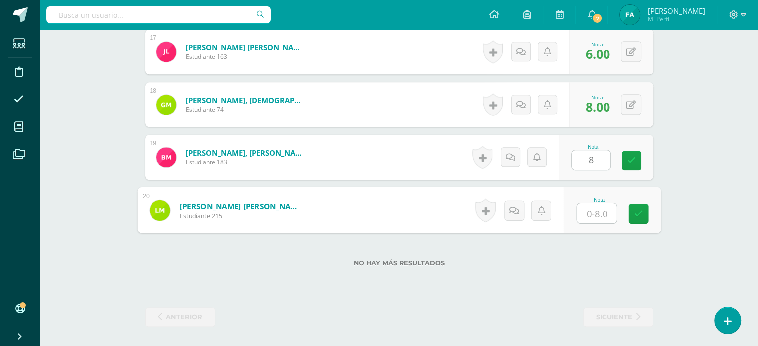
type input "8"
click at [641, 214] on icon at bounding box center [638, 213] width 9 height 8
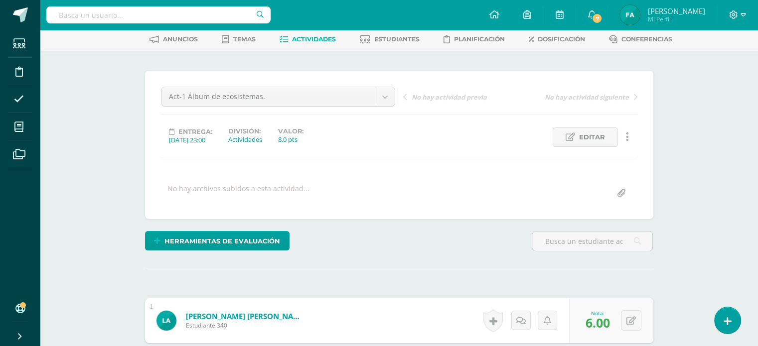
scroll to position [0, 0]
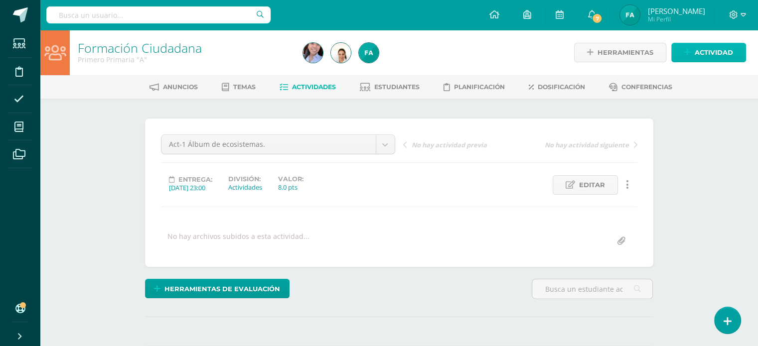
click at [702, 51] on span "Actividad" at bounding box center [714, 52] width 38 height 18
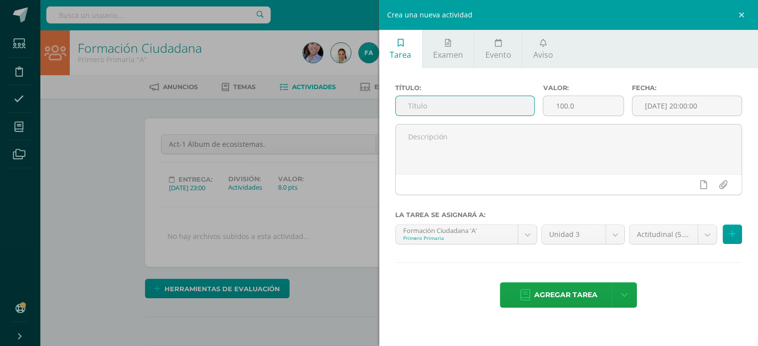
click at [469, 111] on input "text" at bounding box center [465, 105] width 139 height 19
type input "Act-2 Discriminación y equidad."
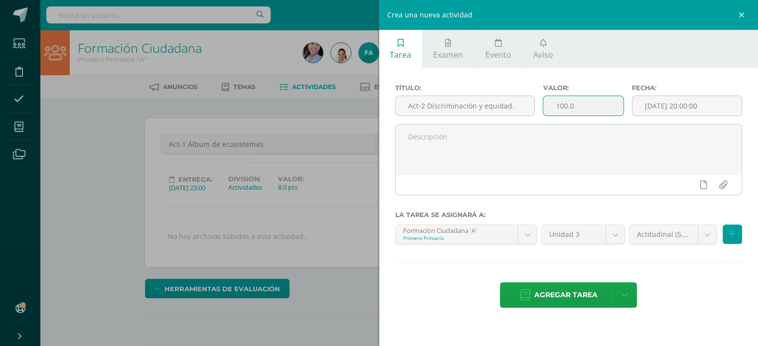
click at [568, 108] on input "100.0" at bounding box center [583, 105] width 80 height 19
type input "8"
click at [667, 94] on div "Fecha: 2025-08-10 20:00:00" at bounding box center [687, 104] width 119 height 40
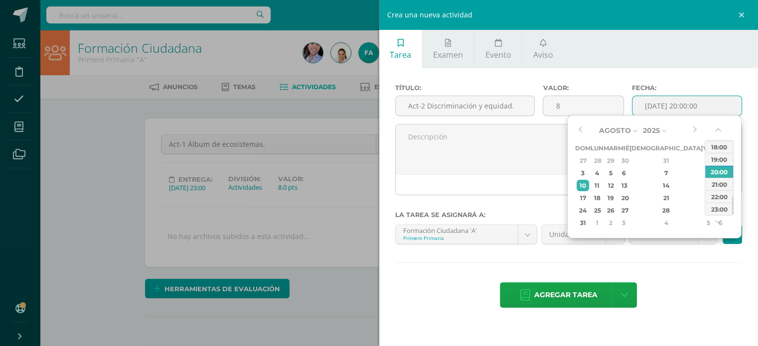
click at [669, 103] on input "[DATE] 20:00:00" at bounding box center [687, 105] width 110 height 19
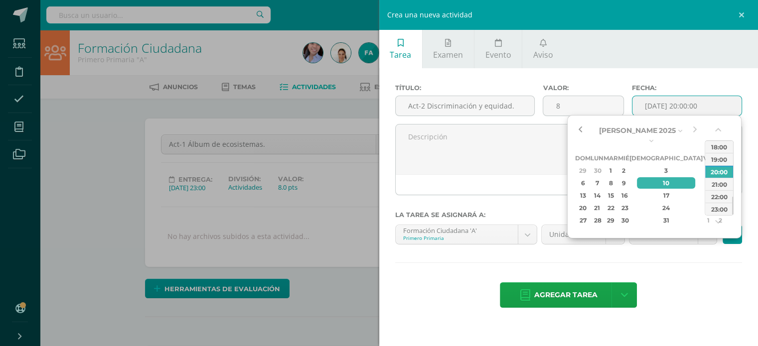
click at [582, 129] on button "button" at bounding box center [580, 130] width 10 height 15
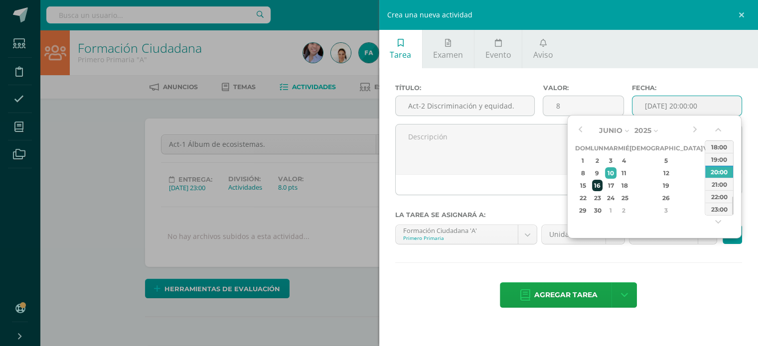
click at [600, 186] on div "16" at bounding box center [597, 185] width 10 height 11
click at [712, 210] on div "23:00" at bounding box center [719, 209] width 28 height 12
type input "2025-06-16 23:00"
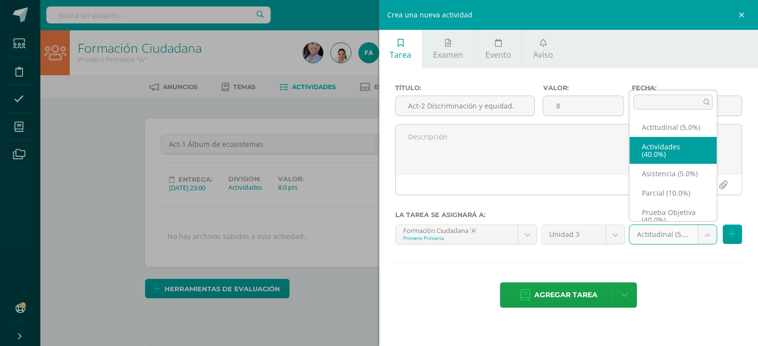
select select "118813"
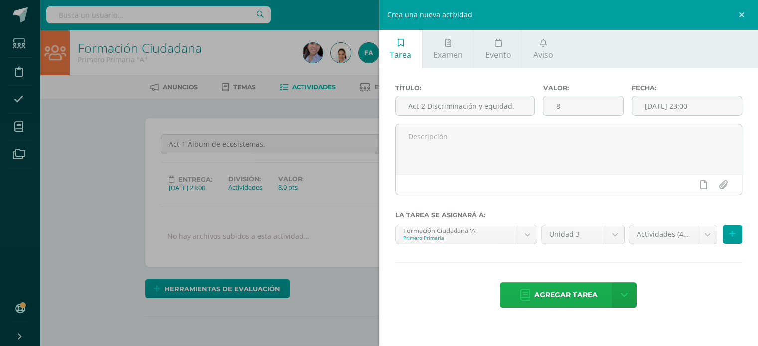
click at [566, 296] on span "Agregar tarea" at bounding box center [565, 295] width 63 height 24
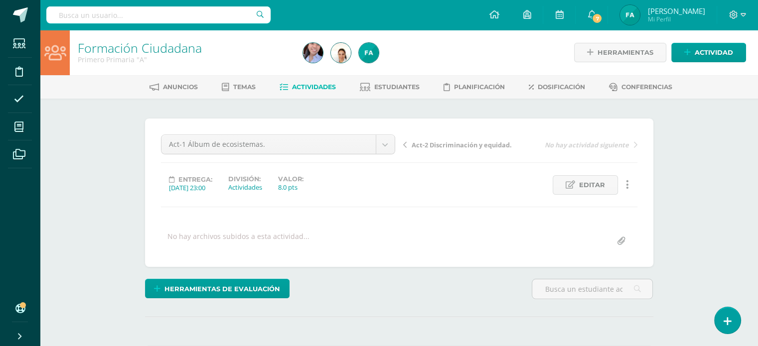
scroll to position [0, 0]
click at [303, 85] on span "Actividades" at bounding box center [314, 86] width 44 height 7
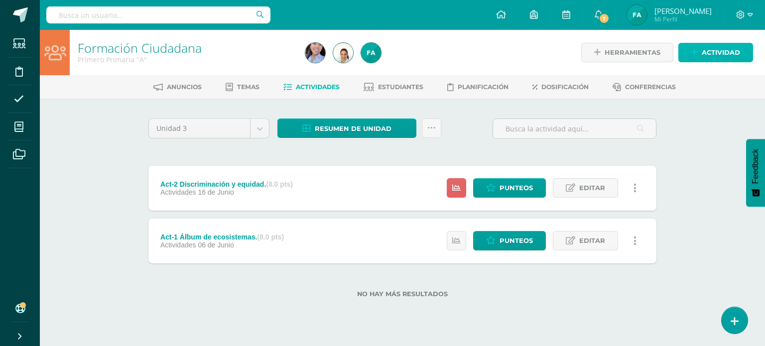
click at [719, 49] on span "Actividad" at bounding box center [721, 52] width 38 height 18
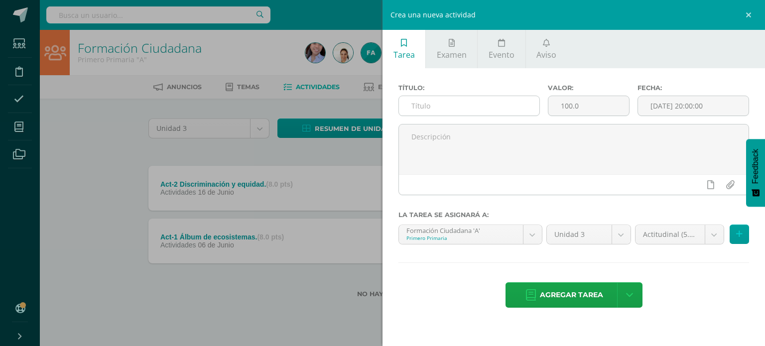
click at [449, 105] on input "text" at bounding box center [469, 105] width 141 height 19
type input "Act-3 Mi casa y mi comunidad."
click at [566, 111] on input "100.0" at bounding box center [589, 105] width 81 height 19
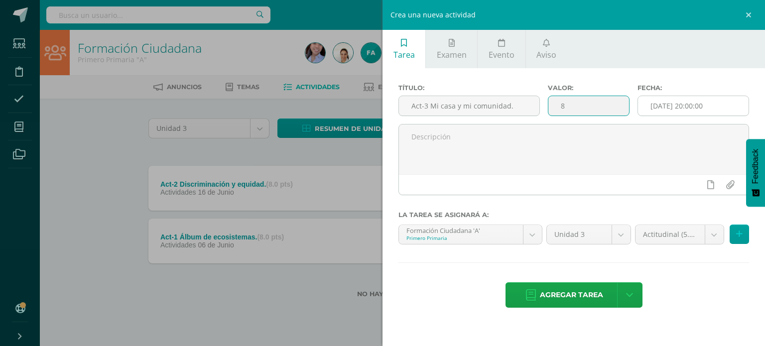
type input "8"
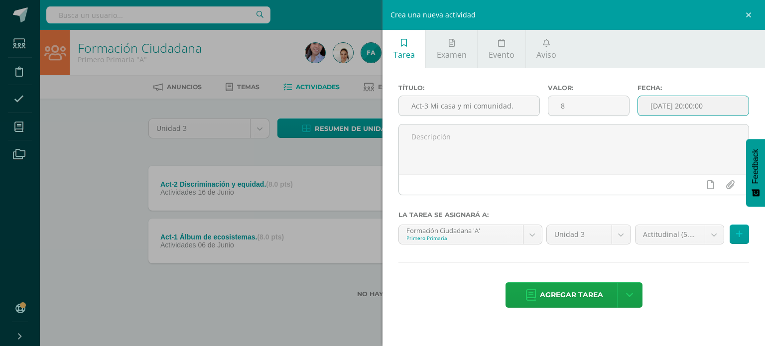
click at [688, 100] on input "[DATE] 20:00:00" at bounding box center [693, 105] width 111 height 19
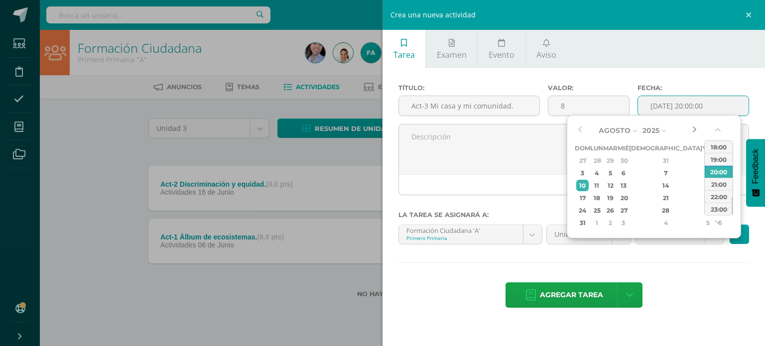
click at [690, 130] on button "button" at bounding box center [695, 130] width 10 height 15
click at [578, 132] on button "button" at bounding box center [580, 130] width 10 height 15
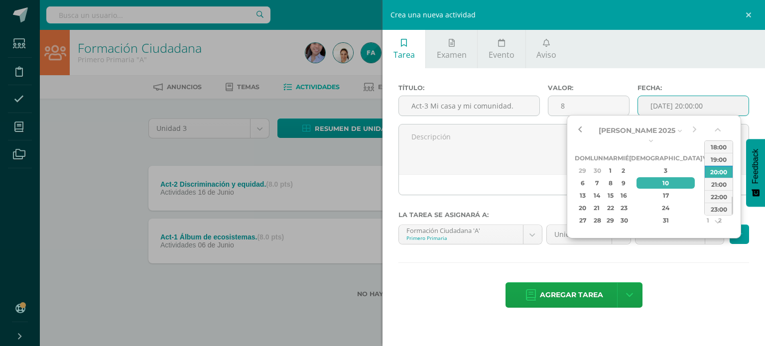
click at [578, 132] on button "button" at bounding box center [580, 130] width 10 height 15
click at [656, 165] on div "3" at bounding box center [666, 170] width 59 height 11
click at [717, 212] on div "23:00" at bounding box center [719, 209] width 28 height 12
type input "2025-07-03 23:00"
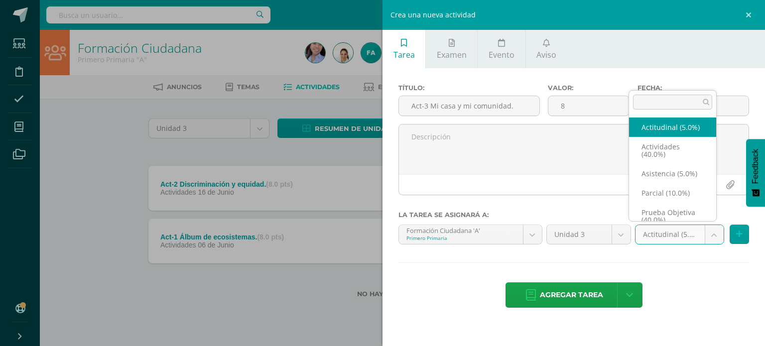
click at [710, 227] on body "Estudiantes Disciplina Asistencia Mis cursos Archivos Soporte Ayuda Reportar un…" at bounding box center [382, 165] width 765 height 330
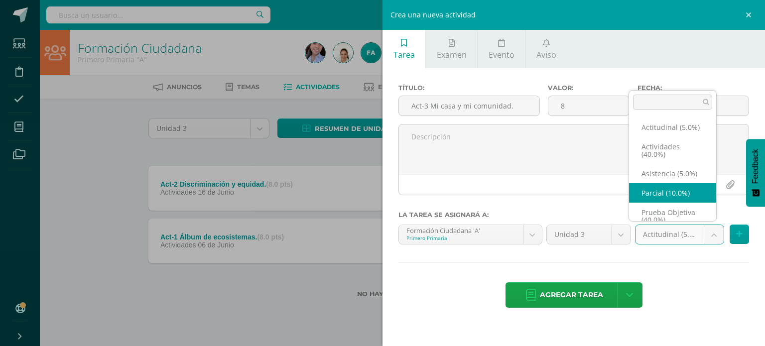
scroll to position [16, 0]
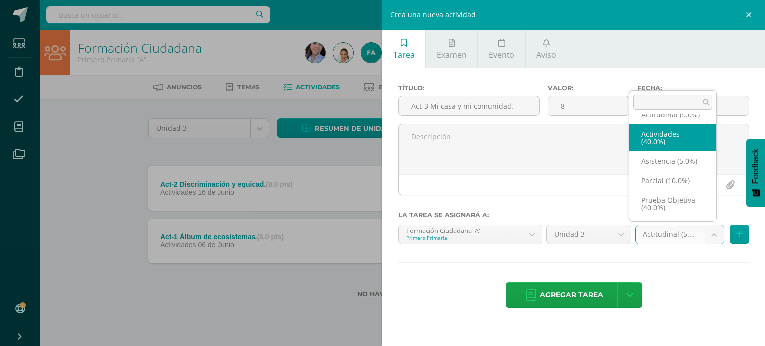
select select "118813"
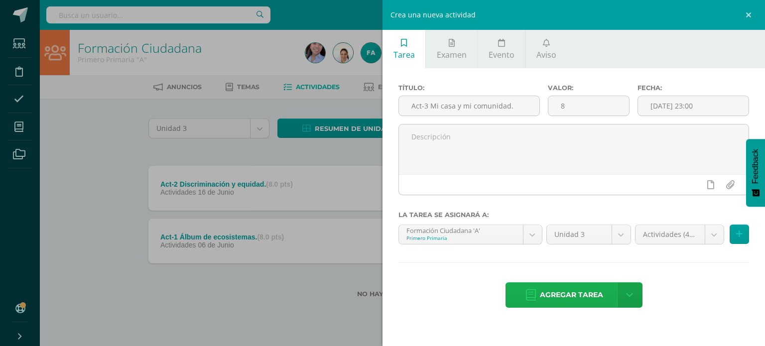
click at [576, 288] on span "Agregar tarea" at bounding box center [571, 295] width 63 height 24
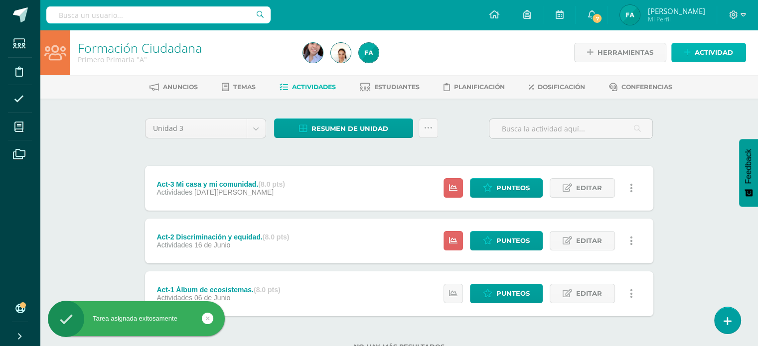
click at [721, 54] on span "Actividad" at bounding box center [714, 52] width 38 height 18
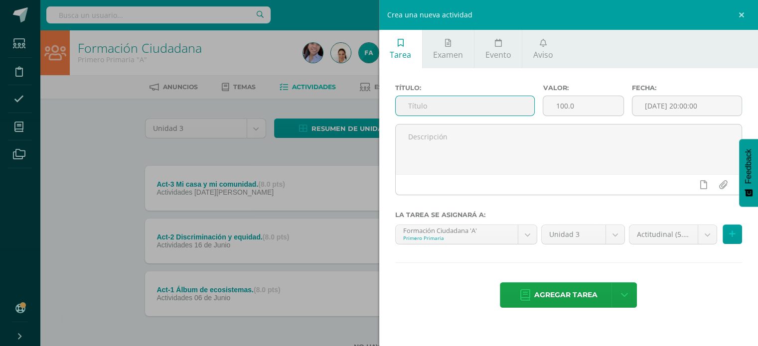
click at [462, 104] on input "text" at bounding box center [465, 105] width 139 height 19
type input "Act-3 Respeto en la escuela."
click at [566, 108] on input "100.0" at bounding box center [583, 105] width 80 height 19
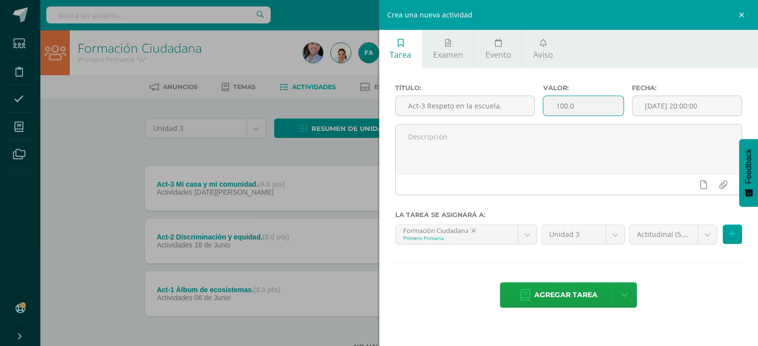
click at [566, 108] on input "100.0" at bounding box center [583, 105] width 80 height 19
type input "8"
click at [678, 103] on input "[DATE] 20:00:00" at bounding box center [687, 105] width 110 height 19
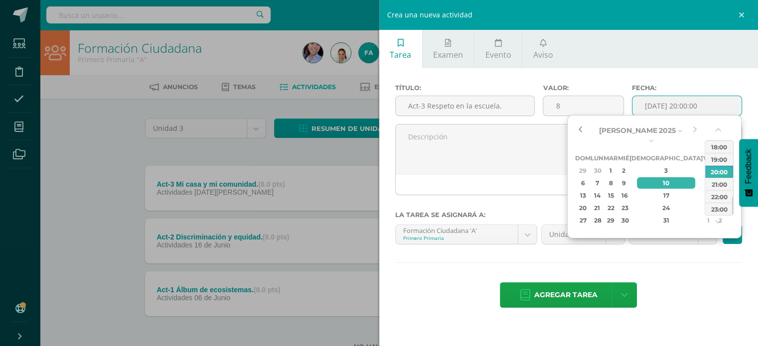
click at [581, 133] on button "button" at bounding box center [580, 130] width 10 height 15
click at [602, 177] on div "7" at bounding box center [597, 182] width 10 height 11
click at [722, 210] on div "23:00" at bounding box center [719, 209] width 28 height 12
type input "2025-07-07 23:00"
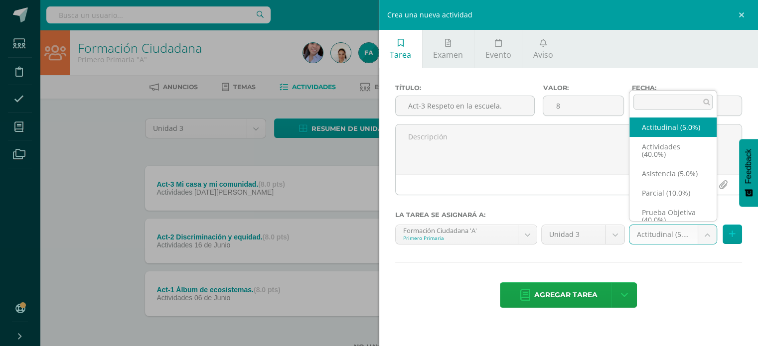
click at [704, 230] on body "Tarea asignada exitosamente Estudiantes Disciplina Asistencia Mis cursos Archiv…" at bounding box center [379, 191] width 758 height 383
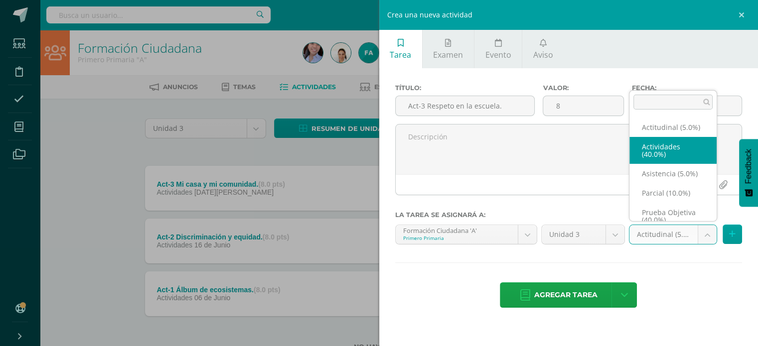
select select "118813"
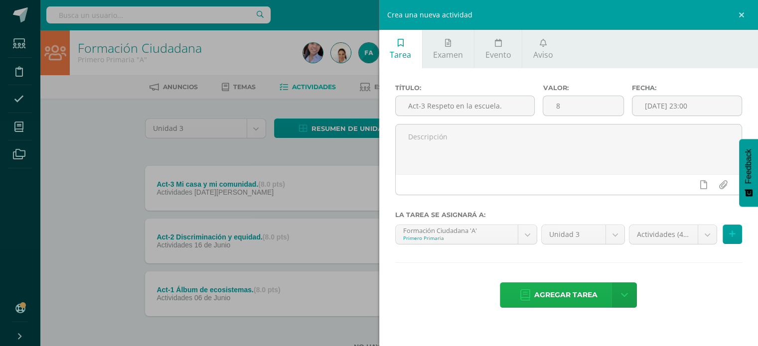
click at [573, 295] on span "Agregar tarea" at bounding box center [565, 295] width 63 height 24
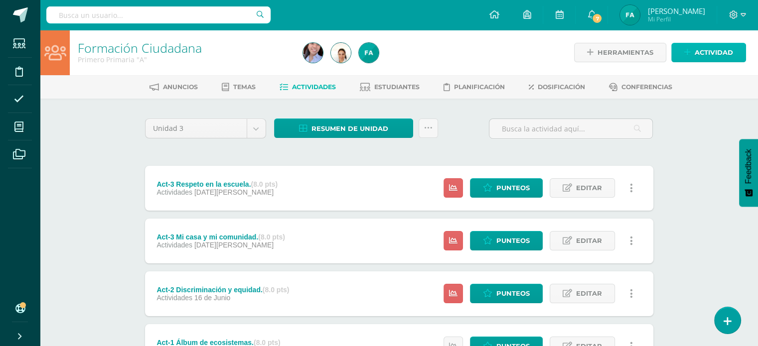
click at [716, 54] on span "Actividad" at bounding box center [714, 52] width 38 height 18
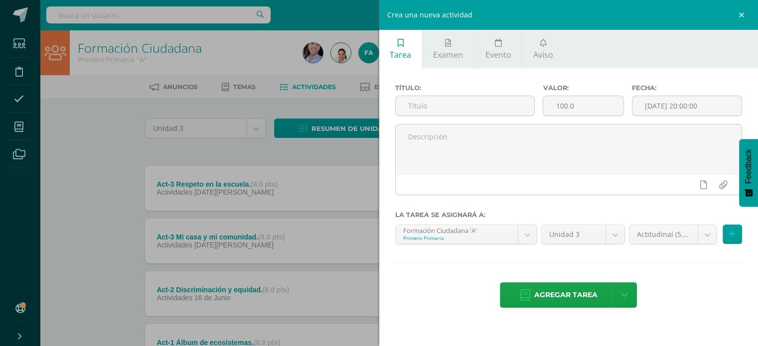
click at [387, 187] on div "Título: Valor: 100.0 Fecha: [DATE] 20:00:00 La tarea se asignará a: Formación C…" at bounding box center [568, 197] width 379 height 258
click at [357, 176] on div "Crea una nueva actividad Tarea Examen Evento Aviso Título: Valor: 100.0 Fecha: …" at bounding box center [379, 173] width 758 height 346
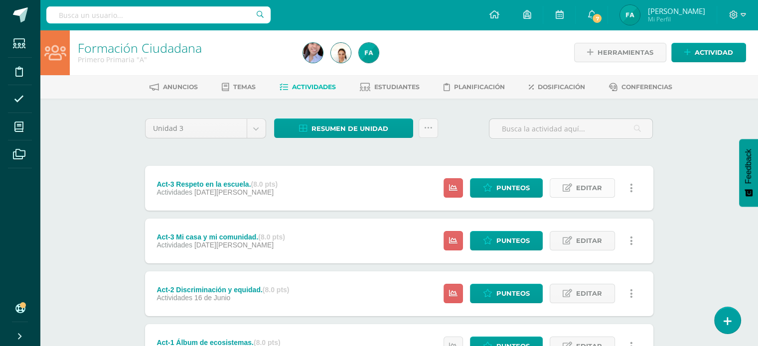
click at [567, 185] on icon at bounding box center [567, 188] width 9 height 8
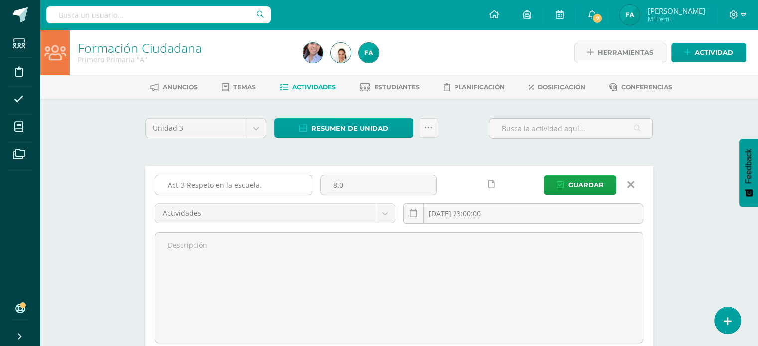
click at [183, 186] on input "Act-3 Respeto en la escuela." at bounding box center [233, 184] width 156 height 19
type input "Act-4 Respeto en la escuela."
click at [572, 184] on span "Guardar" at bounding box center [585, 185] width 35 height 18
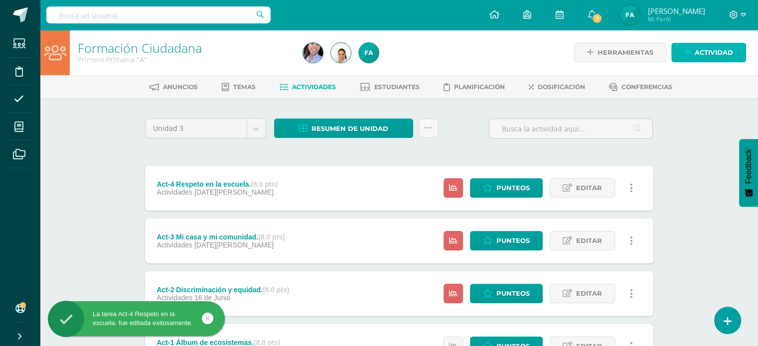
click at [702, 48] on span "Actividad" at bounding box center [714, 52] width 38 height 18
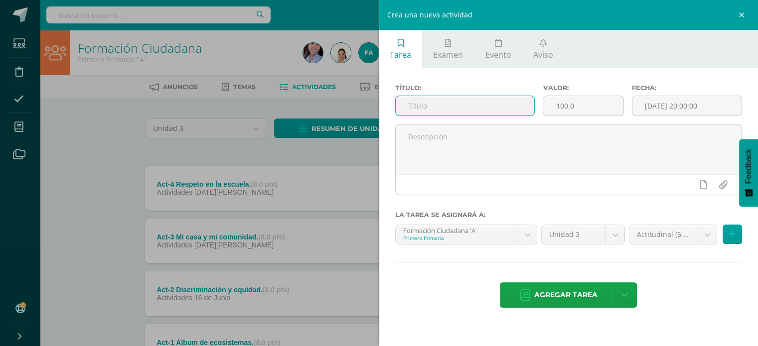
click at [487, 103] on input "text" at bounding box center [465, 105] width 139 height 19
type input "Act-5 Clasificación de objetos."
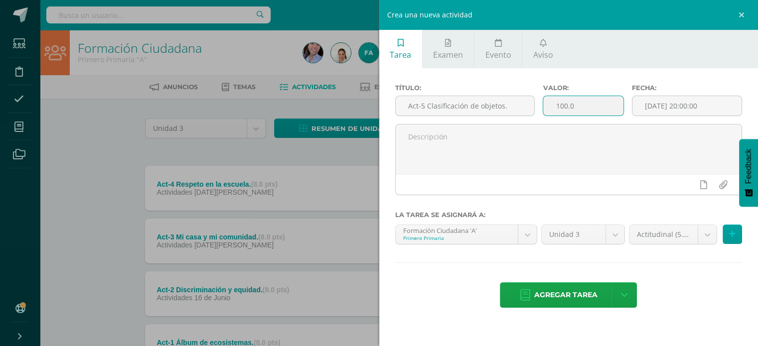
click at [576, 103] on input "100.0" at bounding box center [583, 105] width 80 height 19
click at [560, 108] on input "100.0" at bounding box center [583, 105] width 80 height 19
type input "8"
click at [676, 105] on input "[DATE] 20:00:00" at bounding box center [687, 105] width 110 height 19
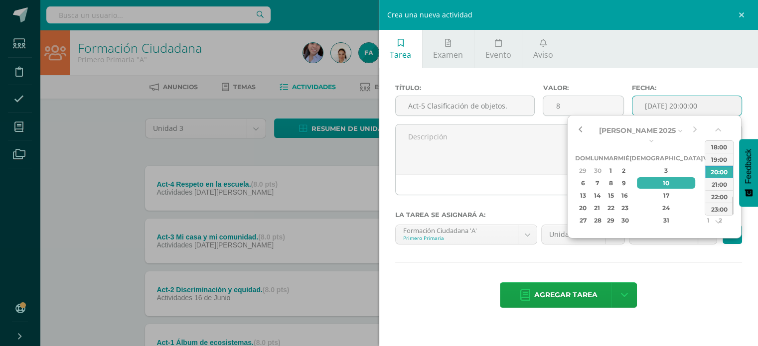
click at [580, 130] on button "button" at bounding box center [580, 130] width 10 height 15
click at [656, 190] on div "17" at bounding box center [666, 195] width 59 height 11
click at [717, 207] on div "23:00" at bounding box center [719, 209] width 28 height 12
type input "[DATE] 23:00"
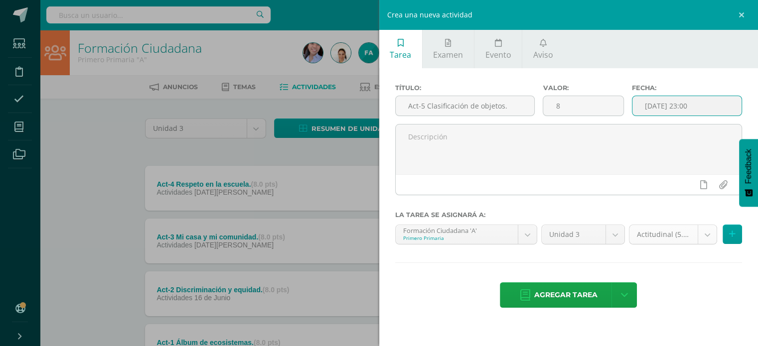
click at [707, 232] on body "La tarea Act-4 Respeto en la escuela. fue editada exitosamente. Estudiantes Dis…" at bounding box center [379, 218] width 758 height 436
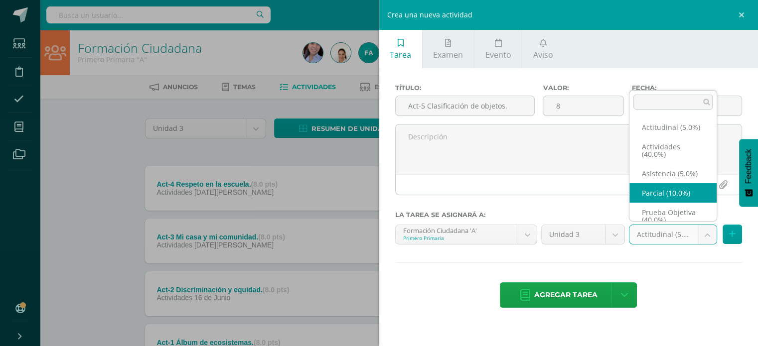
scroll to position [16, 0]
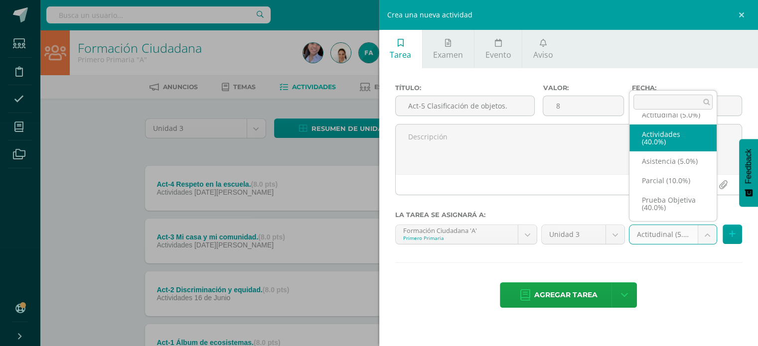
select select "118813"
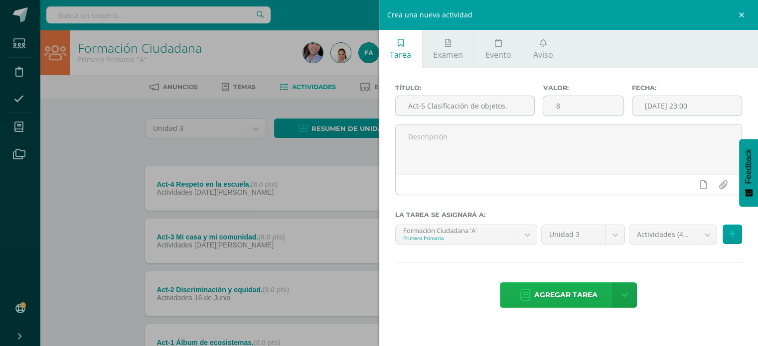
click at [572, 295] on span "Agregar tarea" at bounding box center [565, 295] width 63 height 24
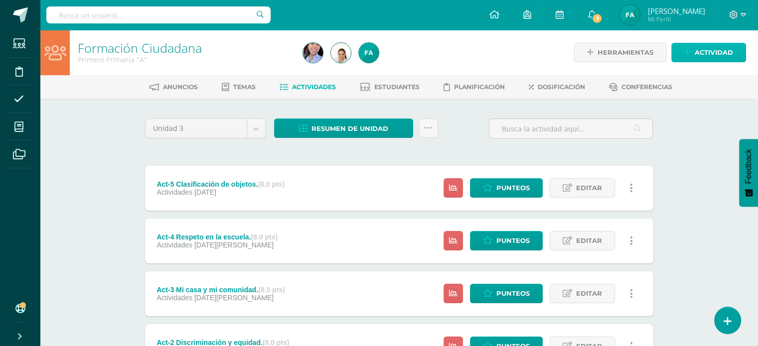
click at [701, 48] on span "Actividad" at bounding box center [714, 52] width 38 height 18
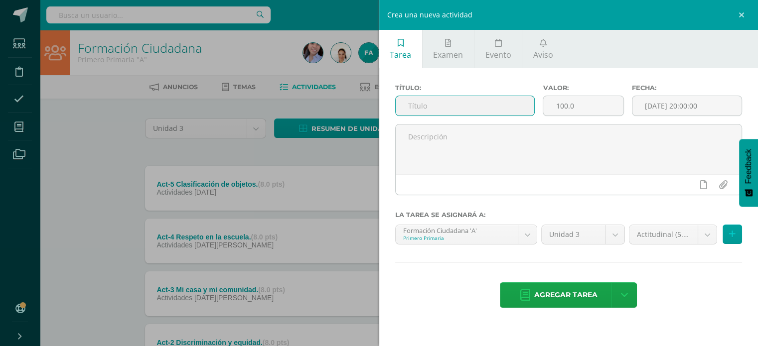
click at [461, 109] on input "text" at bounding box center [465, 105] width 139 height 19
type input "A"
type input "p"
type input "Parcial."
click at [600, 105] on input "100.0" at bounding box center [583, 105] width 80 height 19
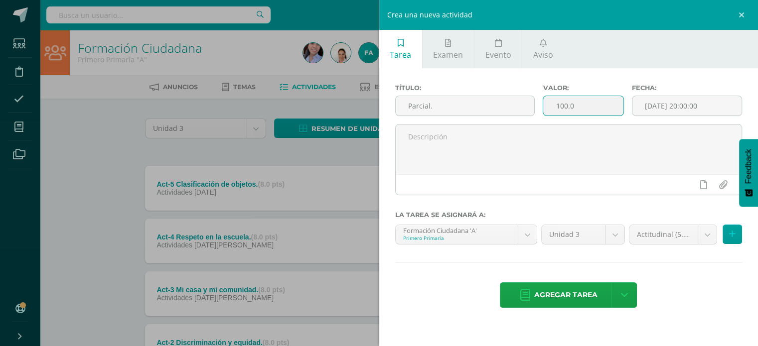
click at [570, 104] on input "100.0" at bounding box center [583, 105] width 80 height 19
type input "10"
click at [668, 102] on input "[DATE] 20:00:00" at bounding box center [687, 105] width 110 height 19
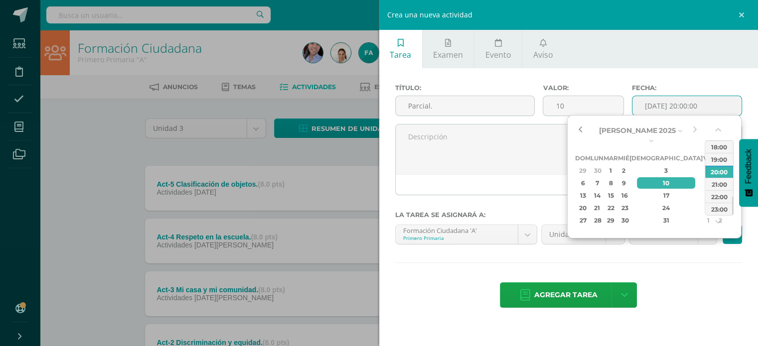
click at [584, 128] on button "button" at bounding box center [580, 130] width 10 height 15
click at [704, 177] on div "11" at bounding box center [708, 182] width 9 height 11
click at [722, 206] on div "23:00" at bounding box center [719, 209] width 28 height 12
type input "2025-07-11 23:00"
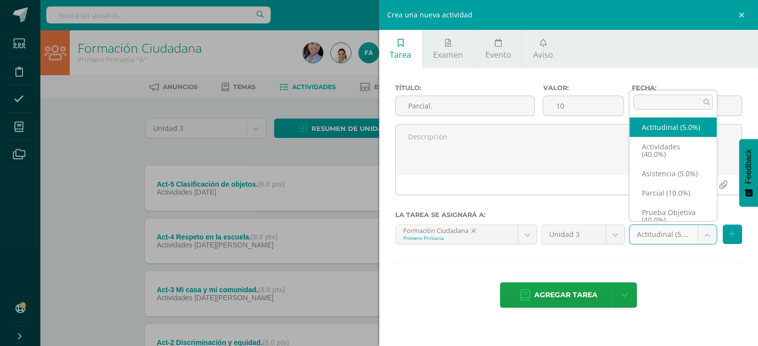
click at [704, 232] on body "Tarea asignada exitosamente Estudiantes Disciplina Asistencia Mis cursos Archiv…" at bounding box center [379, 244] width 758 height 488
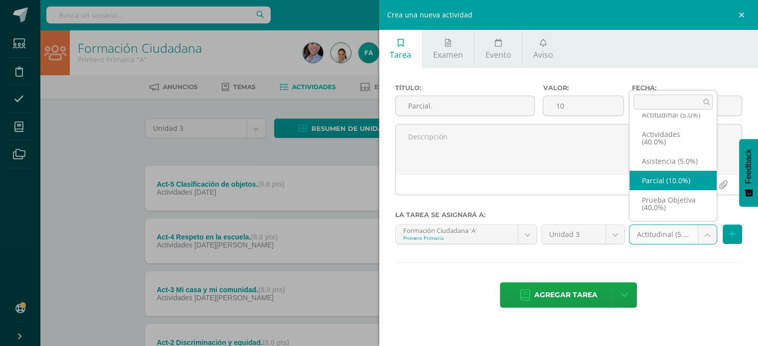
select select "118814"
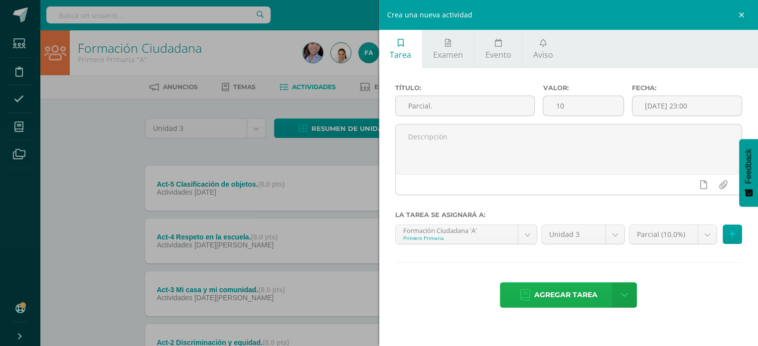
click at [570, 292] on span "Agregar tarea" at bounding box center [565, 295] width 63 height 24
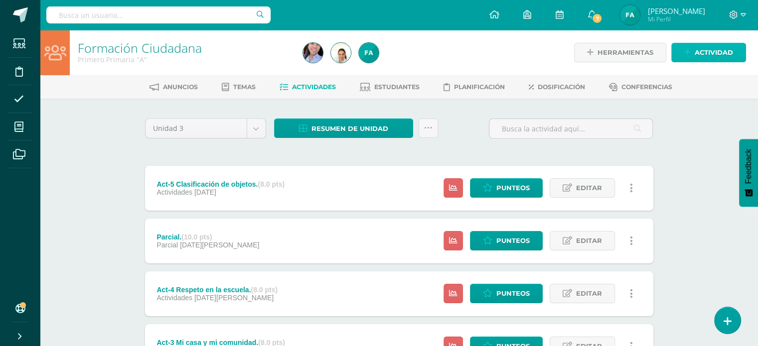
click at [708, 51] on span "Actividad" at bounding box center [714, 52] width 38 height 18
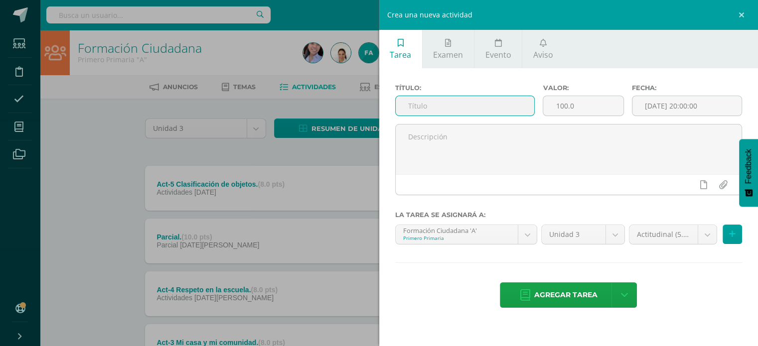
click at [462, 103] on input "text" at bounding box center [465, 105] width 139 height 19
type input "Actitudinal."
click at [558, 105] on input "100.0" at bounding box center [583, 105] width 80 height 19
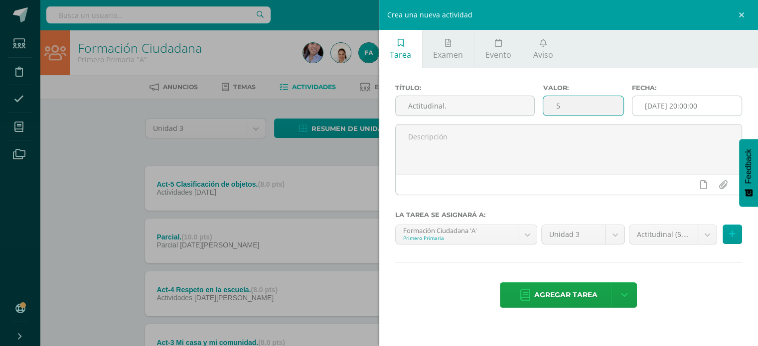
type input "5"
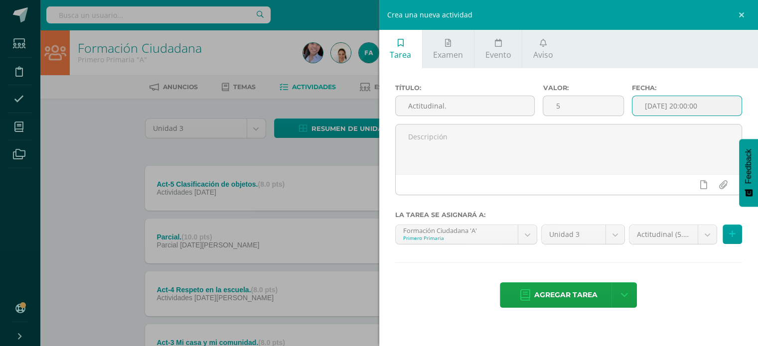
click at [647, 105] on input "[DATE] 20:00:00" at bounding box center [687, 105] width 110 height 19
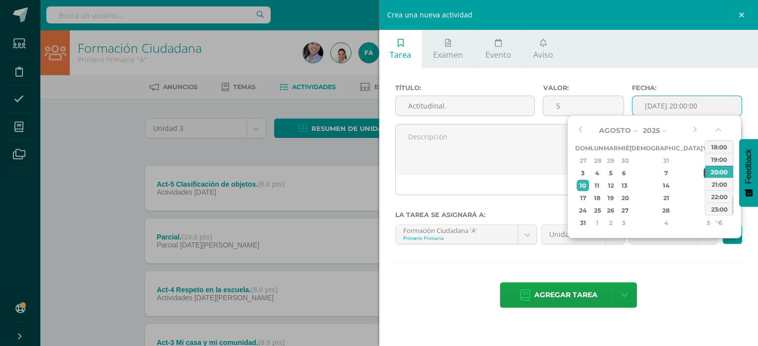
click at [704, 173] on div "8" at bounding box center [708, 172] width 9 height 11
click at [712, 213] on div "23:00" at bounding box center [719, 209] width 28 height 12
type input "2025-08-08 23:00"
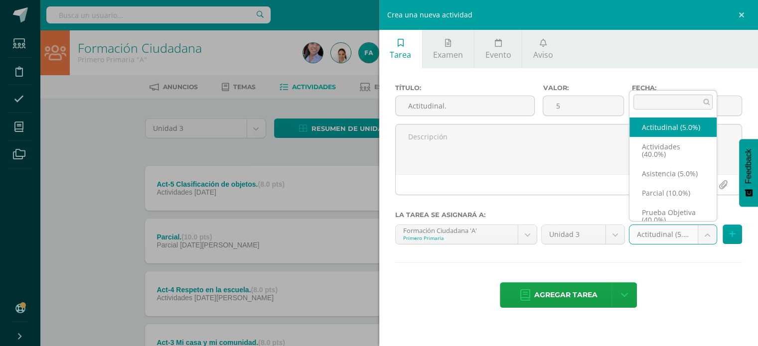
click at [680, 238] on body "Tarea asignada exitosamente Estudiantes Disciplina Asistencia Mis cursos Archiv…" at bounding box center [379, 270] width 758 height 541
select select "118815"
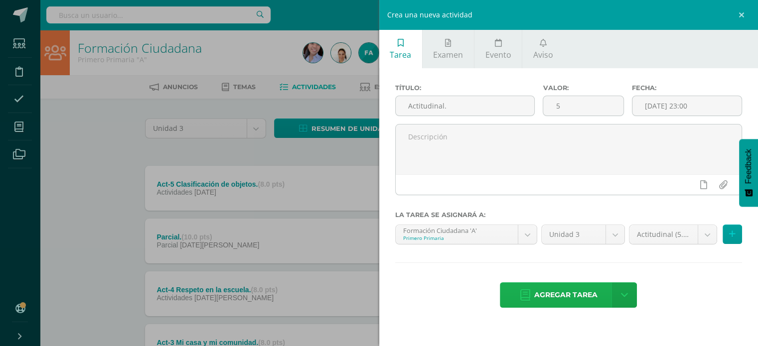
click at [571, 293] on span "Agregar tarea" at bounding box center [565, 295] width 63 height 24
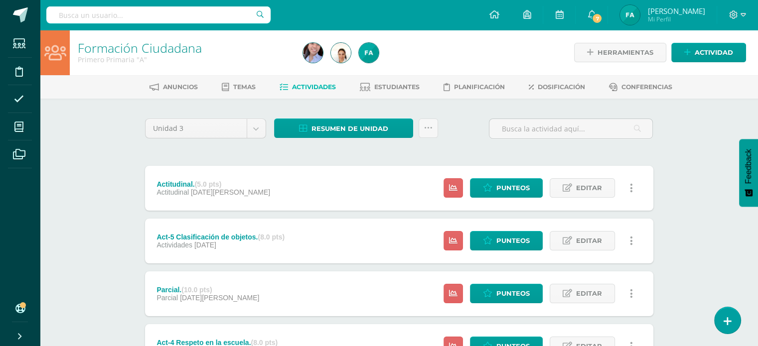
click at [704, 41] on div "Herramientas Detalle de asistencias Actividad" at bounding box center [637, 52] width 217 height 45
click at [704, 47] on span "Actividad" at bounding box center [714, 52] width 38 height 18
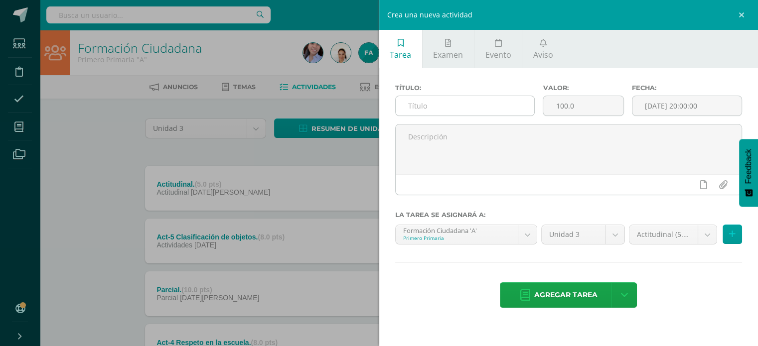
click at [459, 105] on input "text" at bounding box center [465, 105] width 139 height 19
type input "Asistencia."
click at [562, 106] on input "100.0" at bounding box center [583, 105] width 80 height 19
type input "5"
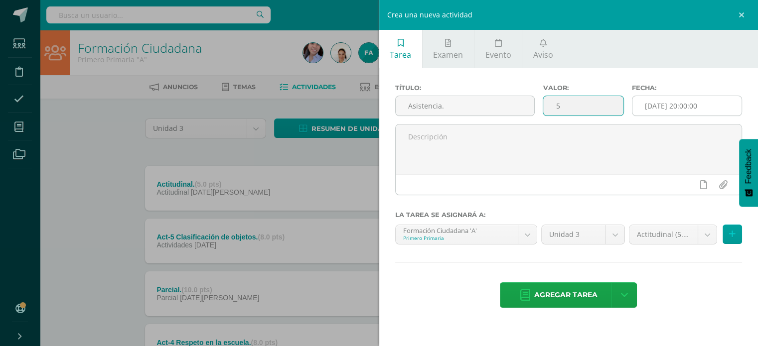
click at [675, 103] on input "[DATE] 20:00:00" at bounding box center [687, 105] width 110 height 19
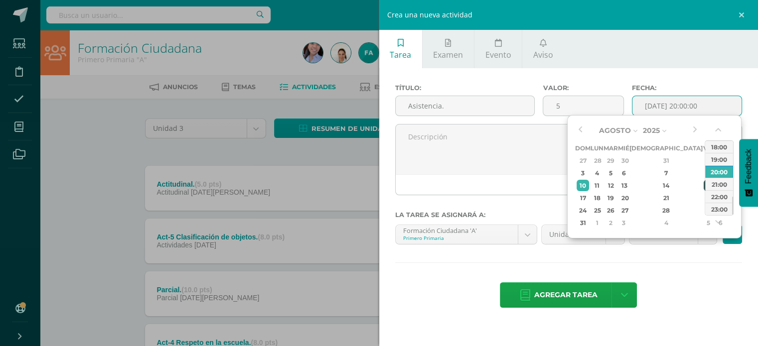
click at [703, 179] on td "8" at bounding box center [708, 173] width 11 height 12
click at [704, 175] on div "8" at bounding box center [708, 172] width 9 height 11
click at [722, 206] on div "23:00" at bounding box center [719, 209] width 28 height 12
type input "2025-08-08 23:00"
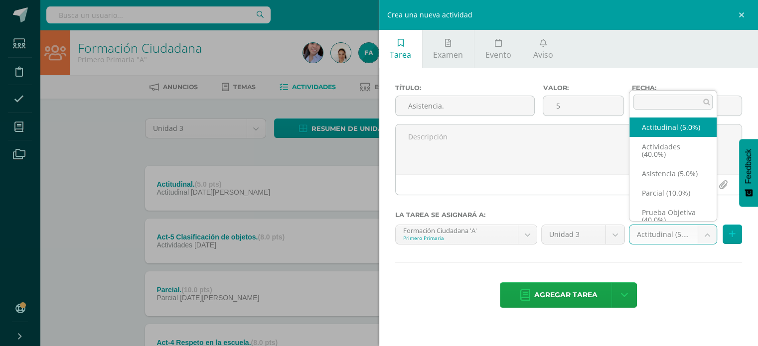
click at [664, 234] on body "Tarea asignada exitosamente Estudiantes Disciplina Asistencia Mis cursos Archiv…" at bounding box center [379, 297] width 758 height 594
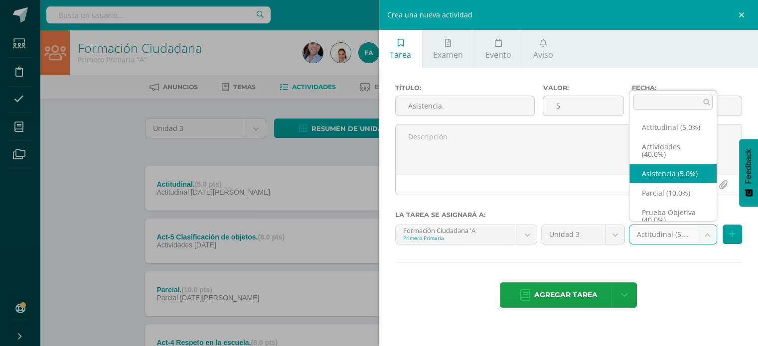
select select "118816"
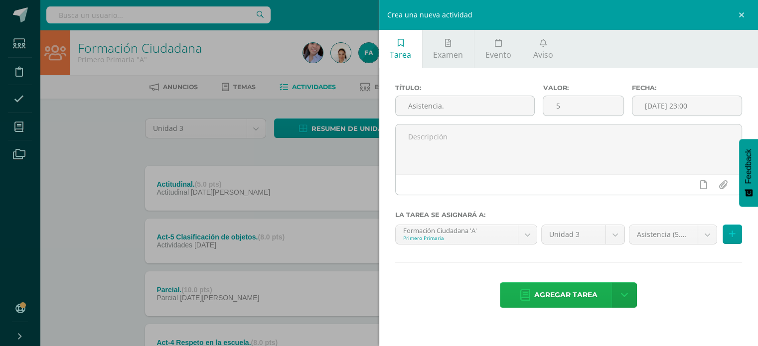
click at [566, 288] on span "Agregar tarea" at bounding box center [565, 295] width 63 height 24
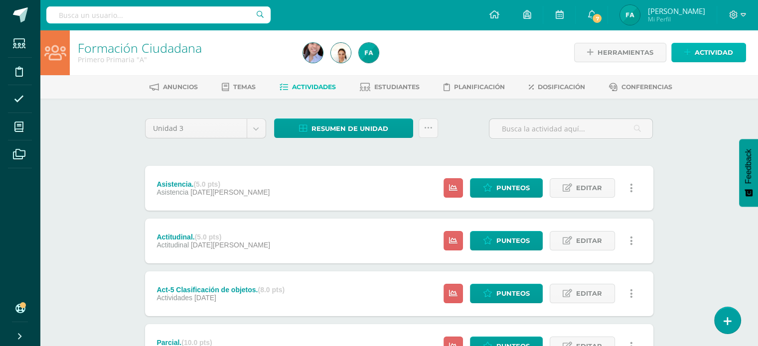
click at [715, 60] on span "Actividad" at bounding box center [714, 52] width 38 height 18
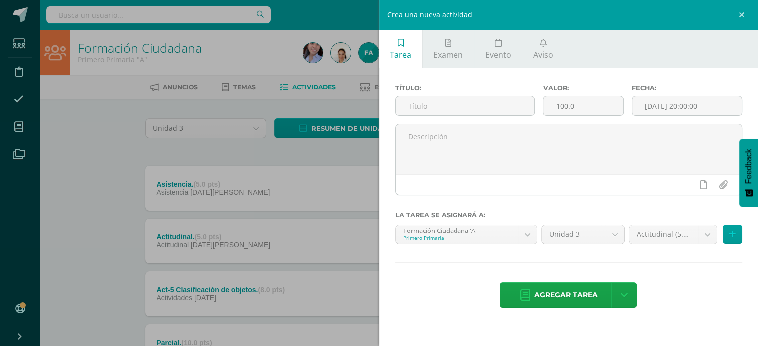
click at [477, 117] on div "Título:" at bounding box center [465, 104] width 148 height 40
click at [474, 108] on input "text" at bounding box center [465, 105] width 139 height 19
type input "Prueba objetiva."
click at [562, 109] on input "100.0" at bounding box center [583, 105] width 80 height 19
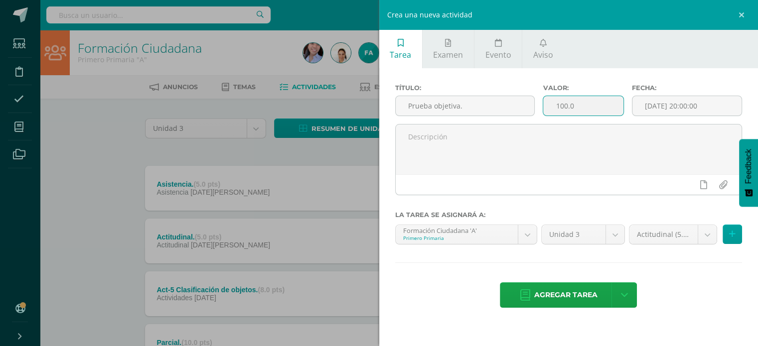
click at [562, 109] on input "100.0" at bounding box center [583, 105] width 80 height 19
type input "40"
click at [678, 103] on input "[DATE] 20:00:00" at bounding box center [687, 105] width 110 height 19
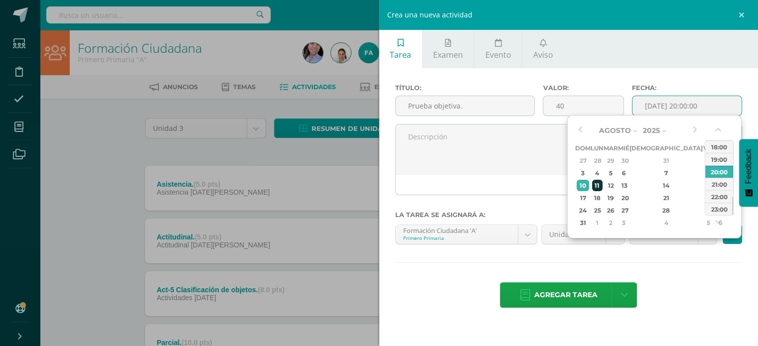
click at [599, 186] on div "11" at bounding box center [597, 185] width 10 height 11
click at [713, 210] on div "23:00" at bounding box center [719, 209] width 28 height 12
type input "2025-08-11 23:00"
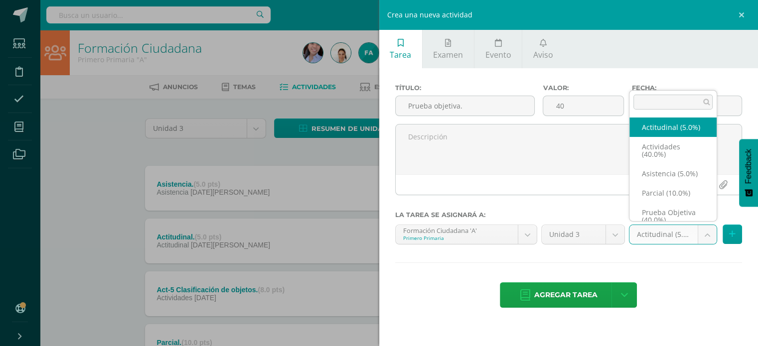
click at [700, 230] on body "Tarea asignada exitosamente Estudiantes Disciplina Asistencia Mis cursos Archiv…" at bounding box center [379, 323] width 758 height 647
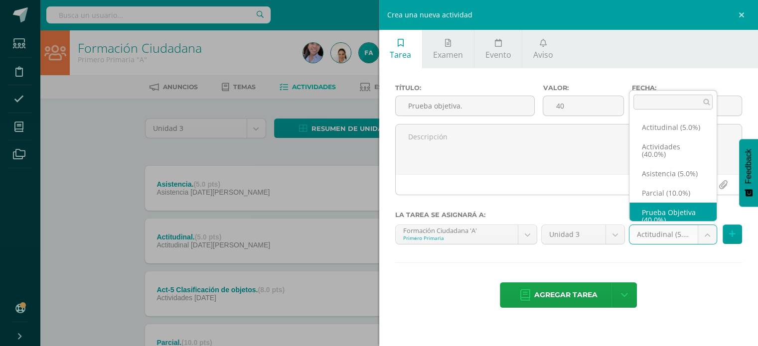
scroll to position [16, 0]
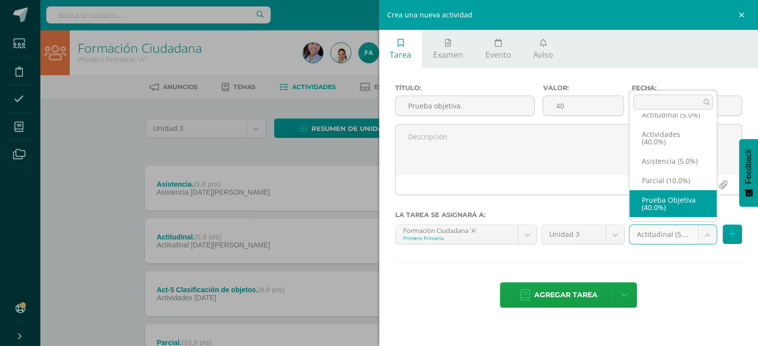
select select "118817"
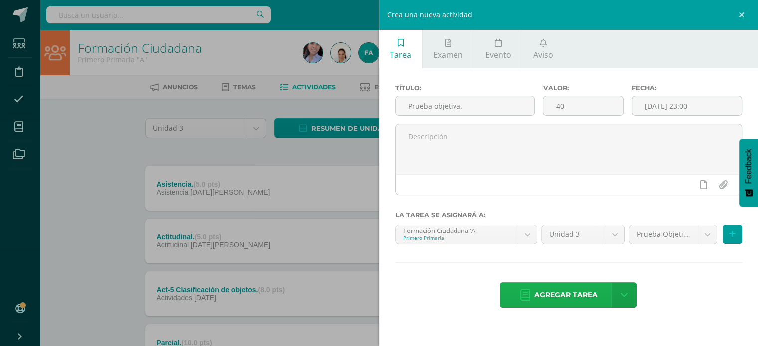
click at [571, 292] on span "Agregar tarea" at bounding box center [565, 295] width 63 height 24
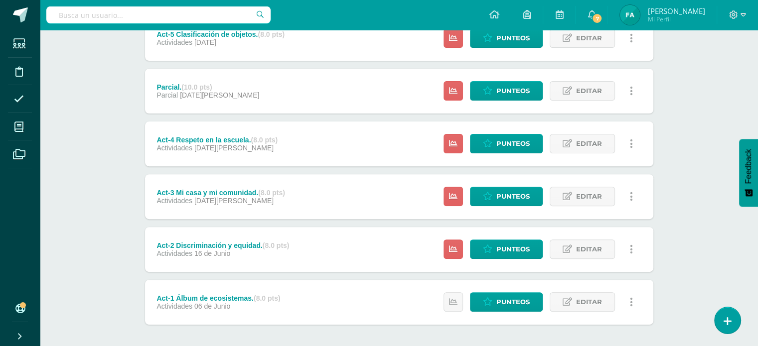
scroll to position [310, 0]
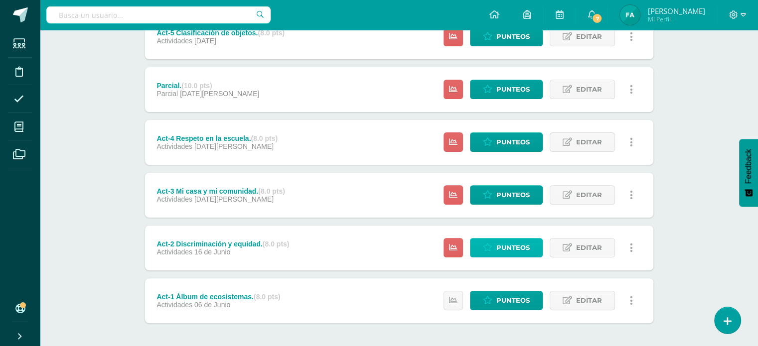
click at [490, 247] on icon at bounding box center [487, 248] width 9 height 8
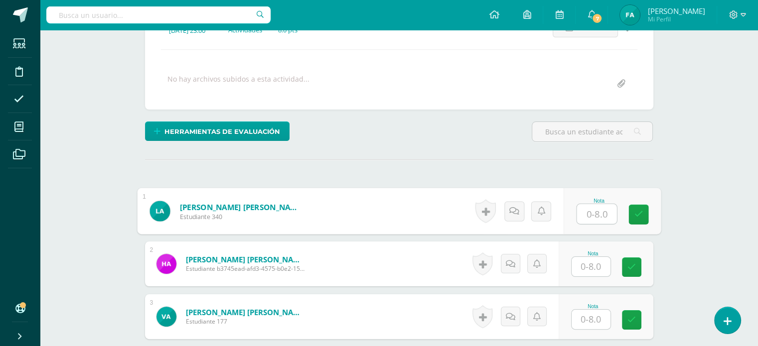
click at [592, 212] on input "text" at bounding box center [597, 214] width 40 height 20
type input "8"
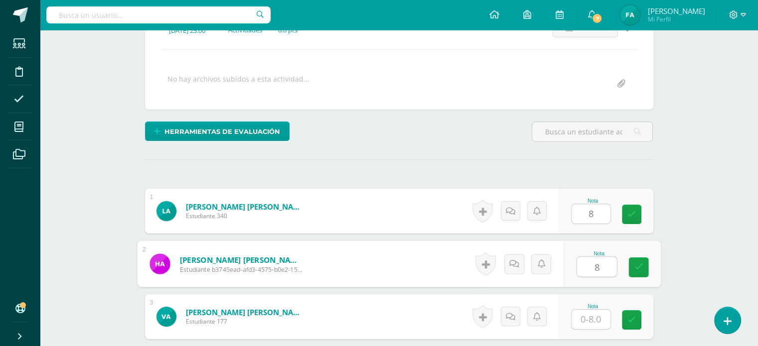
type input "8"
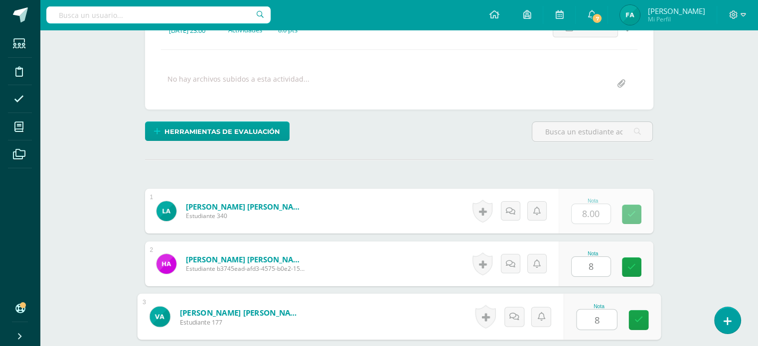
type input "8"
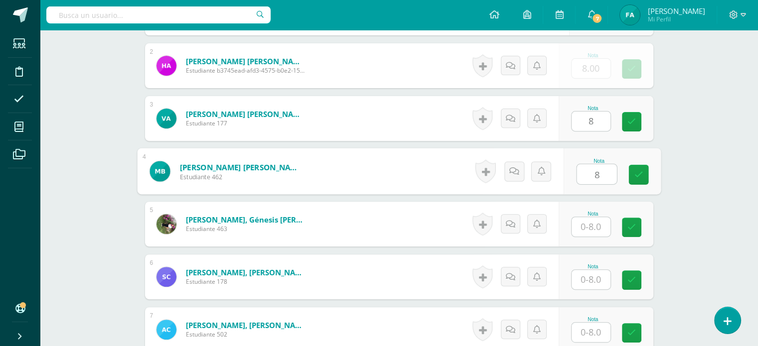
type input "8"
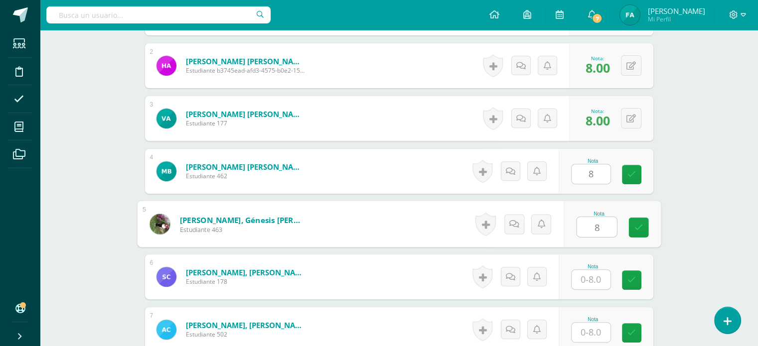
type input "8"
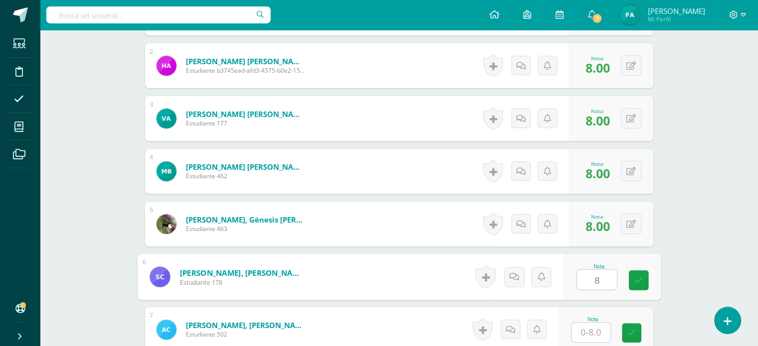
type input "8"
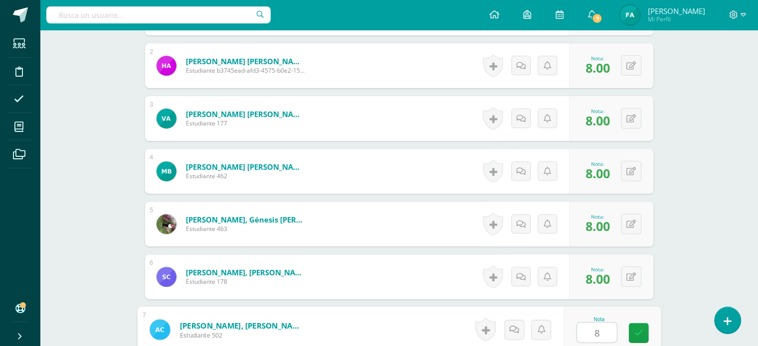
type input "8"
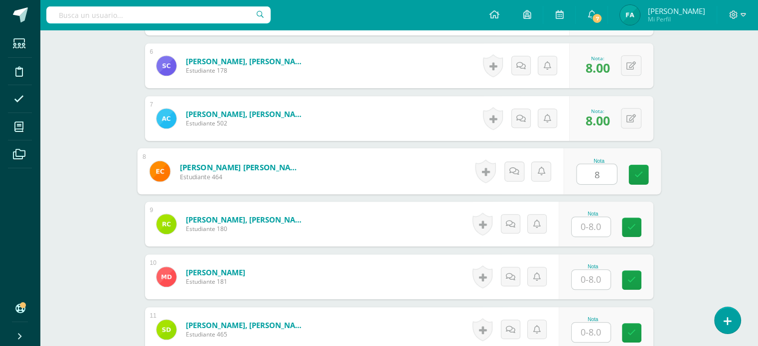
type input "8"
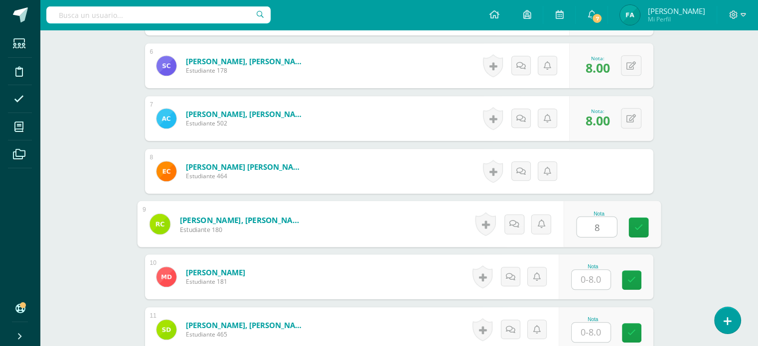
type input "8"
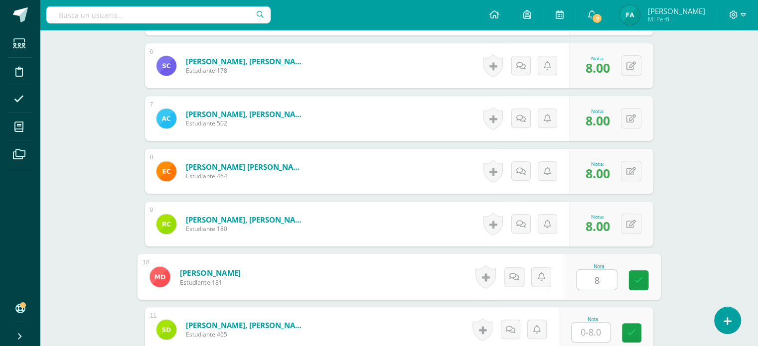
type input "8"
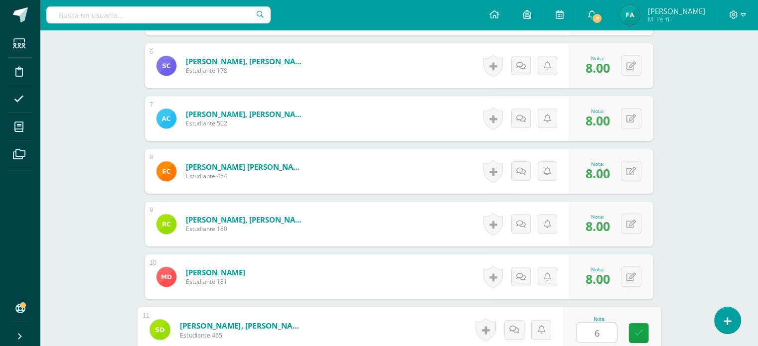
type input "6"
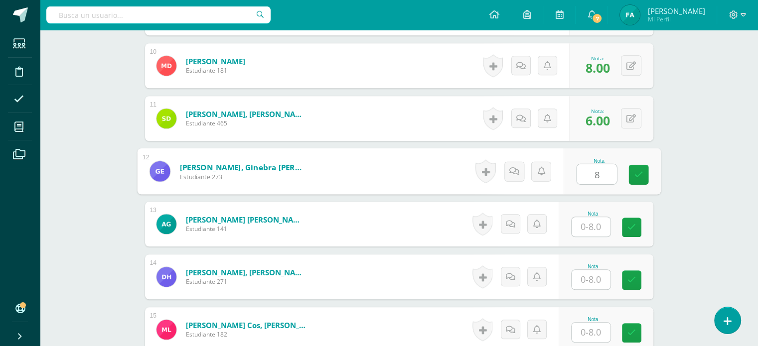
type input "8"
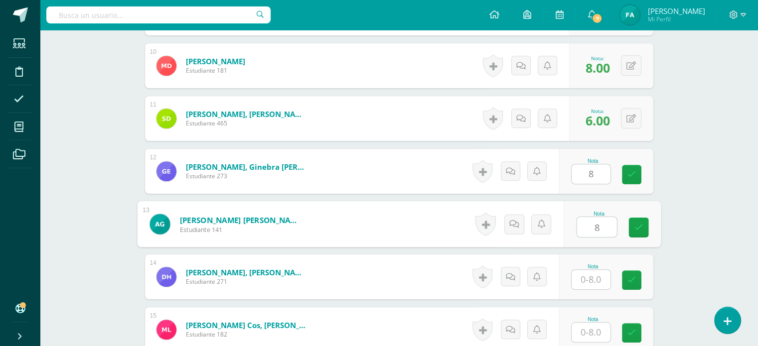
type input "8"
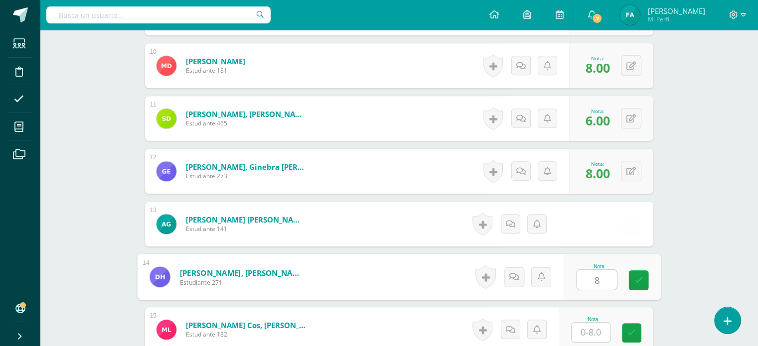
type input "8"
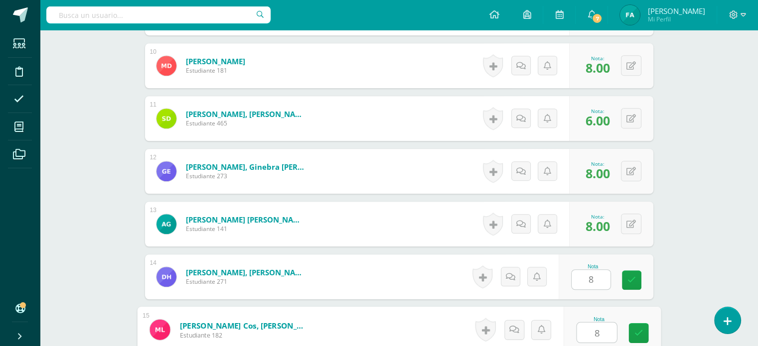
type input "8"
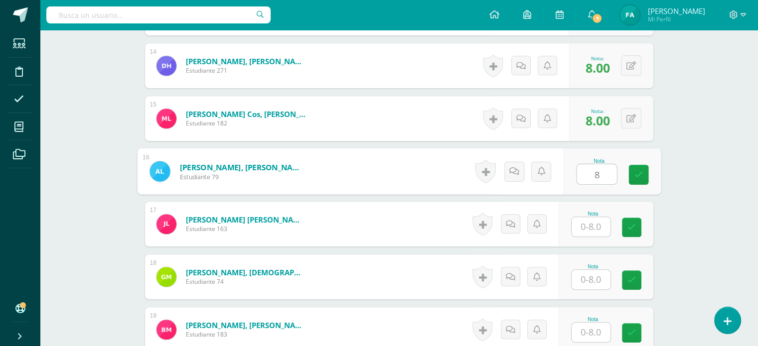
type input "8"
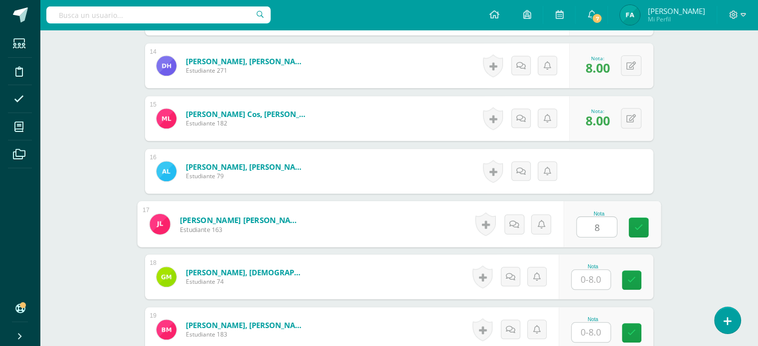
type input "8"
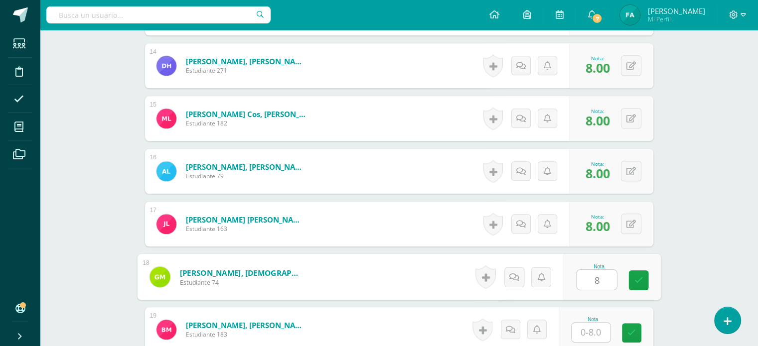
type input "8"
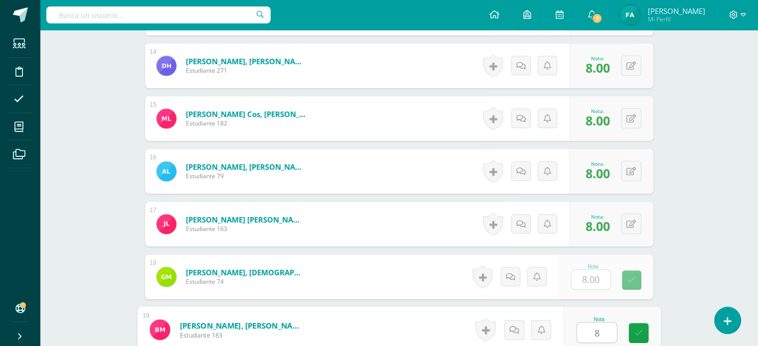
type input "8"
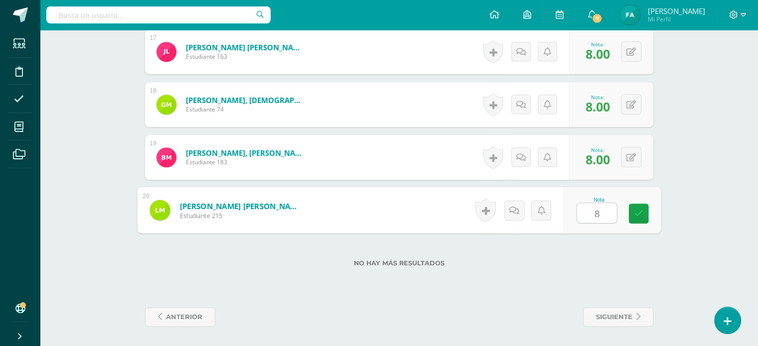
type input "8"
click at [633, 260] on label "No hay más resultados" at bounding box center [399, 263] width 508 height 7
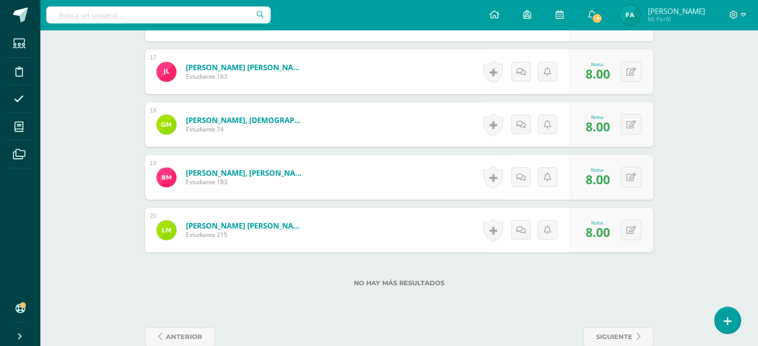
scroll to position [1138, 0]
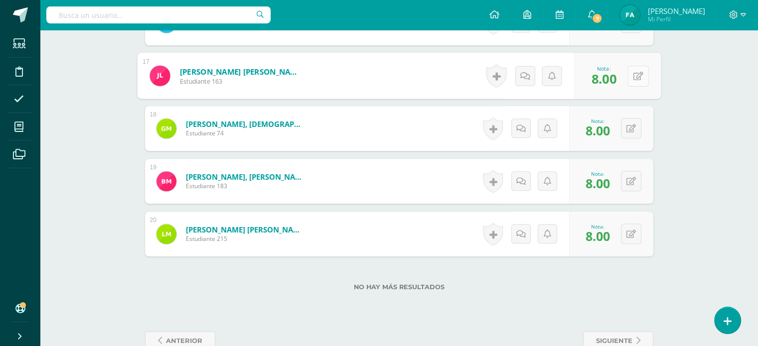
click at [622, 77] on div "0 Logros Logros obtenidos Aún no hay logros agregados Nota: 8.00" at bounding box center [617, 76] width 87 height 46
click at [635, 78] on icon at bounding box center [638, 75] width 10 height 8
type input "7"
click at [611, 76] on icon at bounding box center [611, 79] width 9 height 8
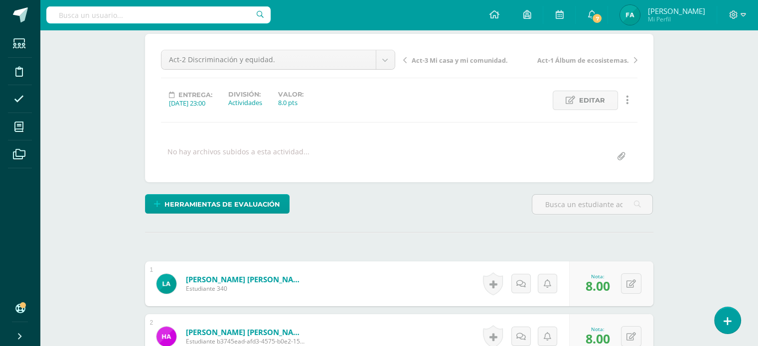
scroll to position [0, 0]
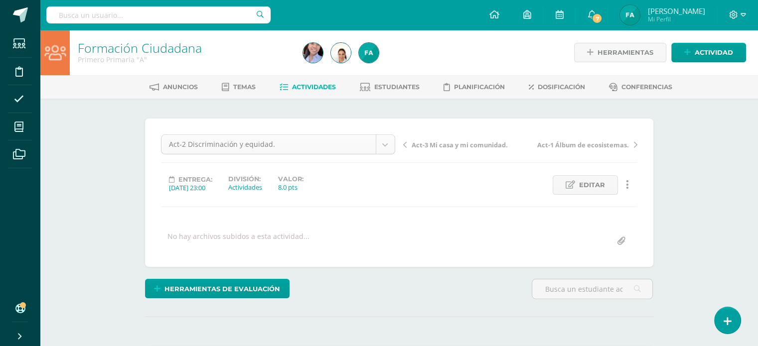
drag, startPoint x: 397, startPoint y: 143, endPoint x: 389, endPoint y: 145, distance: 8.2
click at [389, 145] on div "Act-2 Discriminación y equidad. Prueba objetiva. Asistencia. Actitudinal. Act-5…" at bounding box center [278, 149] width 242 height 28
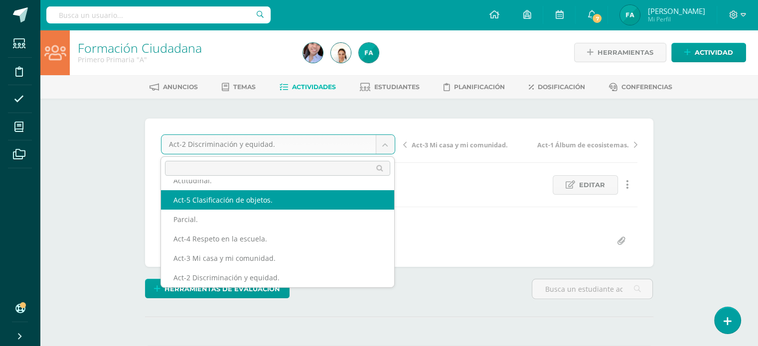
scroll to position [43, 0]
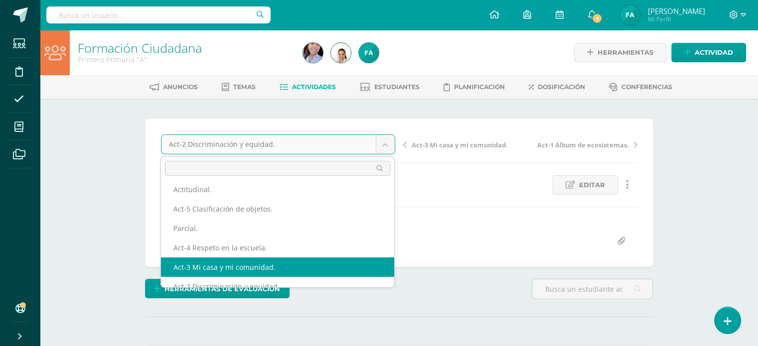
select select "/dashboard/teacher/grade-activity/121815/"
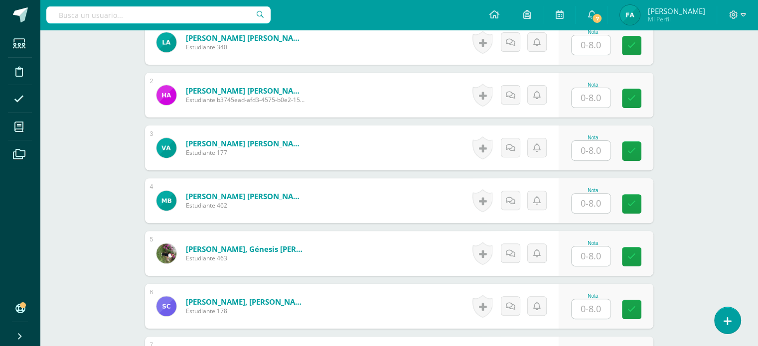
scroll to position [326, 0]
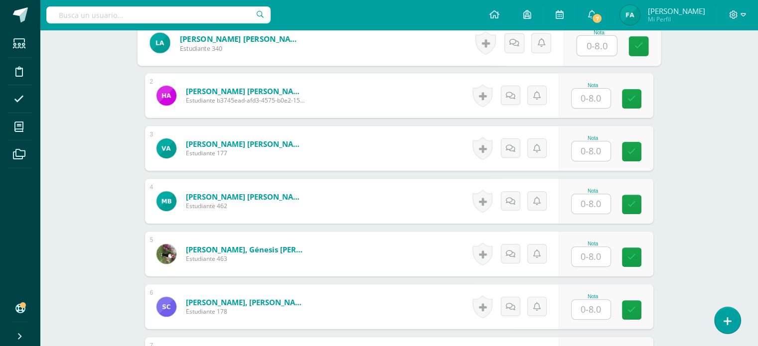
click at [590, 48] on input "text" at bounding box center [597, 46] width 40 height 20
type input "8"
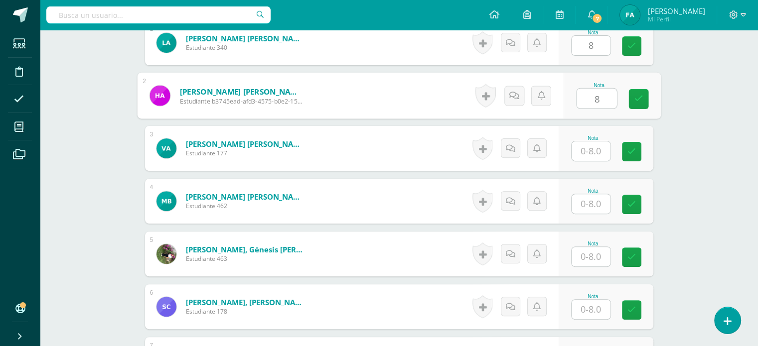
type input "8"
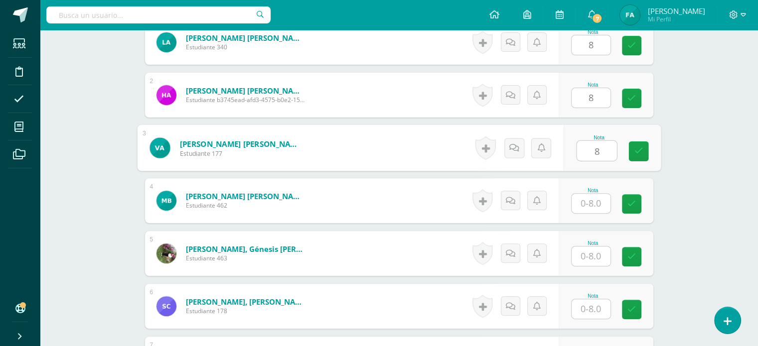
type input "8"
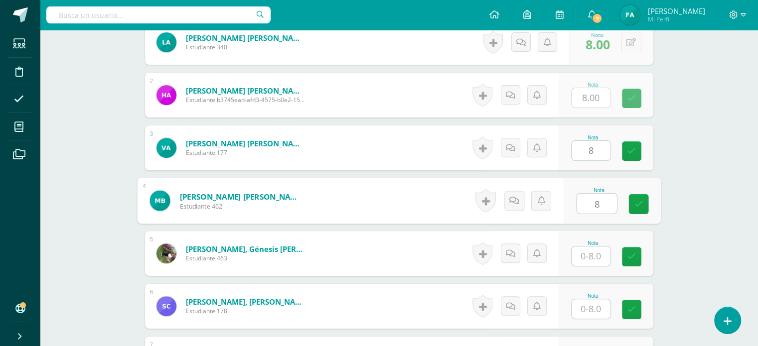
type input "8"
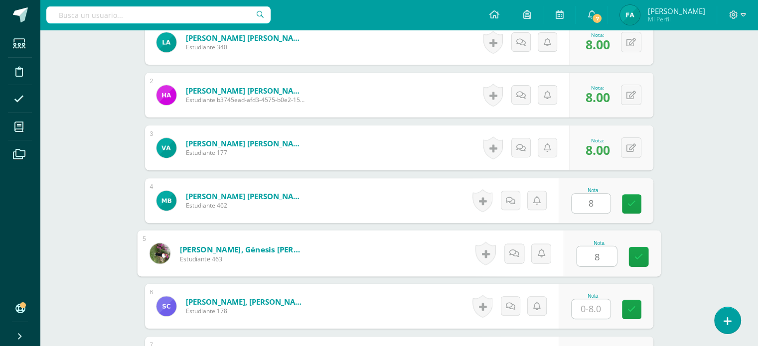
type input "8"
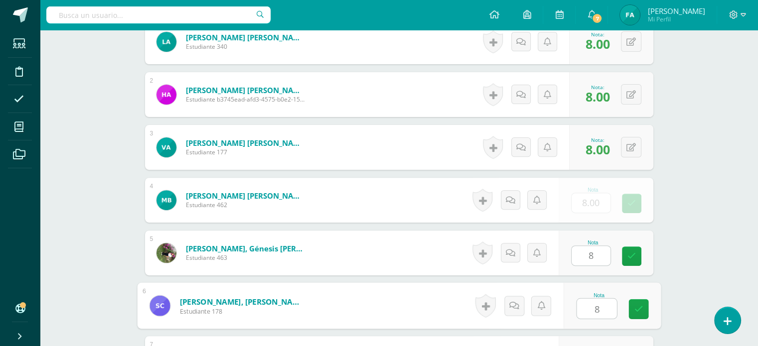
type input "8"
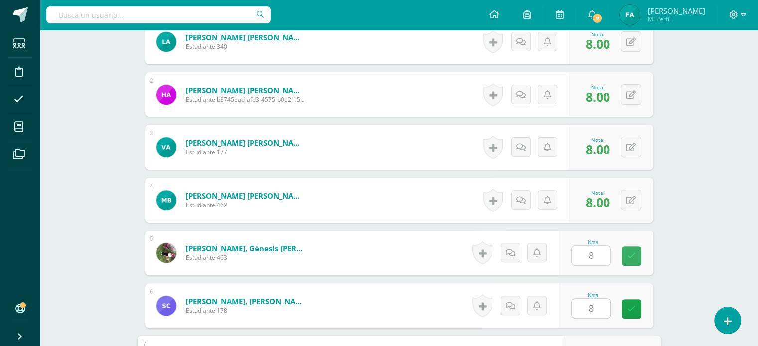
scroll to position [514, 0]
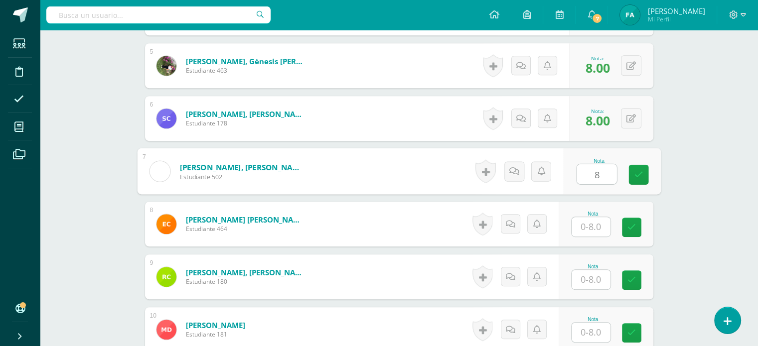
type input "8"
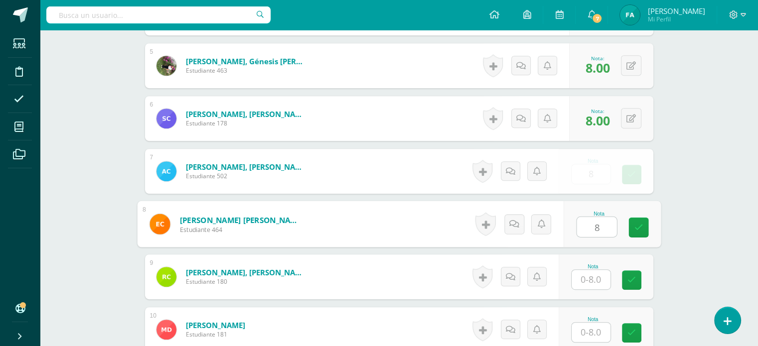
type input "8"
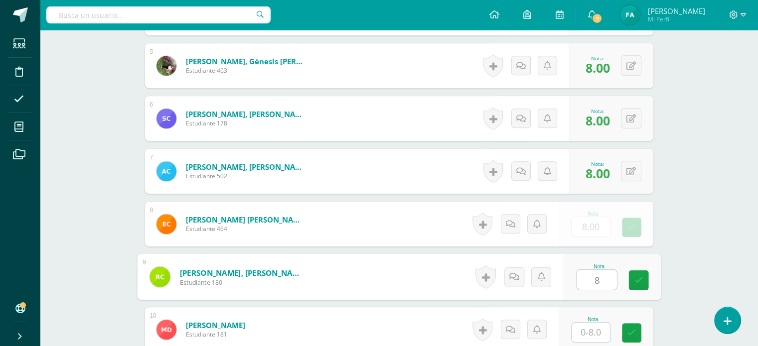
type input "8"
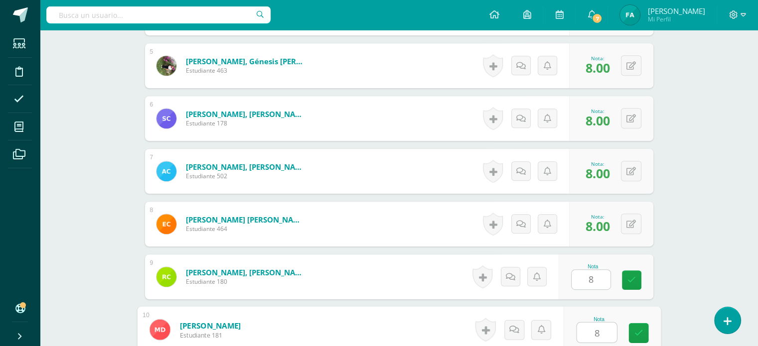
type input "8"
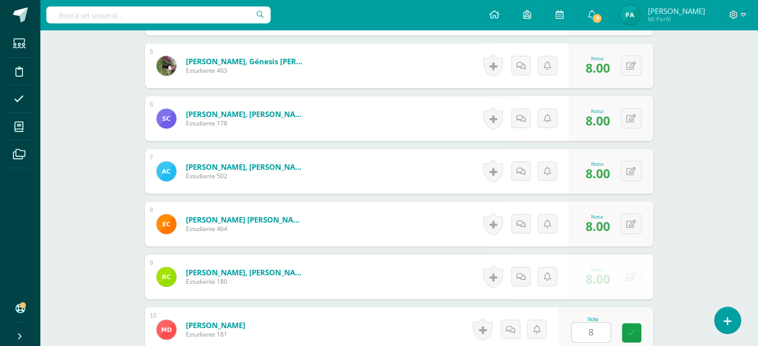
scroll to position [726, 0]
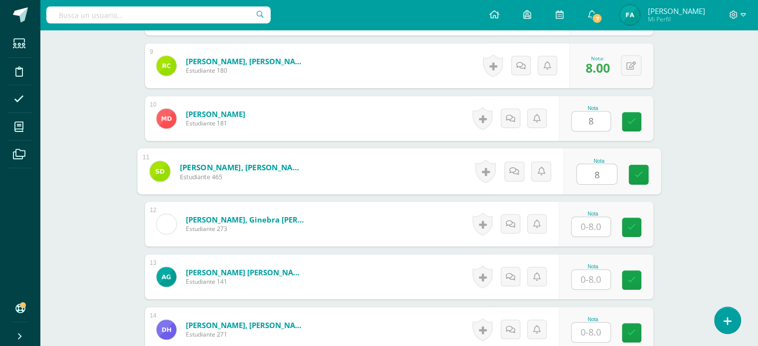
type input "8"
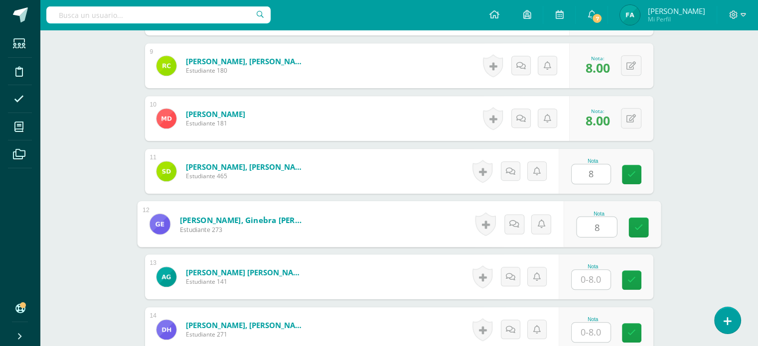
type input "8"
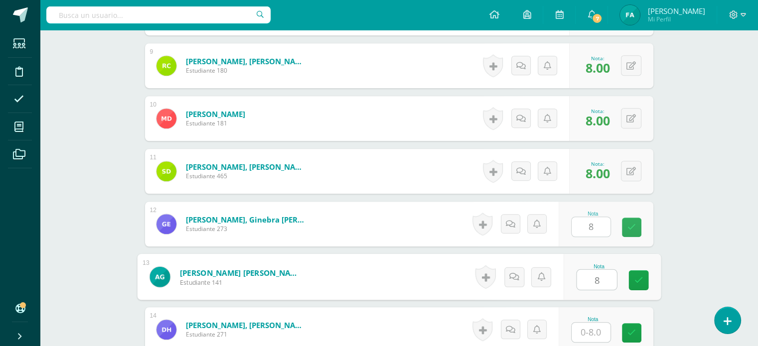
type input "8"
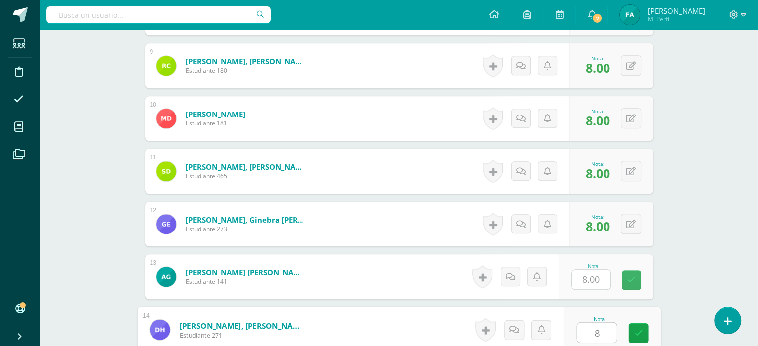
type input "8"
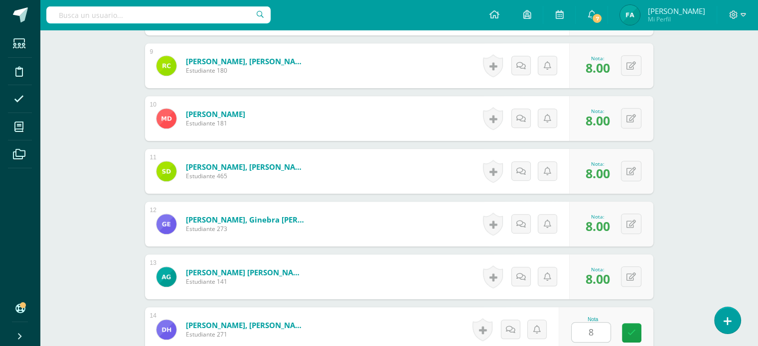
scroll to position [937, 0]
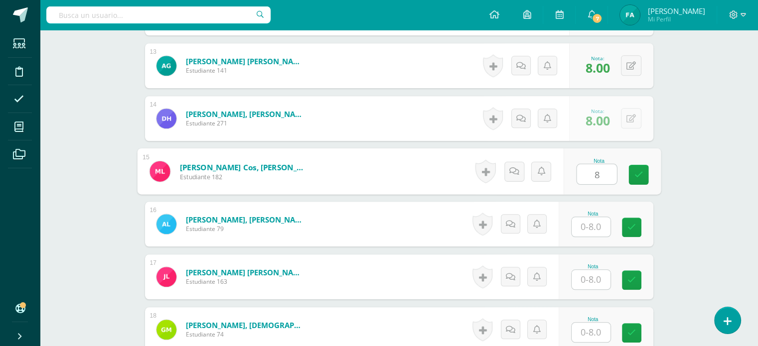
type input "8"
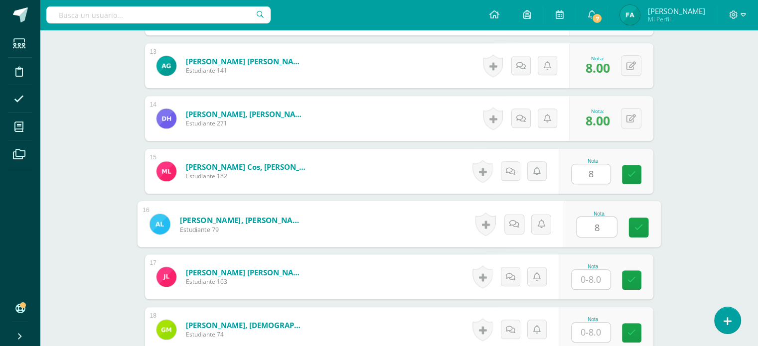
type input "8"
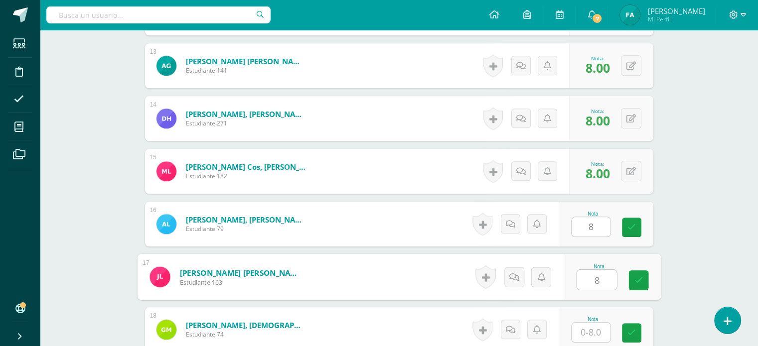
type input "8"
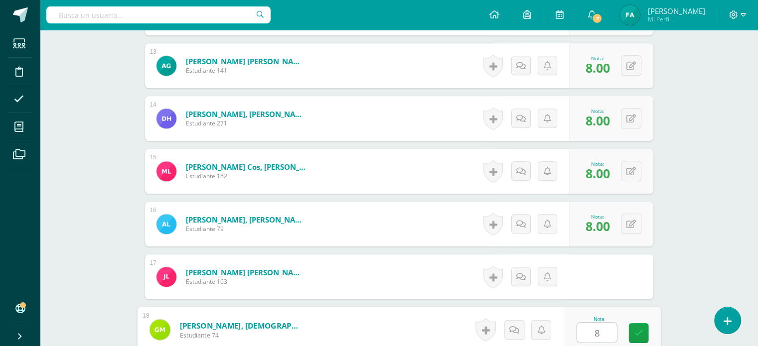
type input "8"
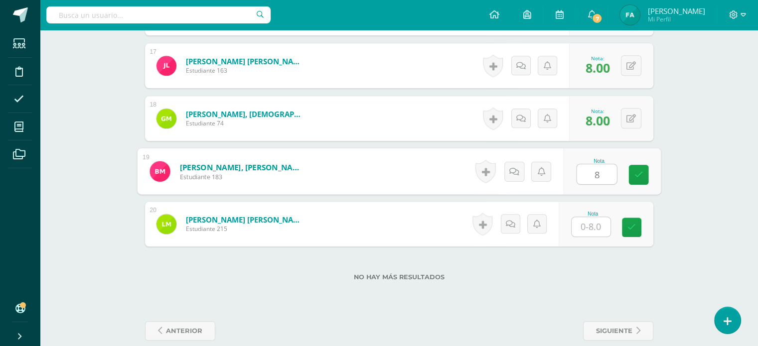
type input "8"
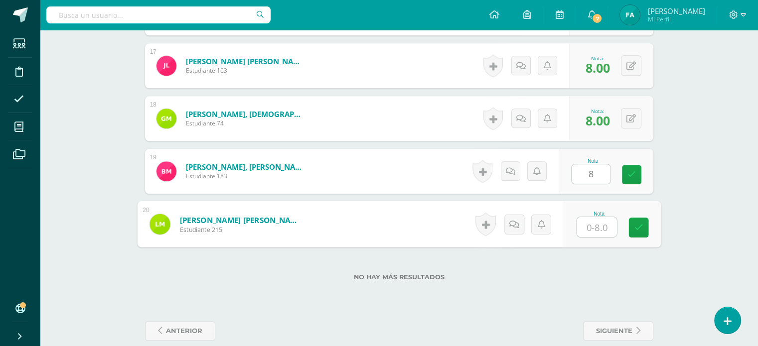
type input "8"
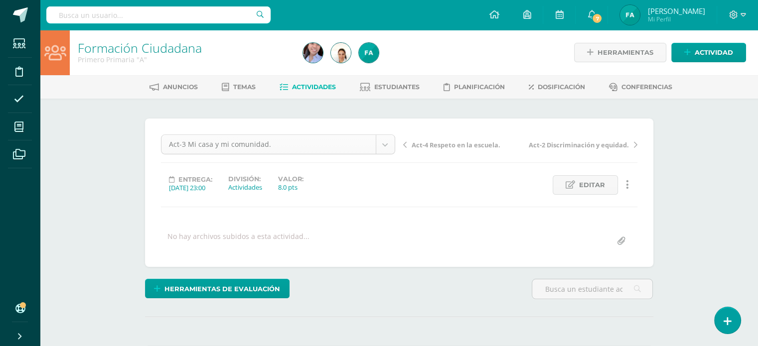
scroll to position [32, 0]
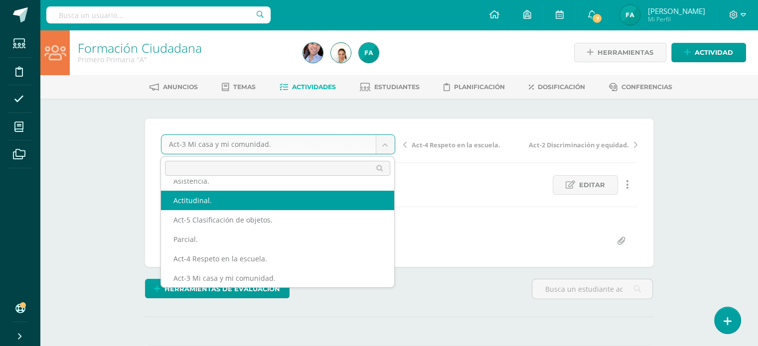
scroll to position [23, 0]
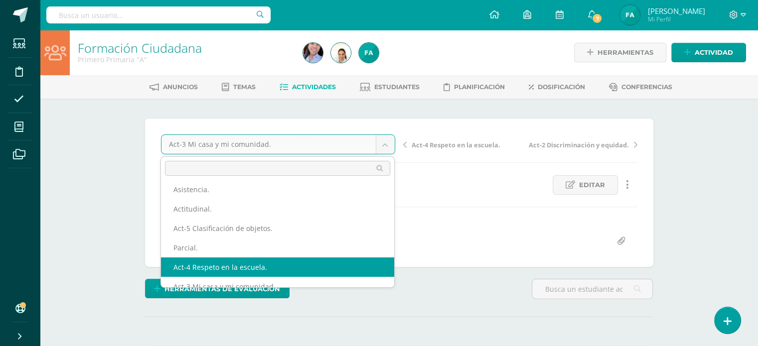
select select "/dashboard/teacher/grade-activity/121816/"
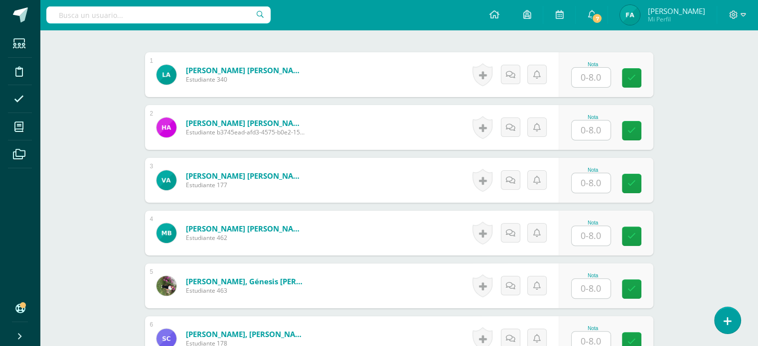
scroll to position [297, 0]
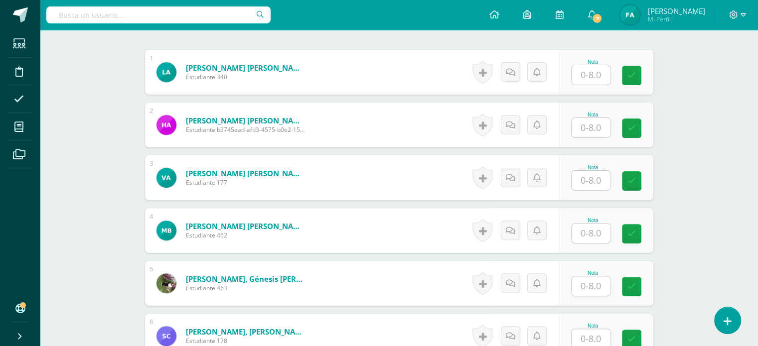
click at [582, 75] on input "text" at bounding box center [591, 74] width 39 height 19
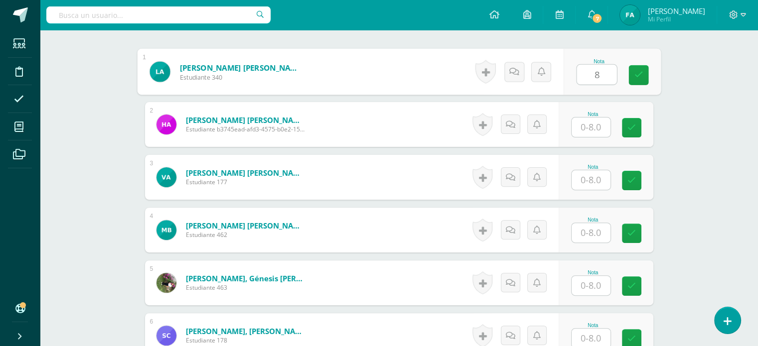
type input "8"
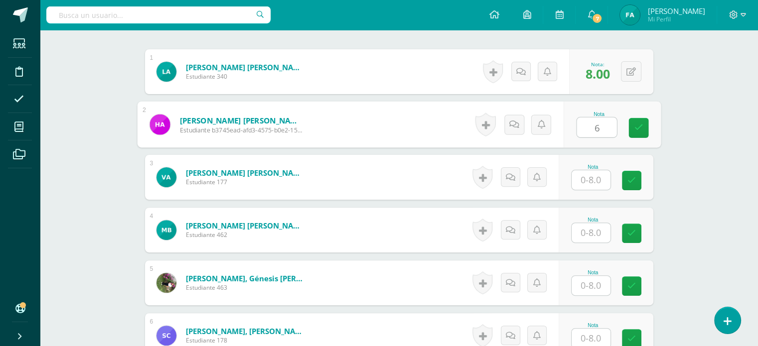
type input "6"
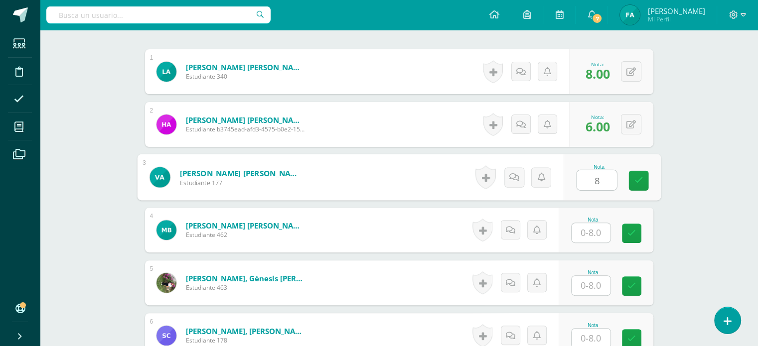
type input "8"
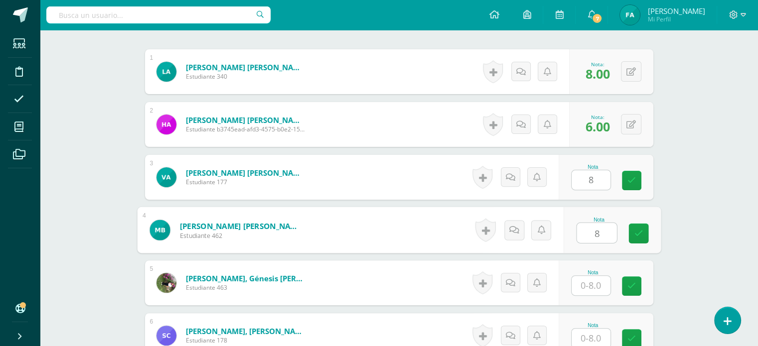
type input "8"
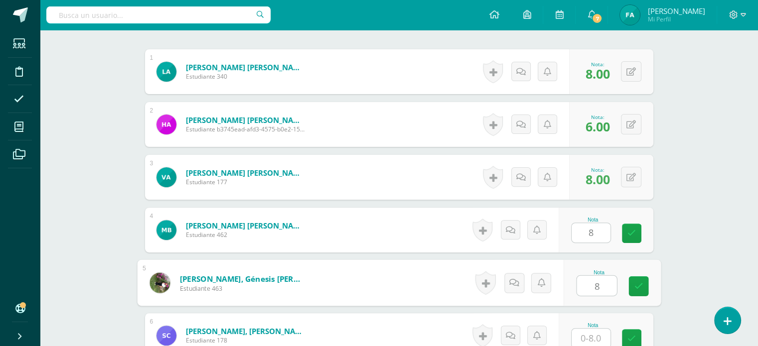
type input "8"
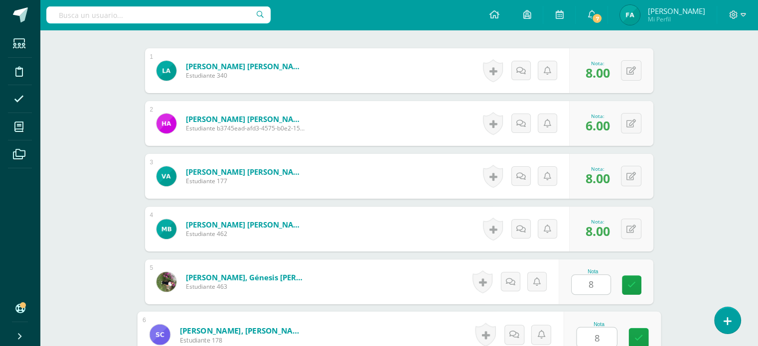
type input "8"
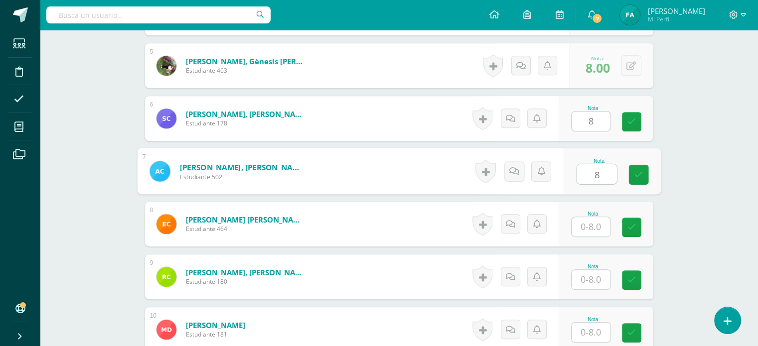
type input "8"
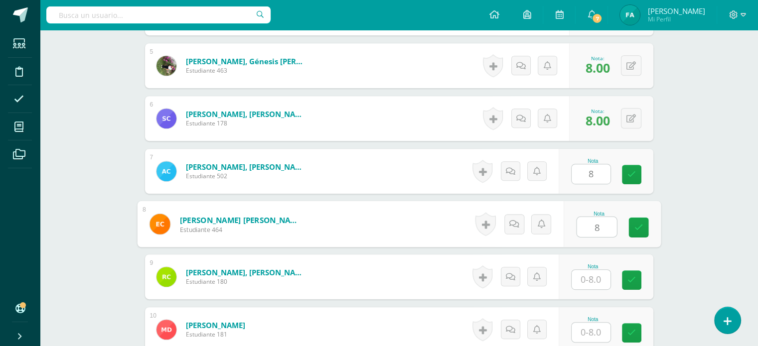
type input "8"
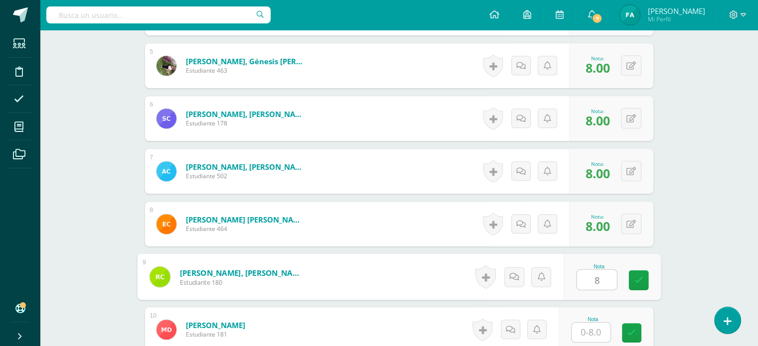
type input "8"
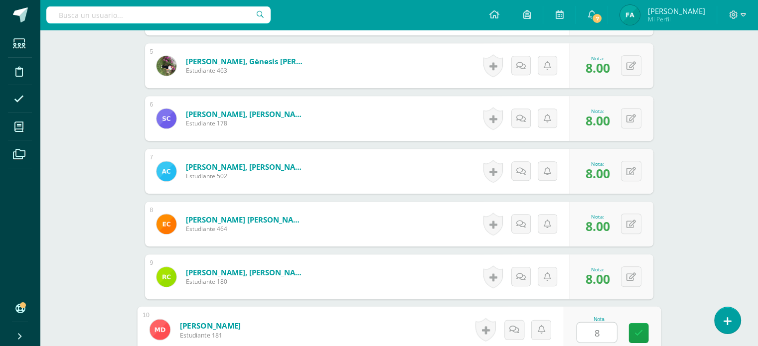
type input "8"
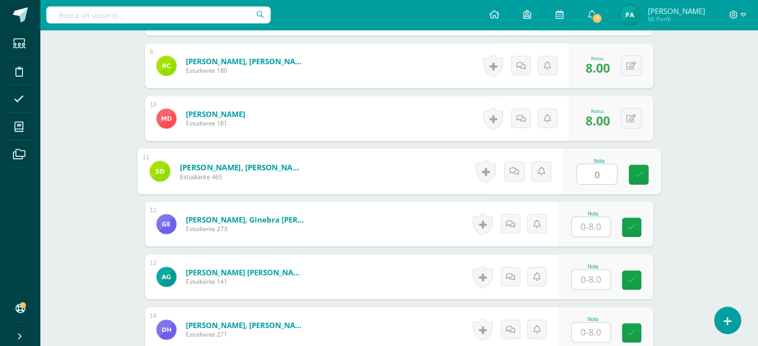
type input "0"
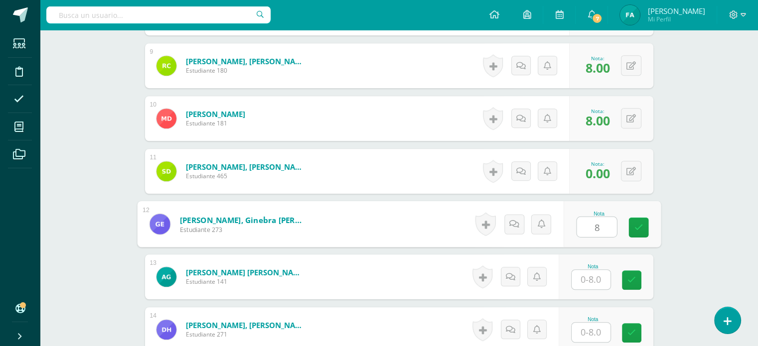
type input "8"
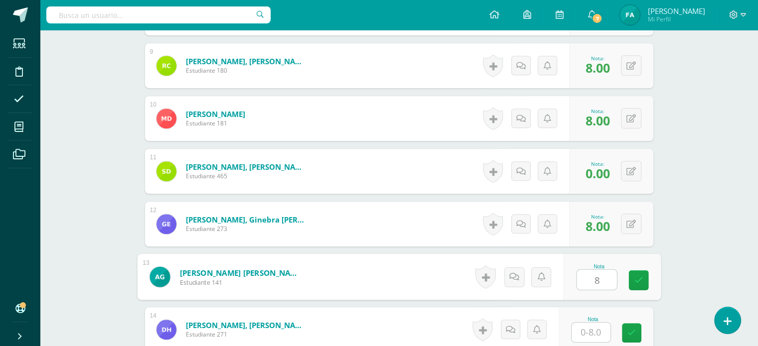
type input "8"
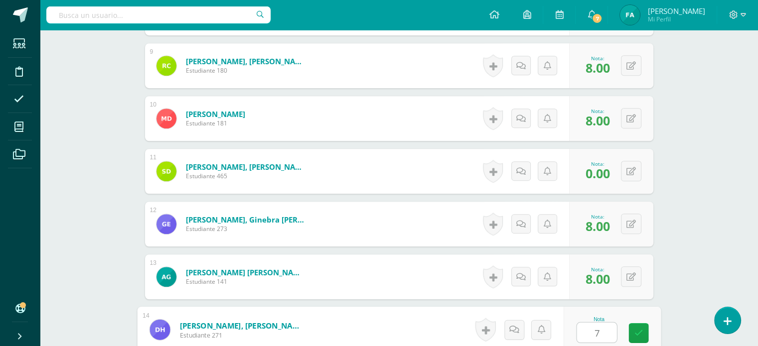
type input "7"
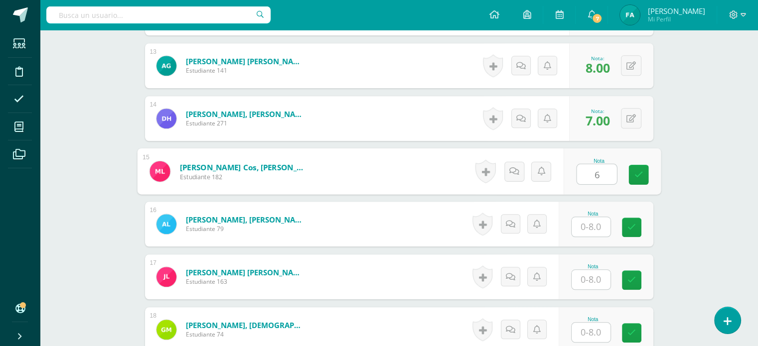
type input "6"
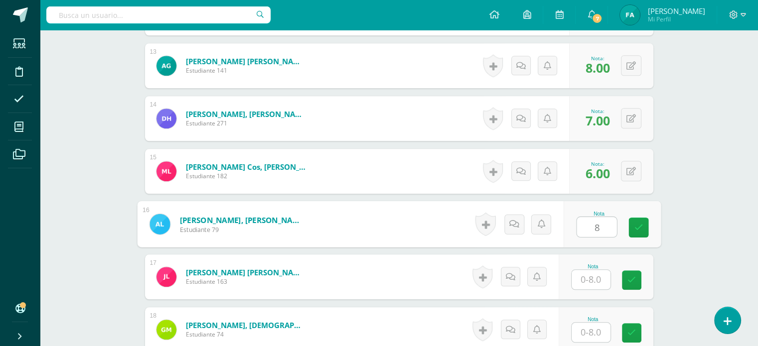
type input "8"
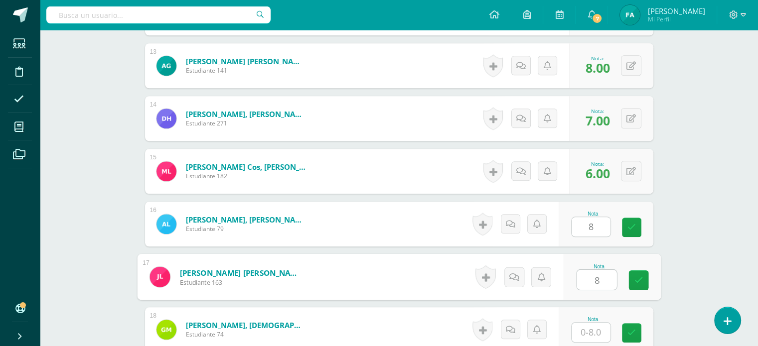
type input "8"
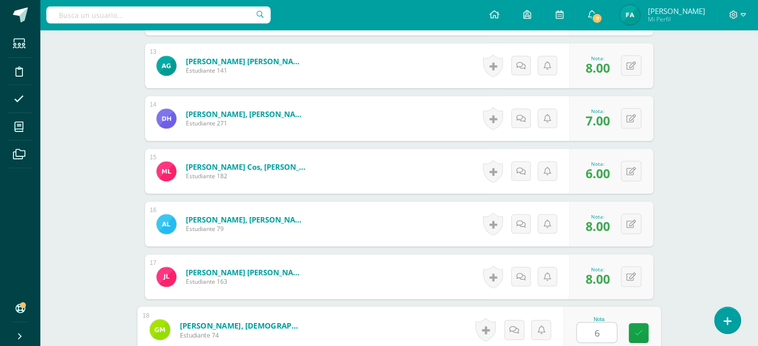
type input "6"
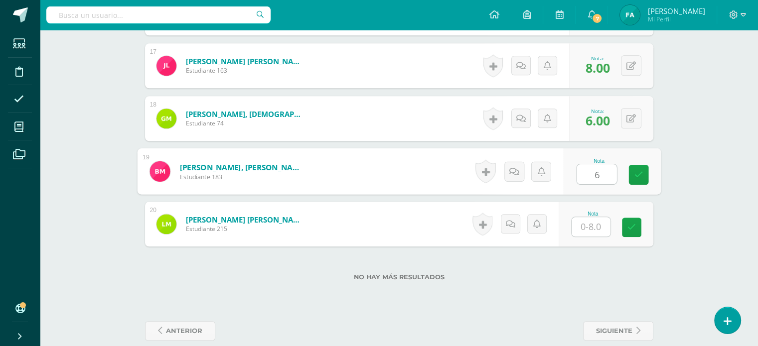
type input "6"
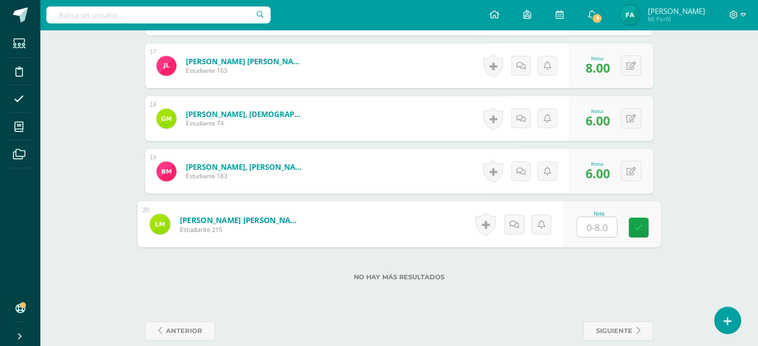
type input "7"
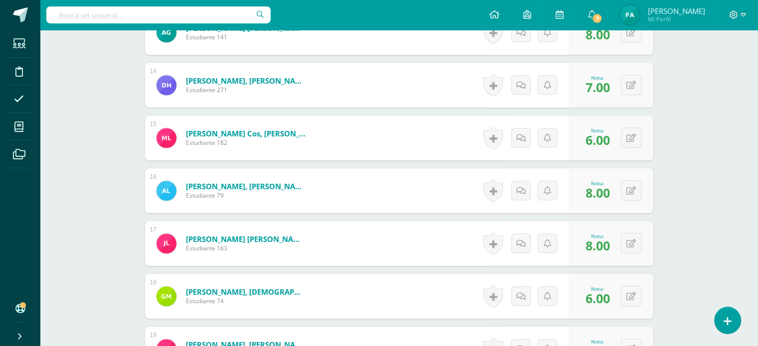
scroll to position [1162, 0]
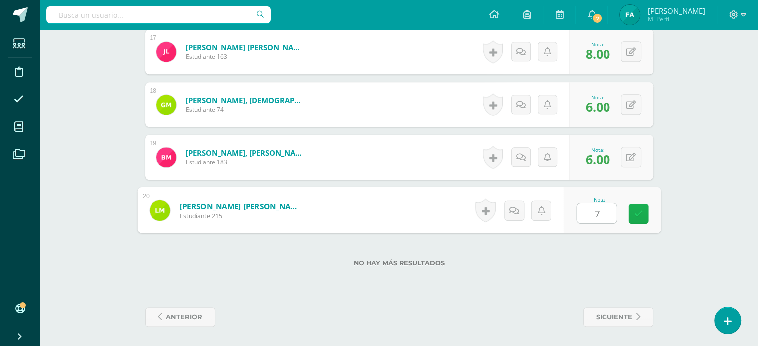
click at [642, 211] on link at bounding box center [638, 214] width 20 height 20
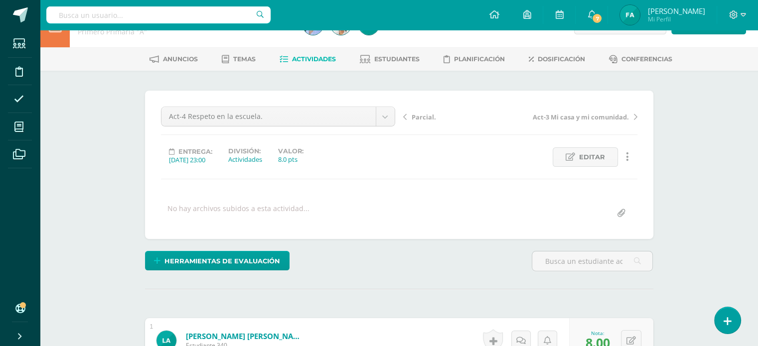
scroll to position [0, 0]
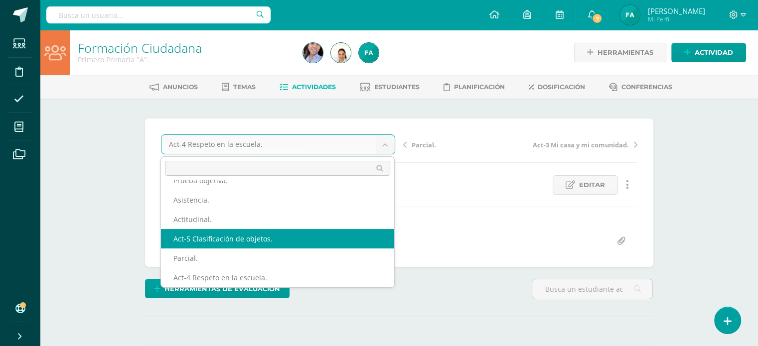
select select "/dashboard/teacher/grade-activity/121817/"
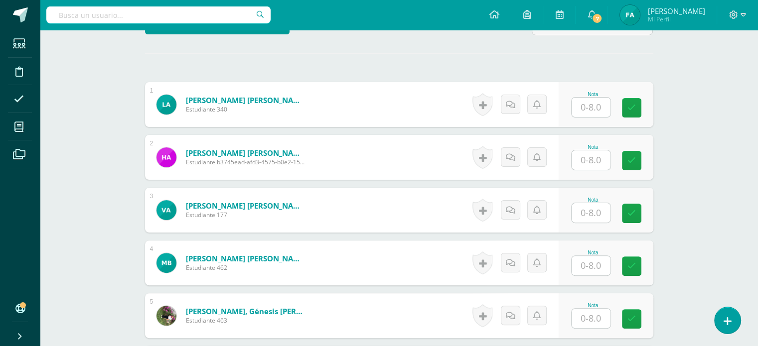
scroll to position [266, 0]
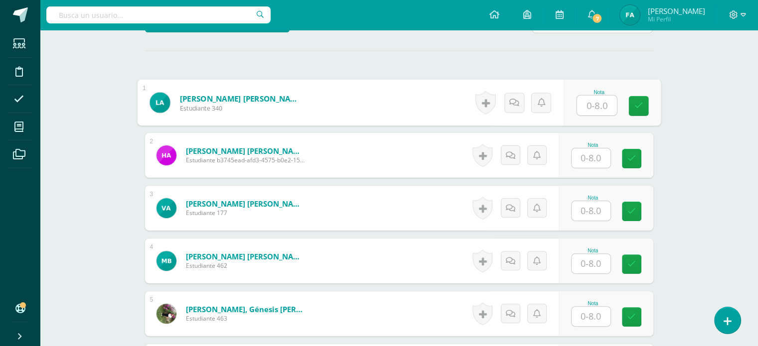
click at [584, 110] on input "text" at bounding box center [597, 106] width 40 height 20
type input "8"
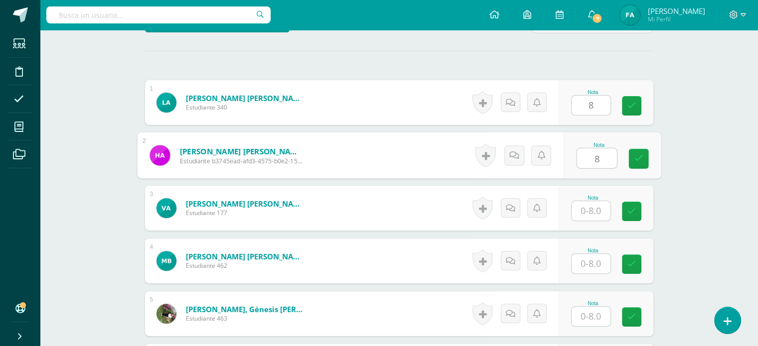
type input "8"
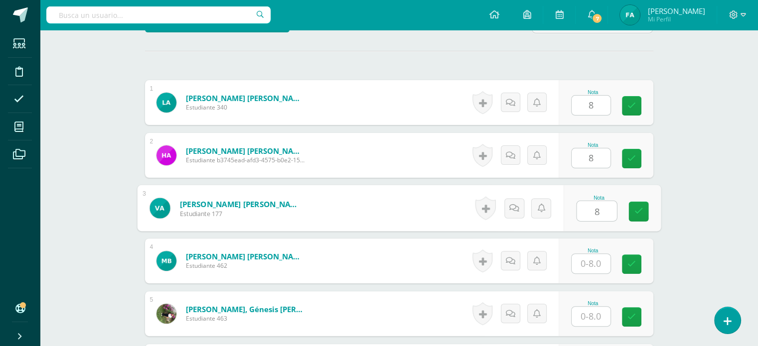
type input "8"
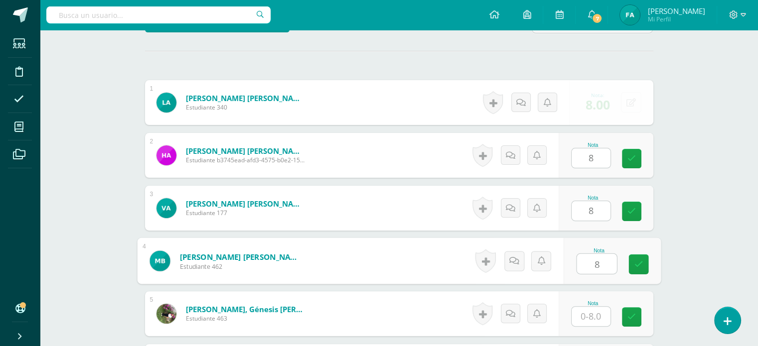
type input "8"
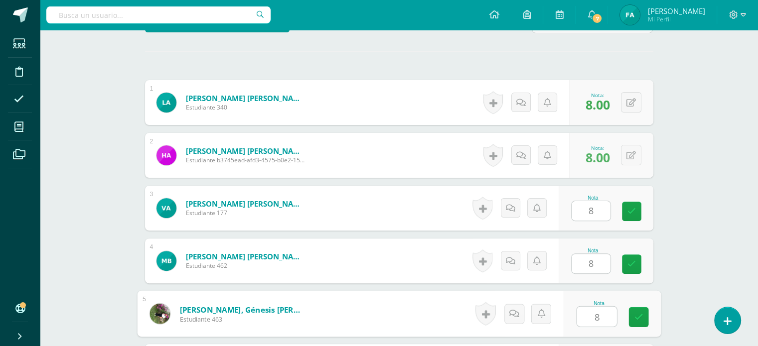
type input "8"
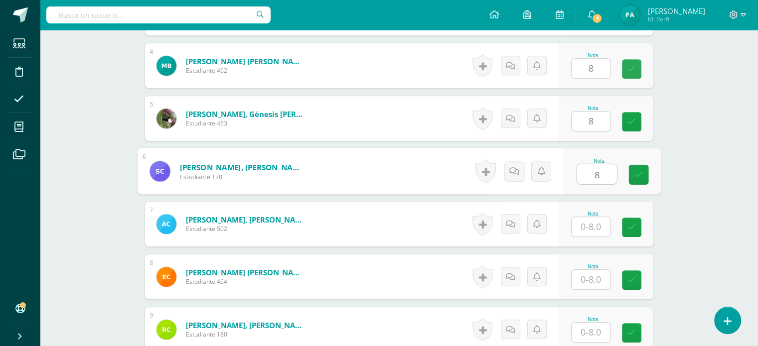
type input "8"
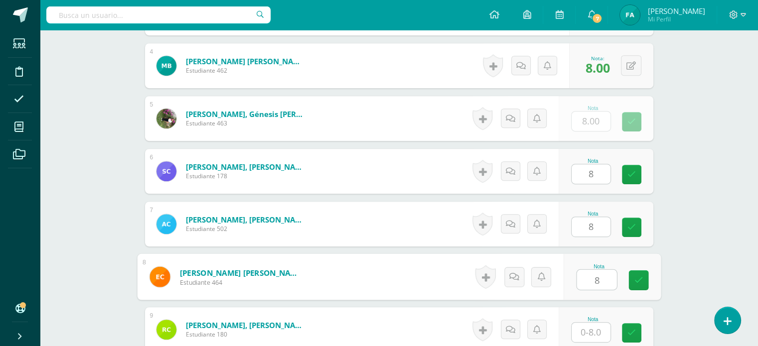
type input "8"
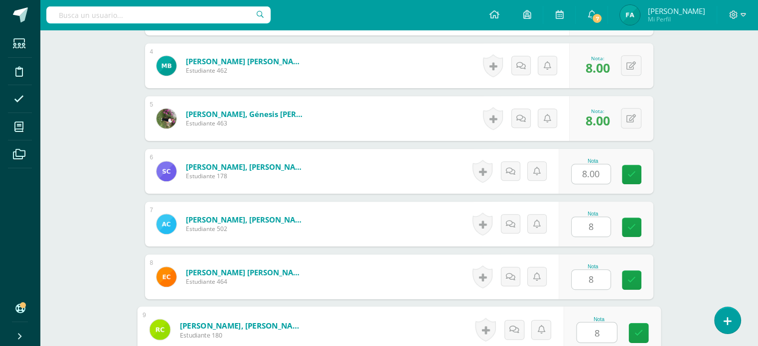
type input "8"
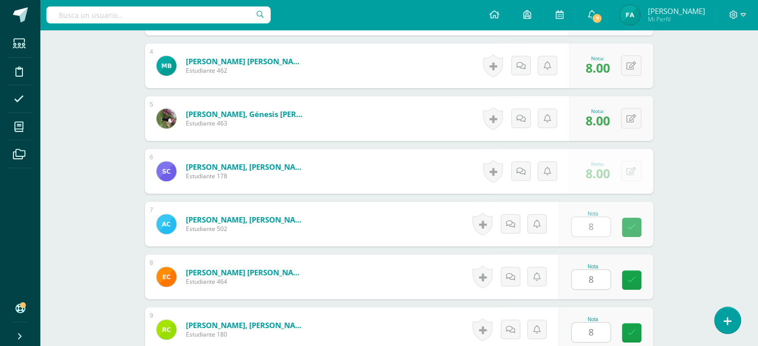
scroll to position [673, 0]
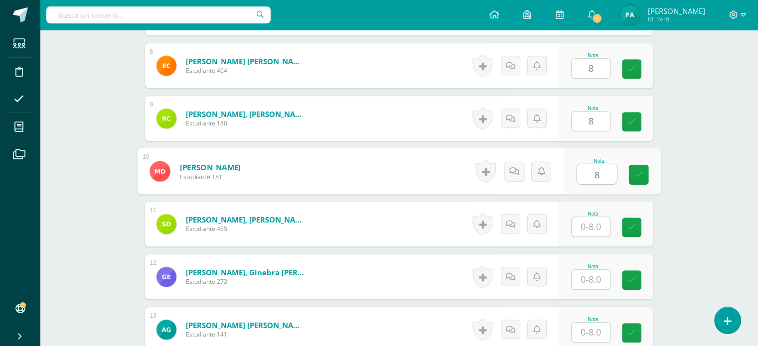
type input "8"
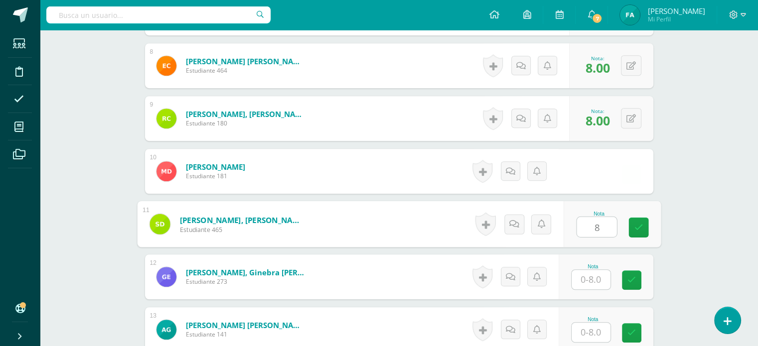
type input "8"
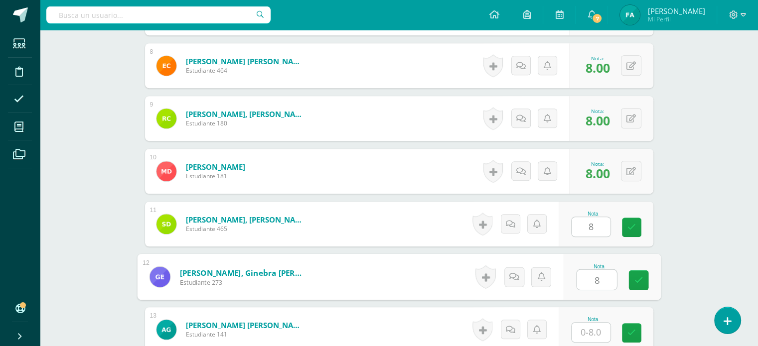
type input "8"
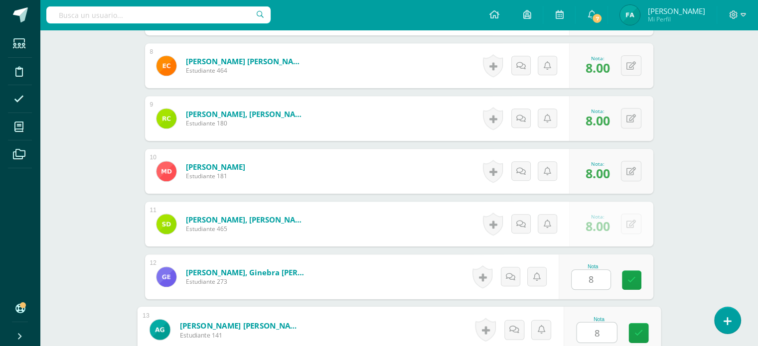
type input "8"
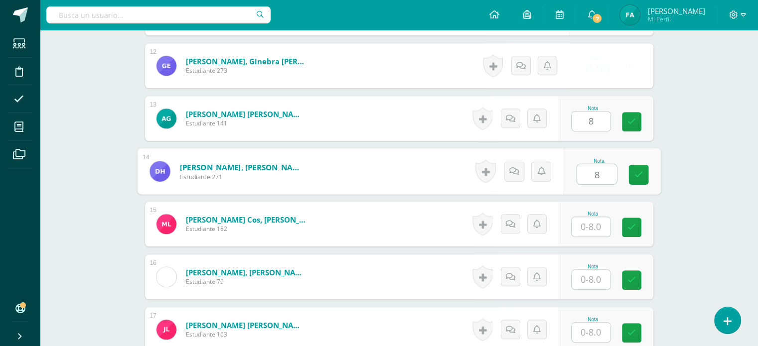
type input "8"
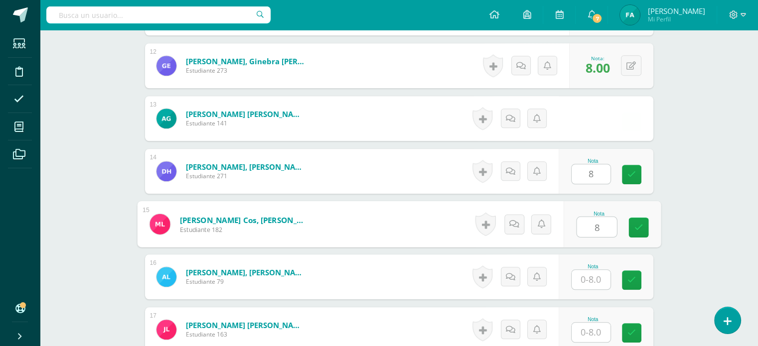
type input "8"
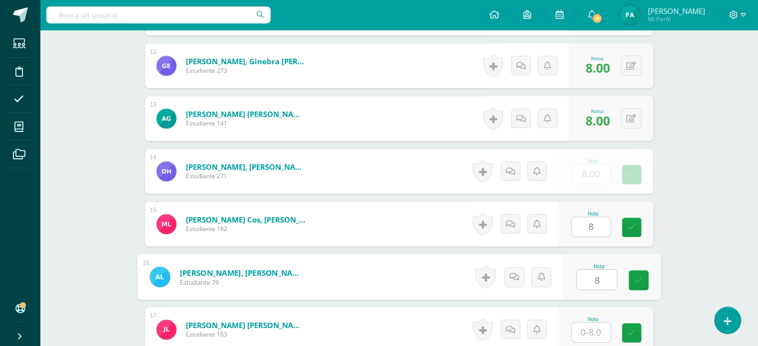
type input "8"
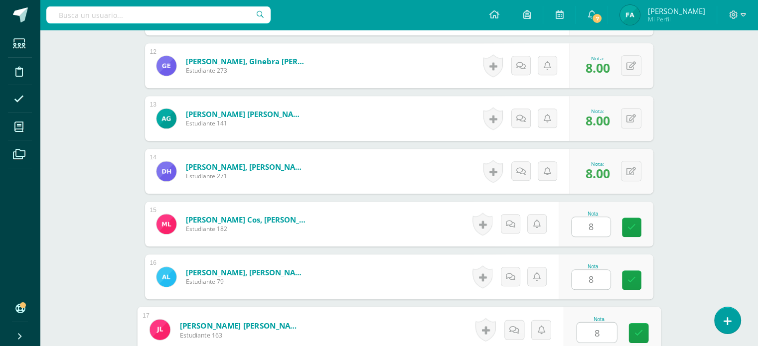
type input "8"
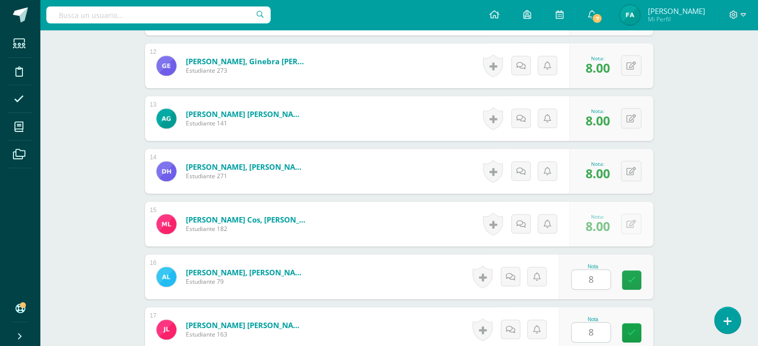
scroll to position [1095, 0]
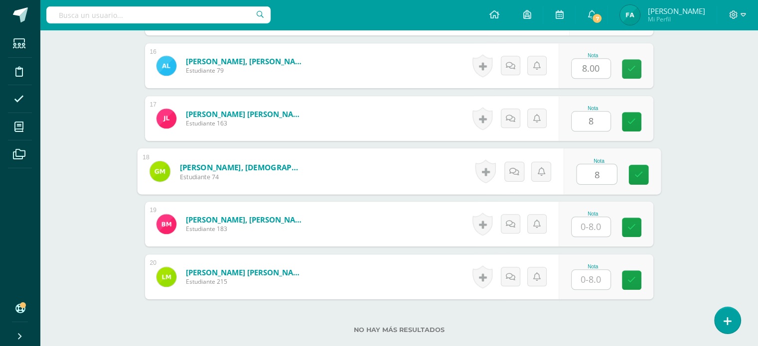
type input "8"
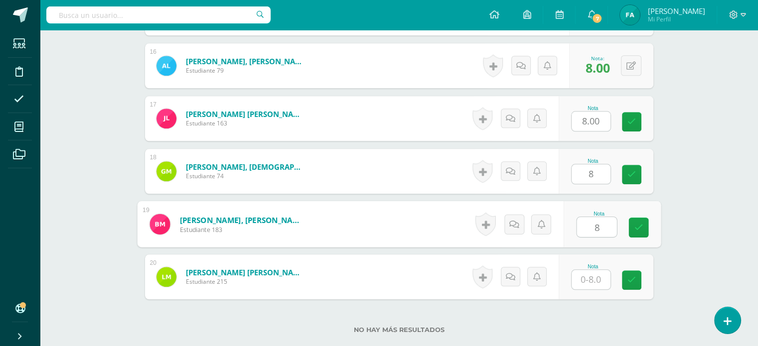
type input "8"
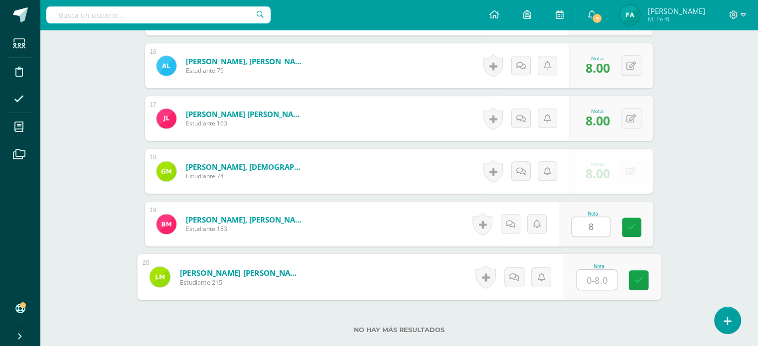
type input "8"
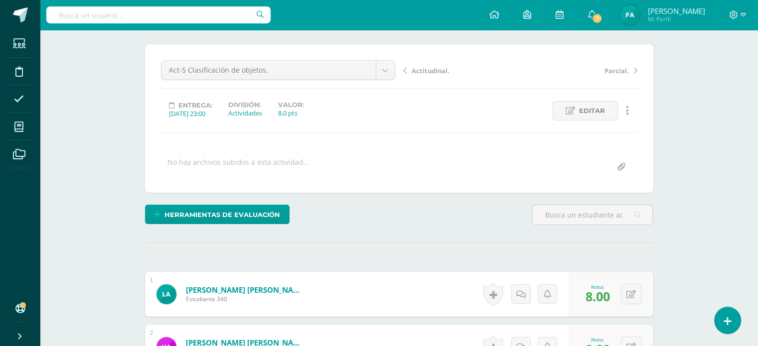
scroll to position [41, 0]
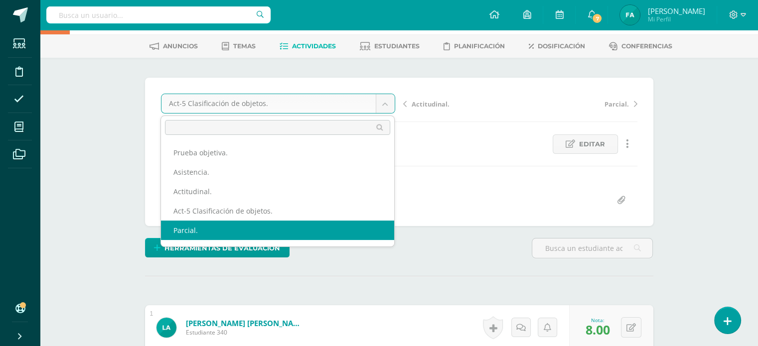
select select "/dashboard/teacher/grade-activity/121818/"
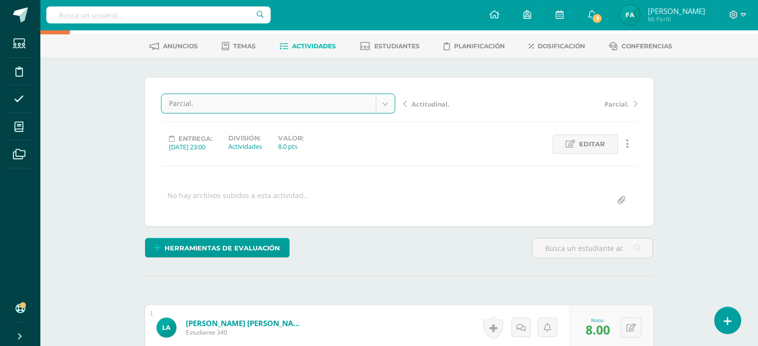
scroll to position [181, 0]
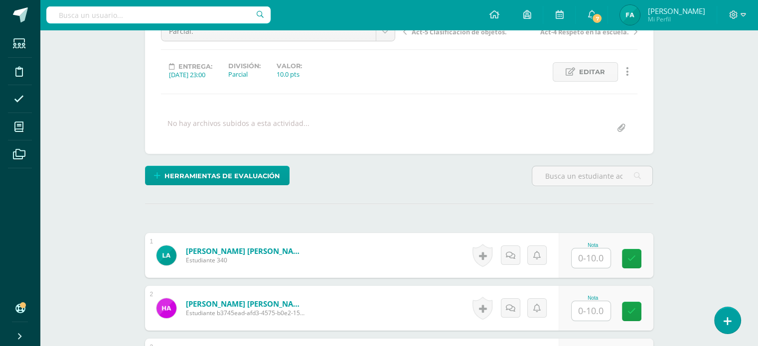
scroll to position [114, 0]
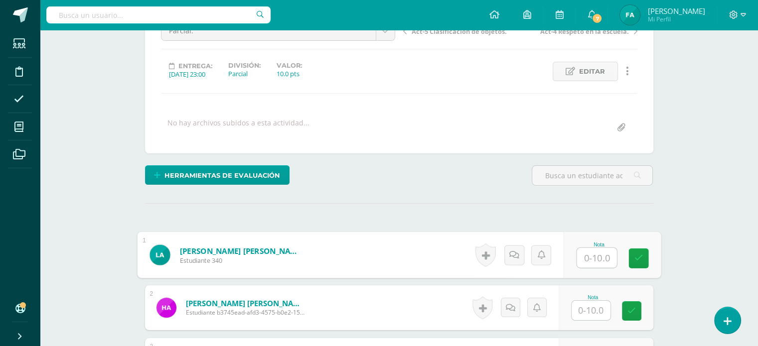
click at [592, 256] on input "text" at bounding box center [597, 258] width 40 height 20
type input "10"
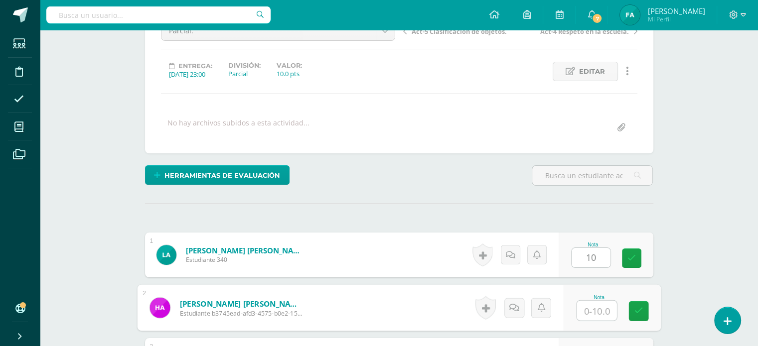
scroll to position [114, 0]
type input "8"
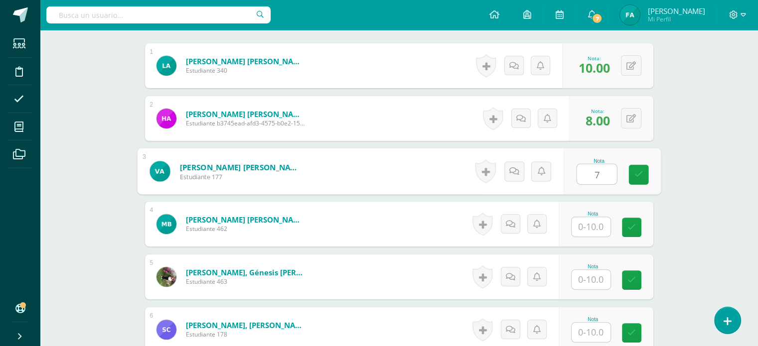
type input "7"
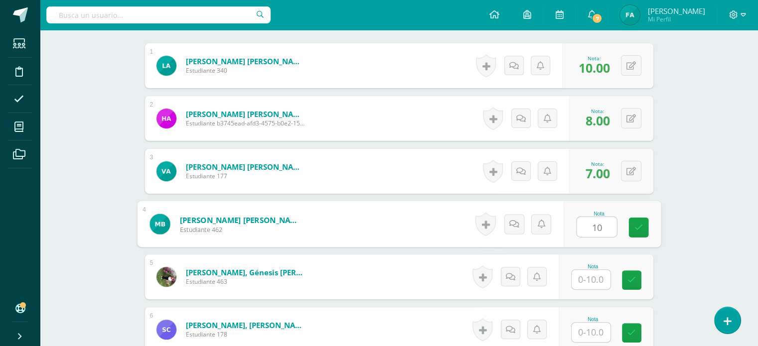
type input "10"
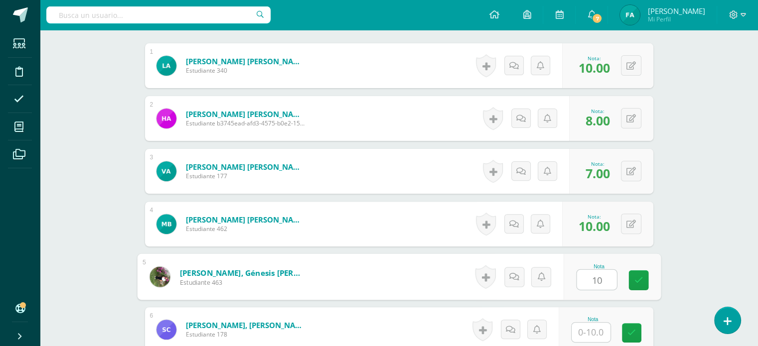
type input "10"
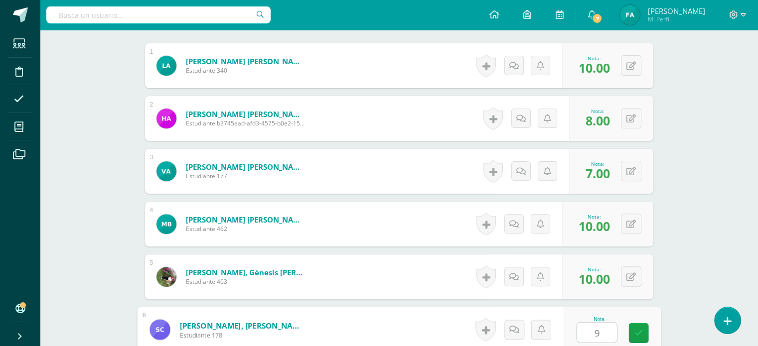
type input "9"
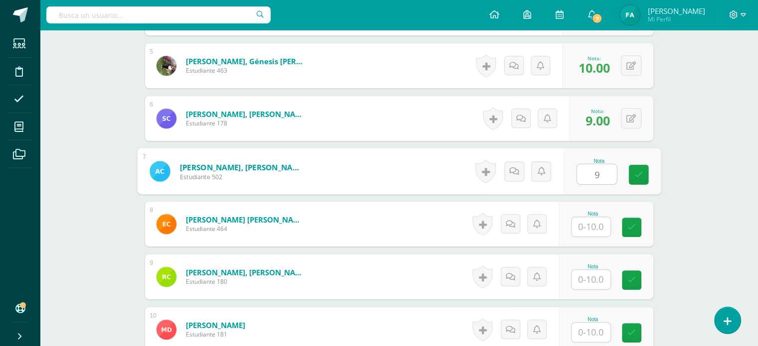
type input "9"
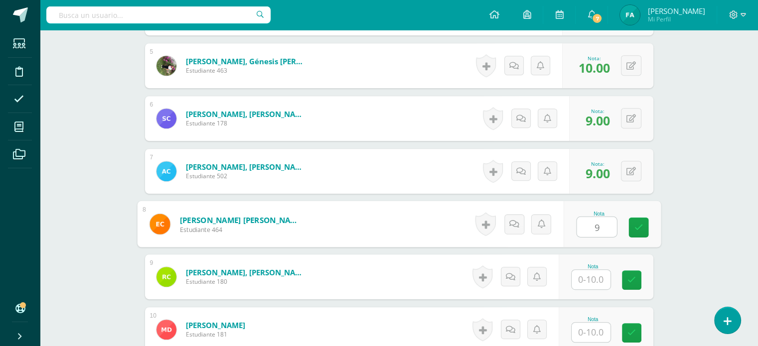
type input "9"
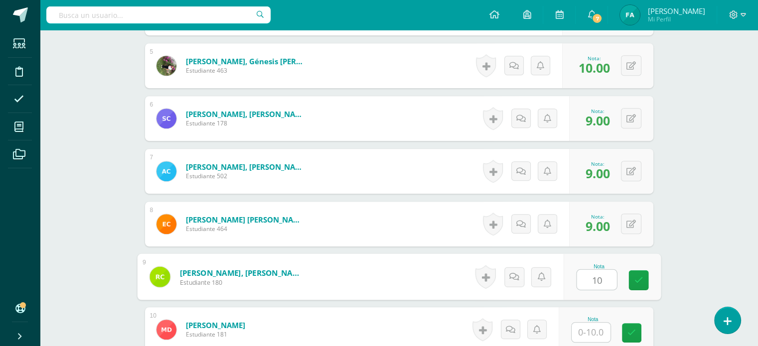
type input "10"
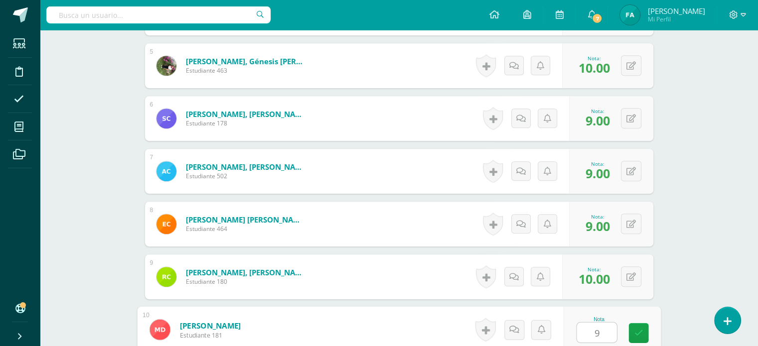
type input "9"
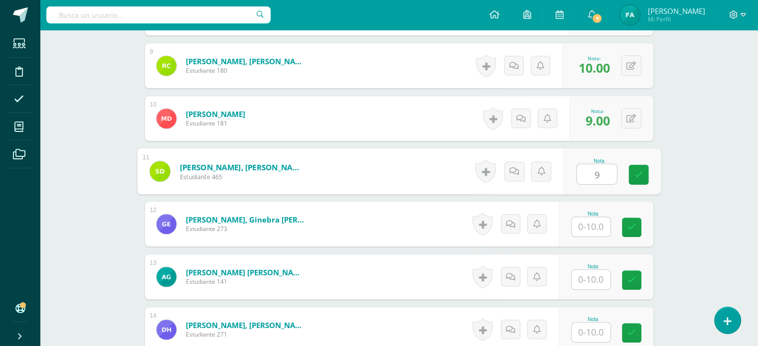
type input "9"
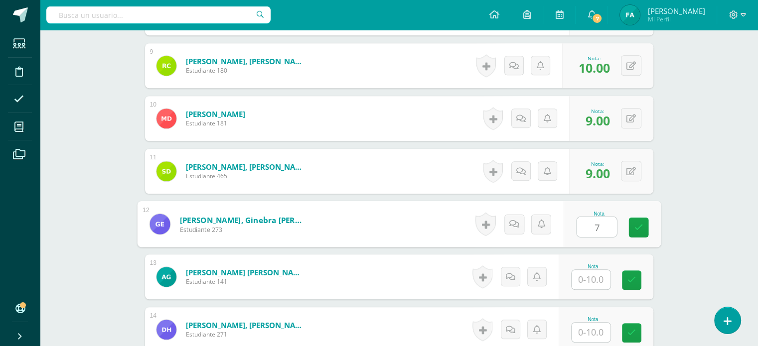
type input "7"
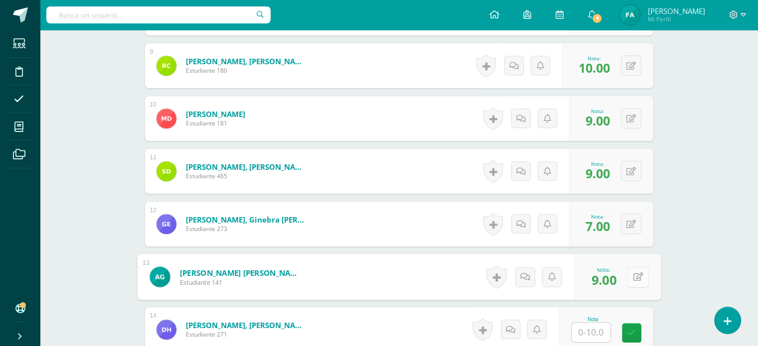
click at [632, 271] on button at bounding box center [637, 277] width 21 height 21
type input "10"
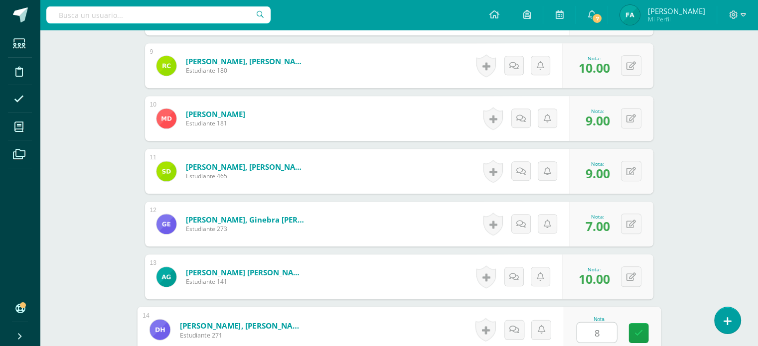
type input "8"
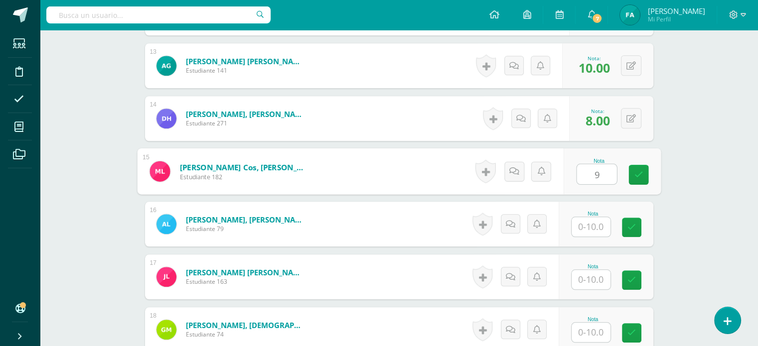
type input "9"
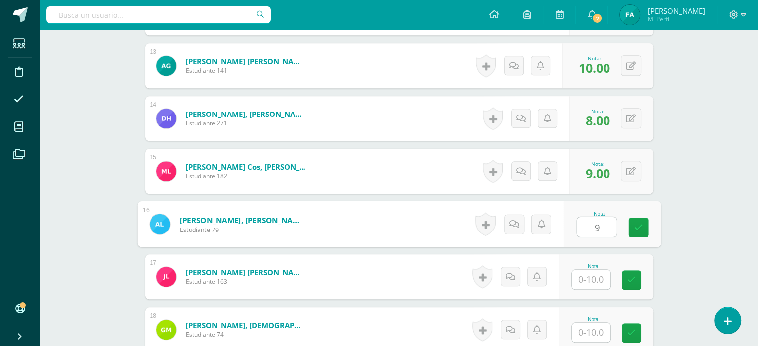
type input "9"
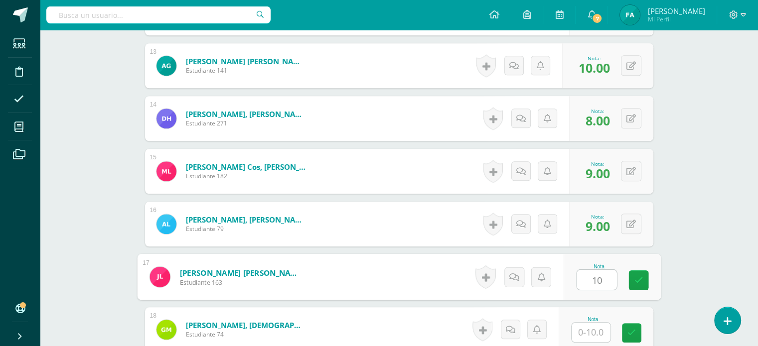
type input "10"
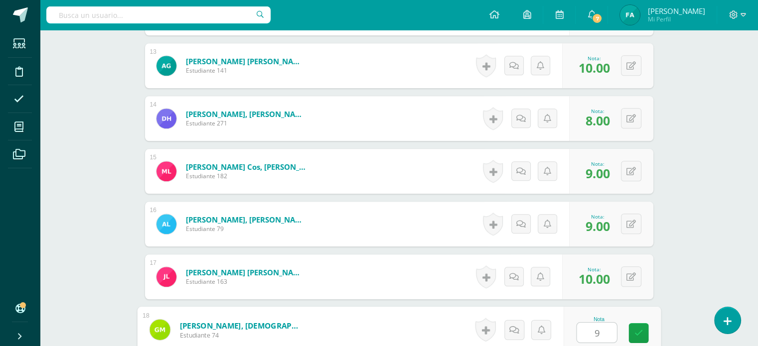
type input "9"
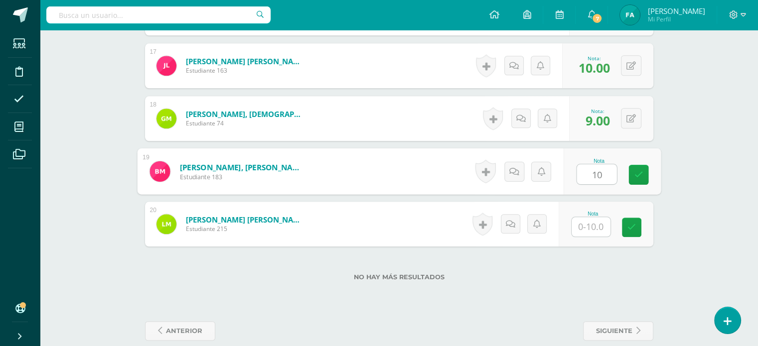
type input "10"
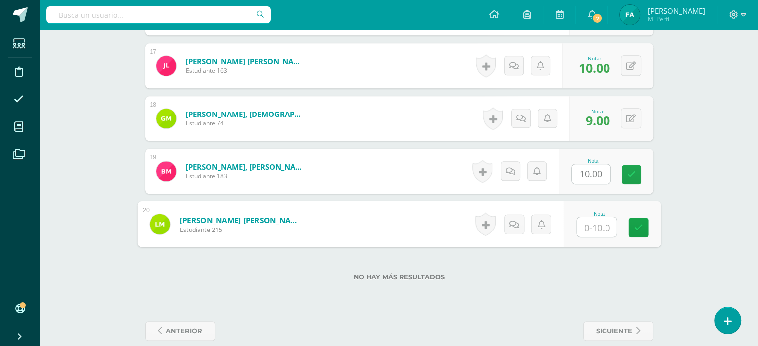
type input "0"
type input "10"
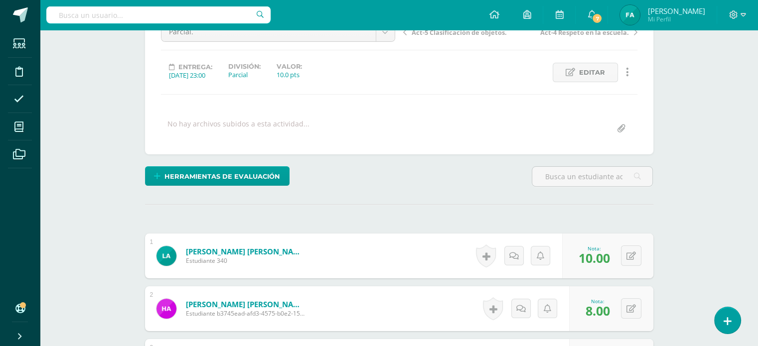
scroll to position [0, 0]
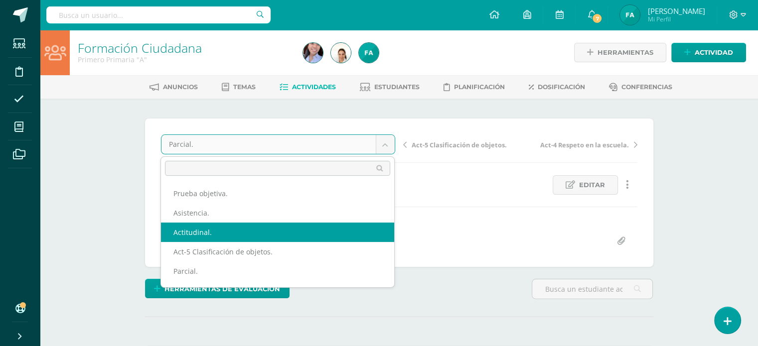
select select "/dashboard/teacher/grade-activity/121819/"
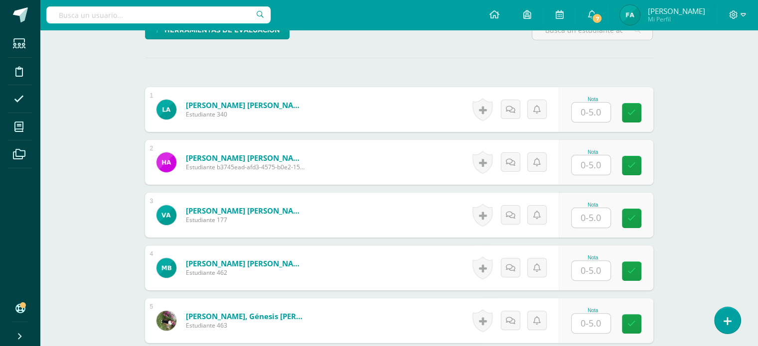
scroll to position [264, 0]
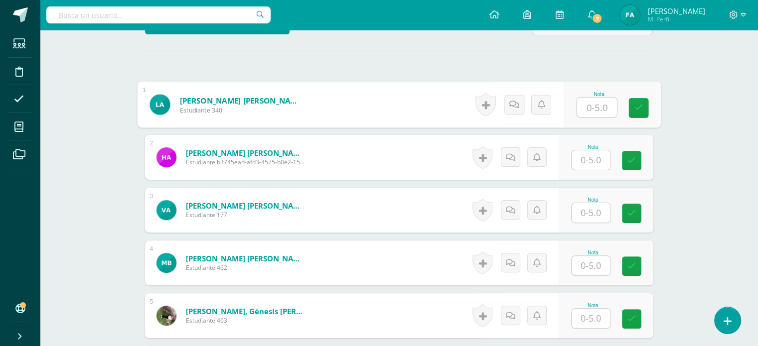
click at [594, 107] on input "text" at bounding box center [597, 108] width 40 height 20
type input "5"
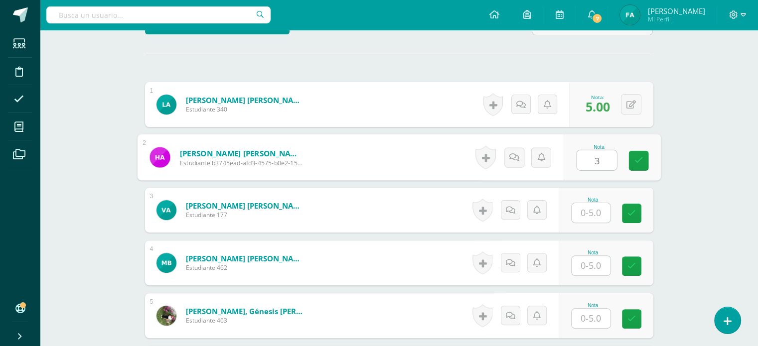
type input "3"
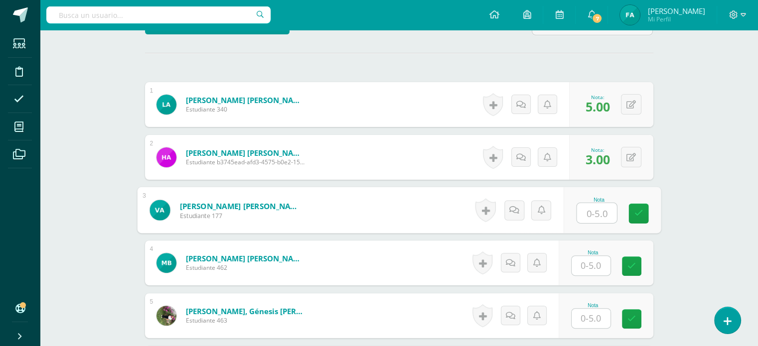
scroll to position [258, 0]
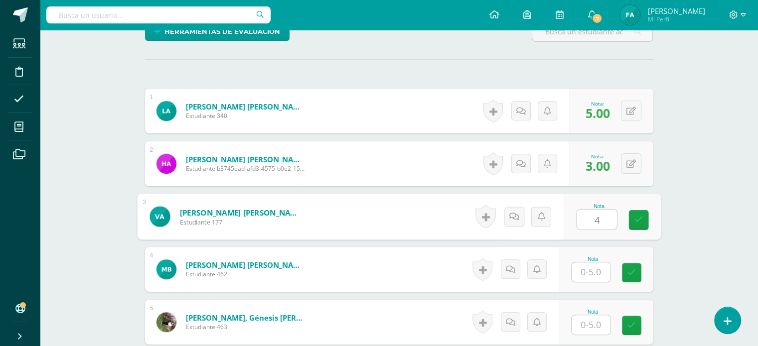
type input "4"
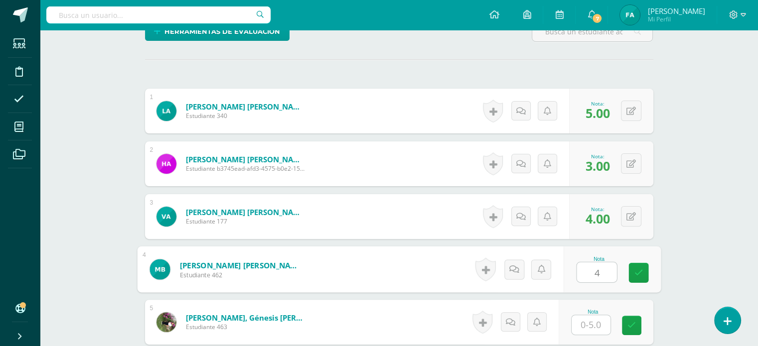
type input "4"
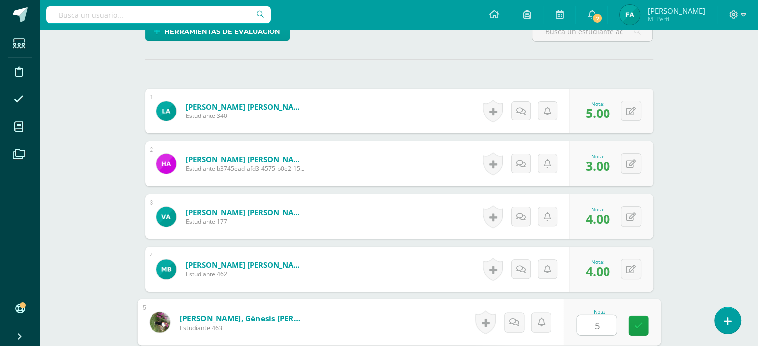
type input "5"
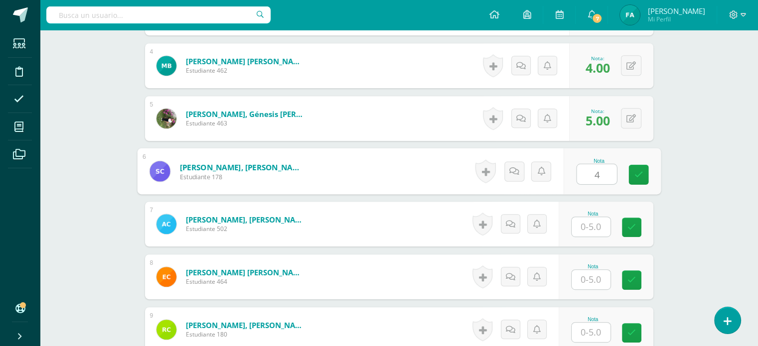
type input "4"
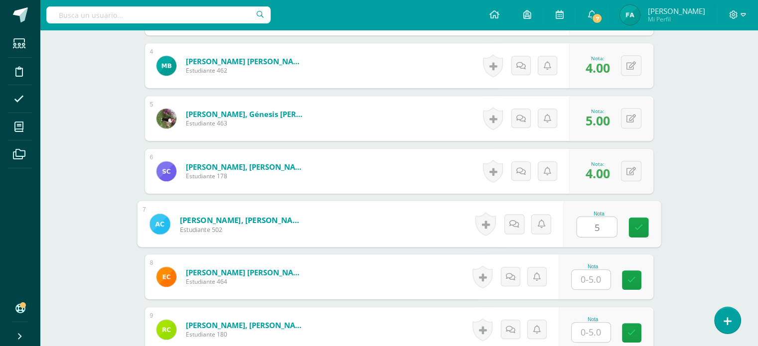
type input "5"
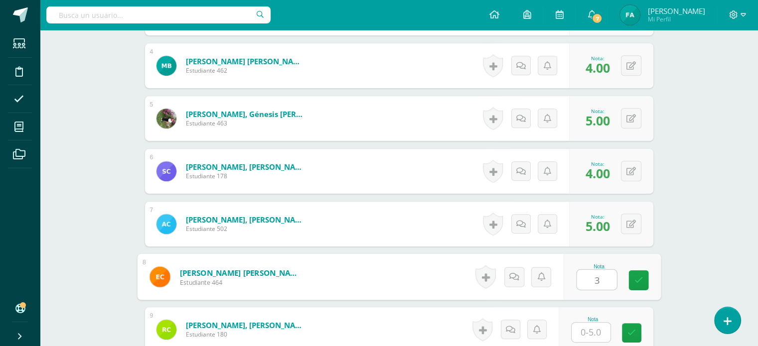
type input "3"
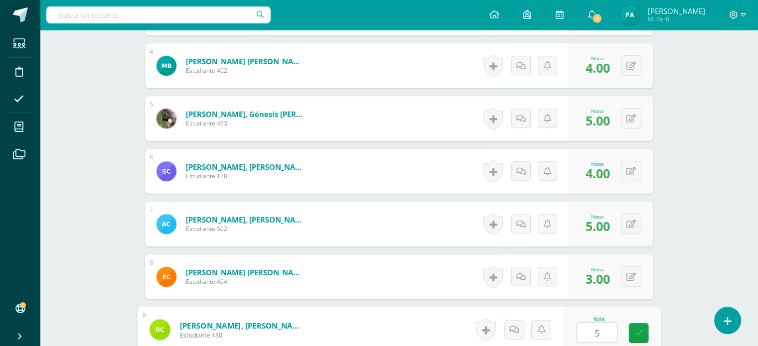
type input "5"
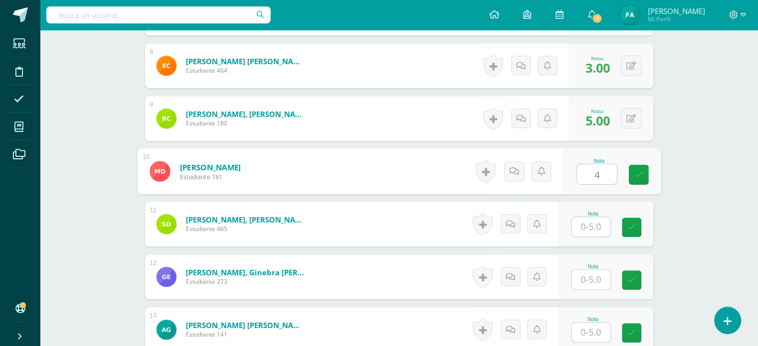
type input "4"
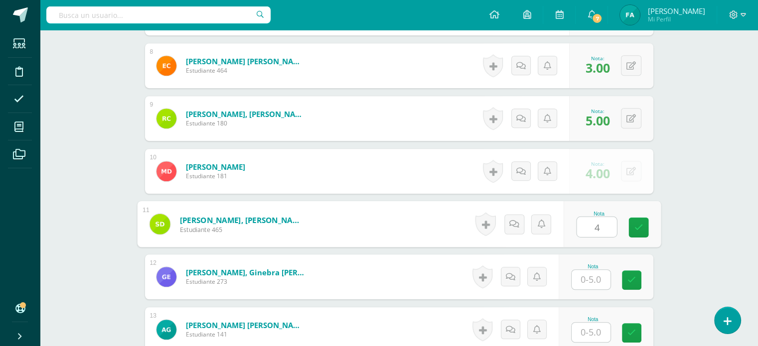
type input "4"
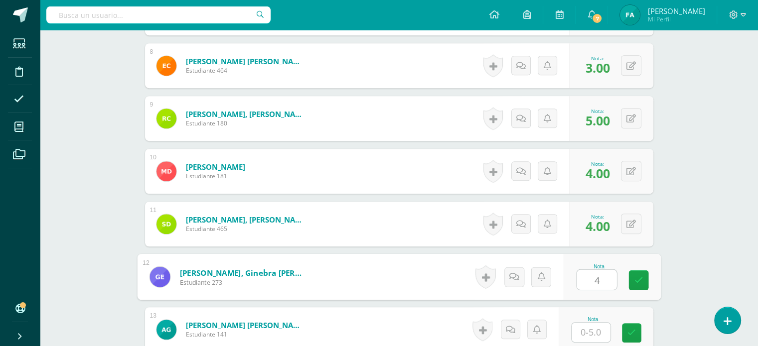
type input "4"
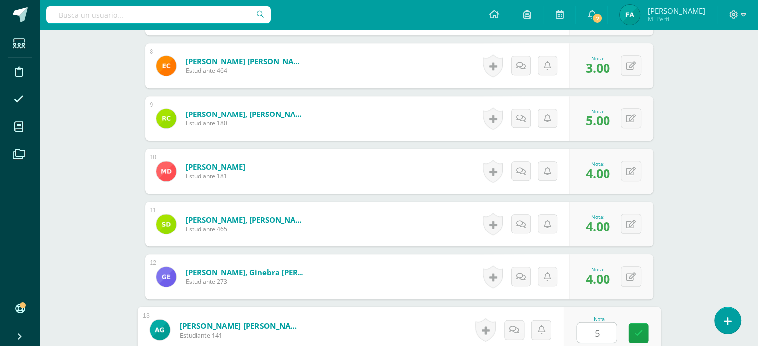
type input "5"
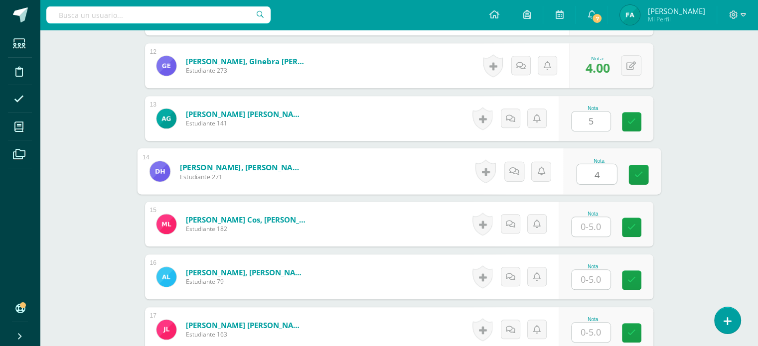
type input "4"
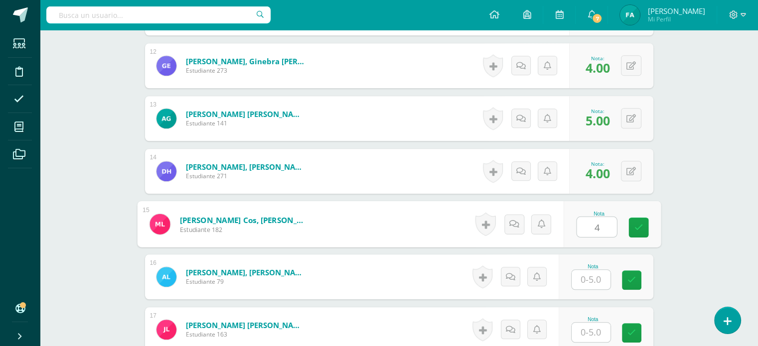
type input "4"
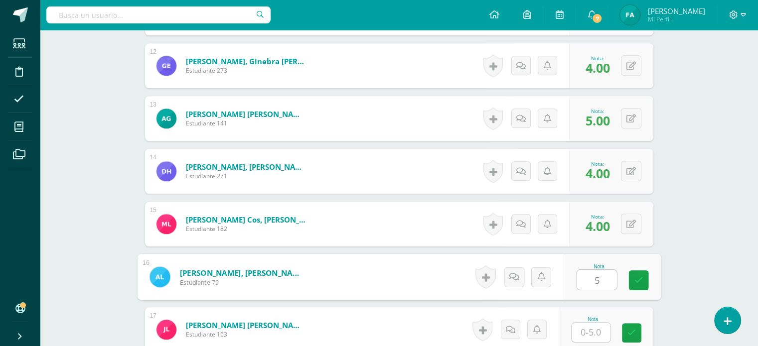
type input "5"
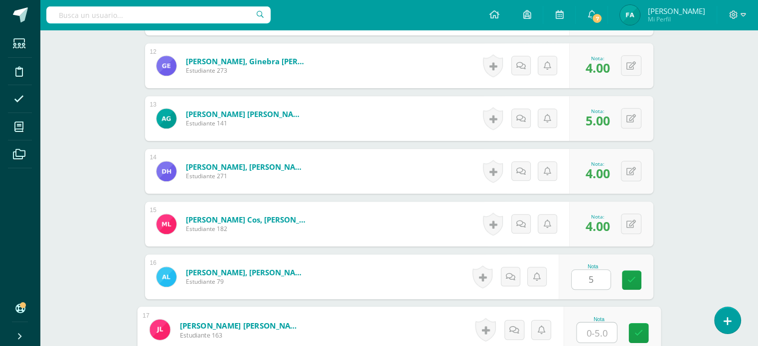
type input "2"
type input "}"
type input "6"
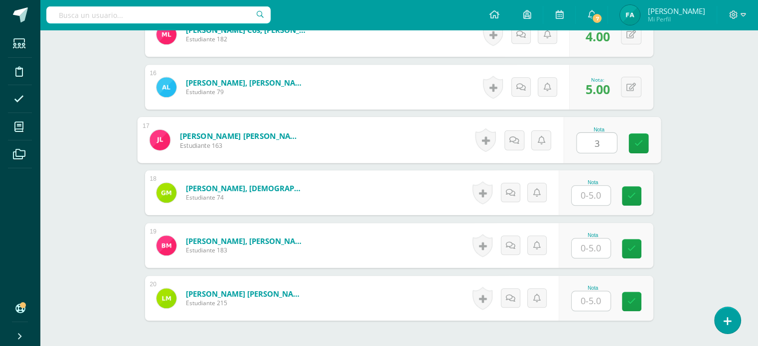
scroll to position [1106, 0]
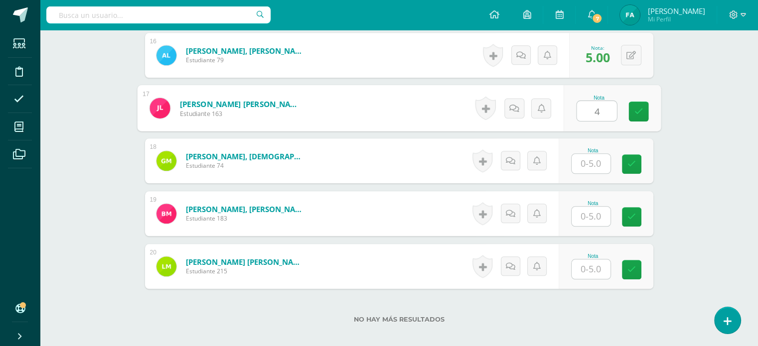
type input "4"
click at [626, 110] on div "0 [GEOGRAPHIC_DATA] Logros obtenidos Aún no hay logros agregados Nota: 4.00" at bounding box center [617, 108] width 87 height 46
click at [631, 109] on button at bounding box center [637, 108] width 21 height 21
type input "3"
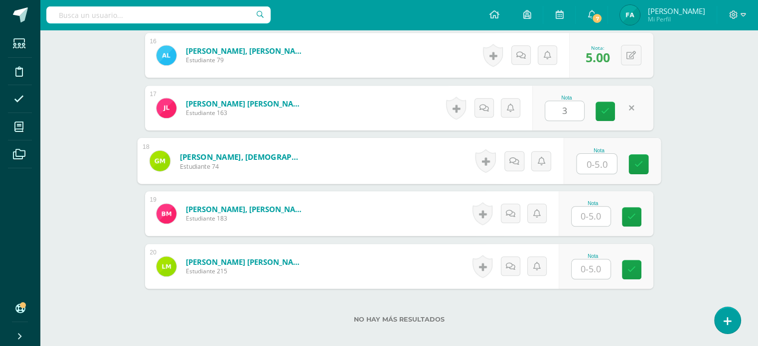
click at [592, 165] on input "text" at bounding box center [597, 164] width 40 height 20
type input "5"
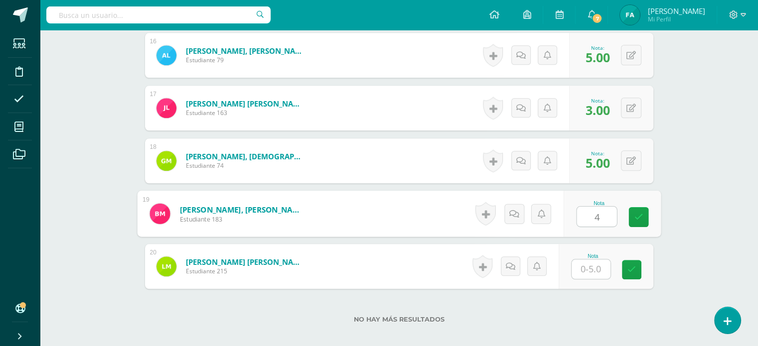
type input "4"
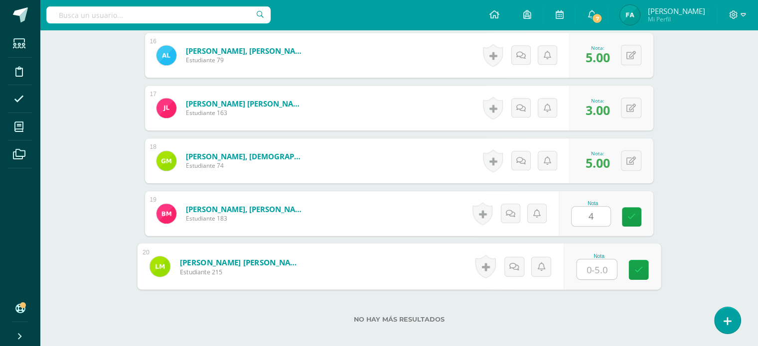
click at [596, 273] on input "text" at bounding box center [597, 270] width 40 height 20
type input "5"
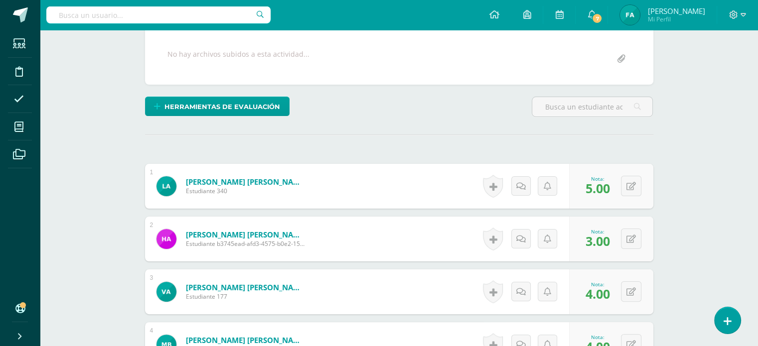
scroll to position [0, 0]
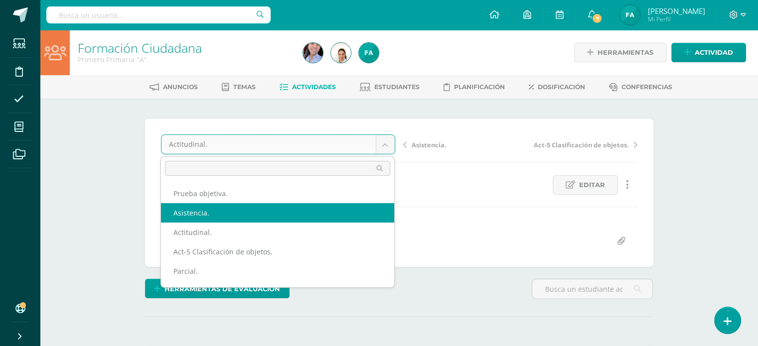
select select "/dashboard/teacher/grade-activity/121820/"
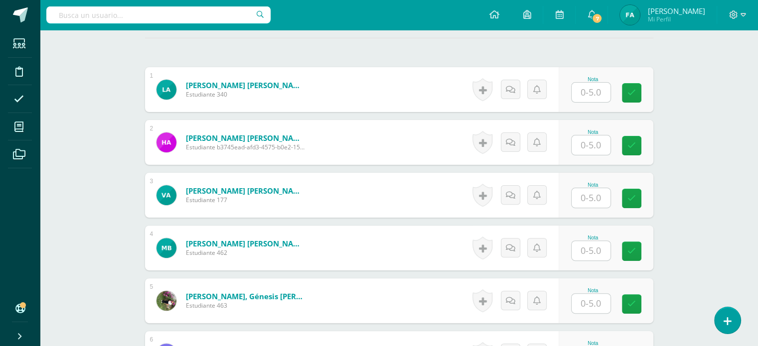
scroll to position [279, 0]
click at [604, 88] on input "text" at bounding box center [597, 93] width 40 height 20
type input "5"
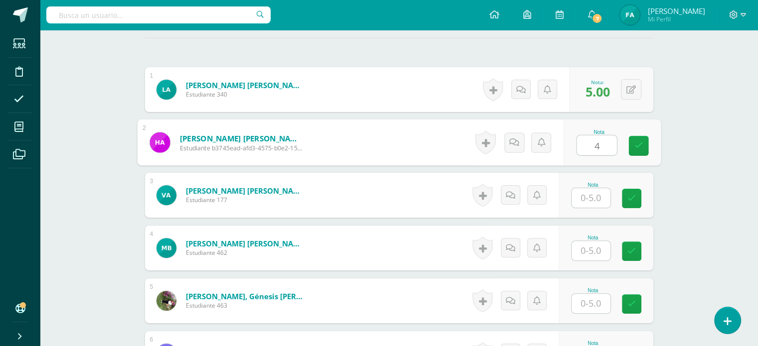
type input "4"
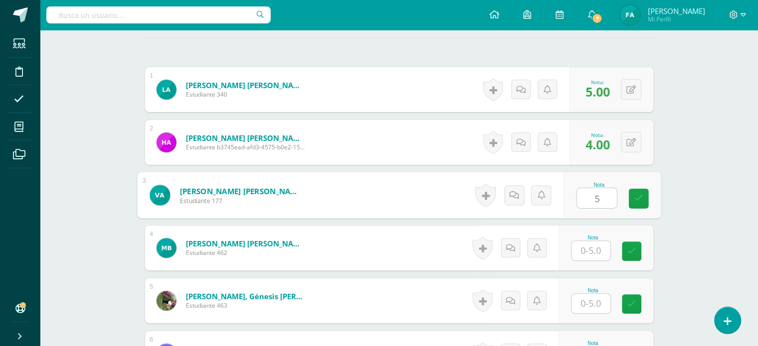
type input "5"
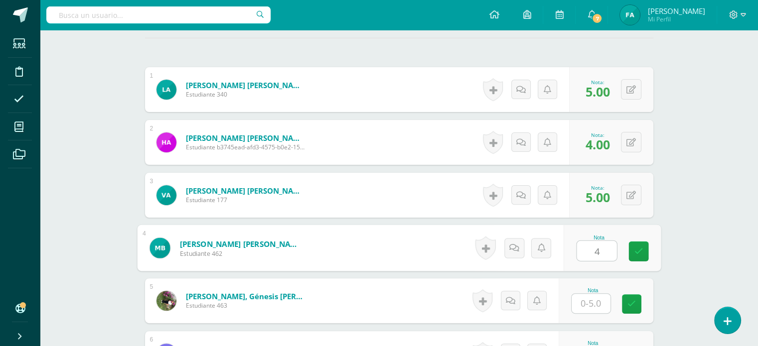
type input "4"
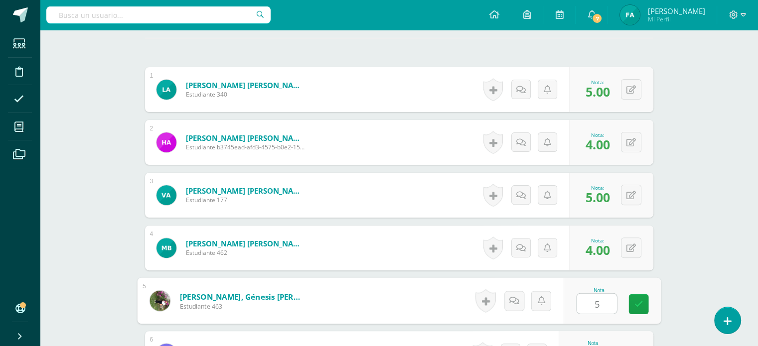
type input "5"
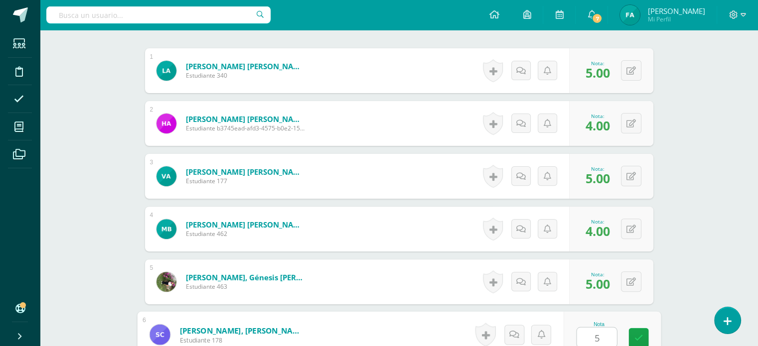
type input "5"
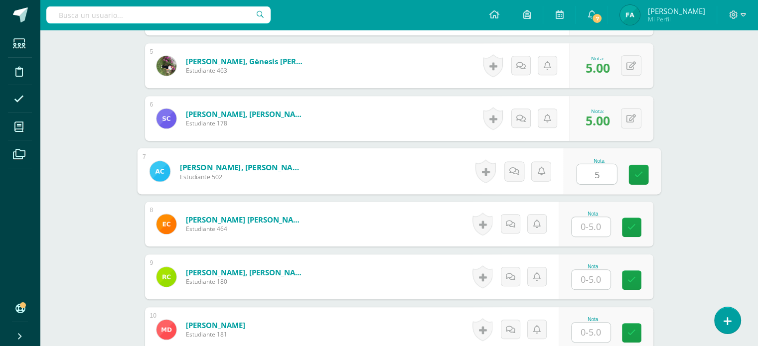
type input "5"
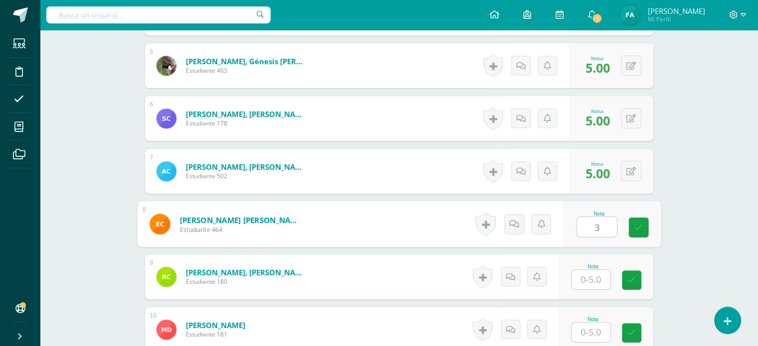
type input "3"
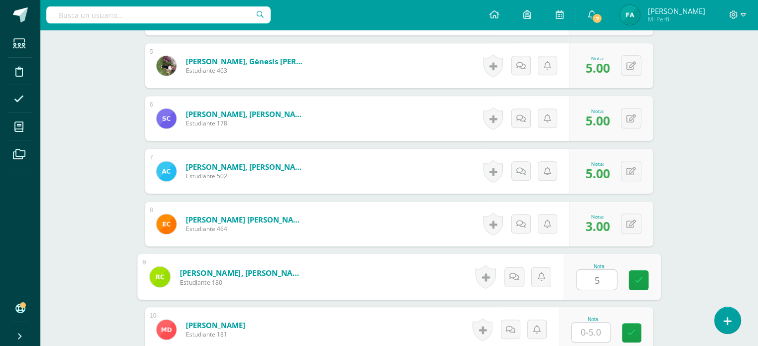
type input "5"
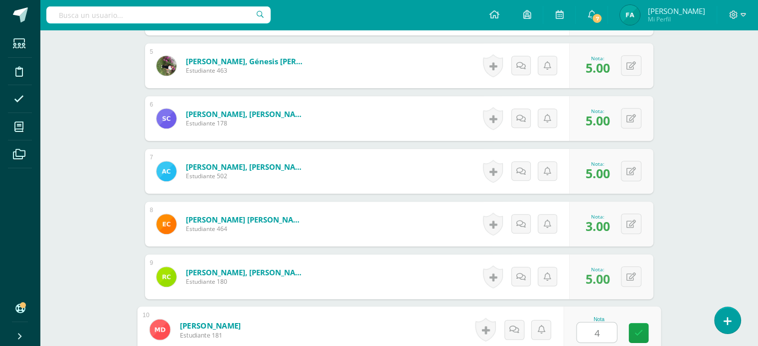
type input "4"
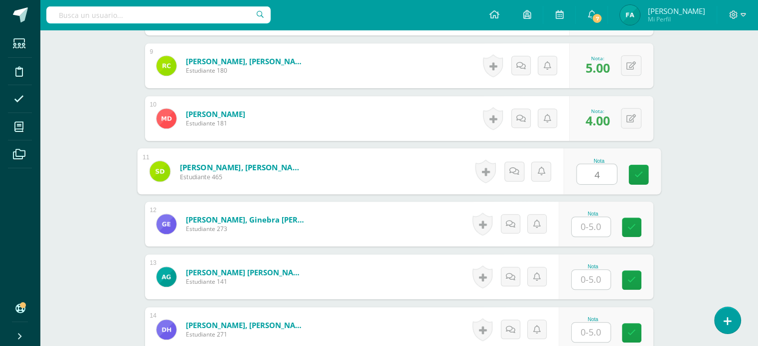
type input "4"
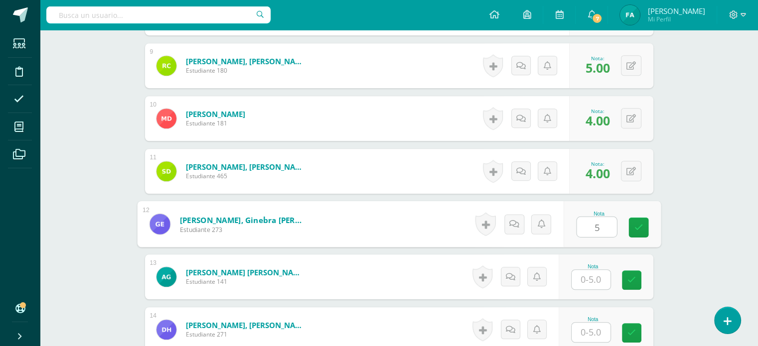
type input "5"
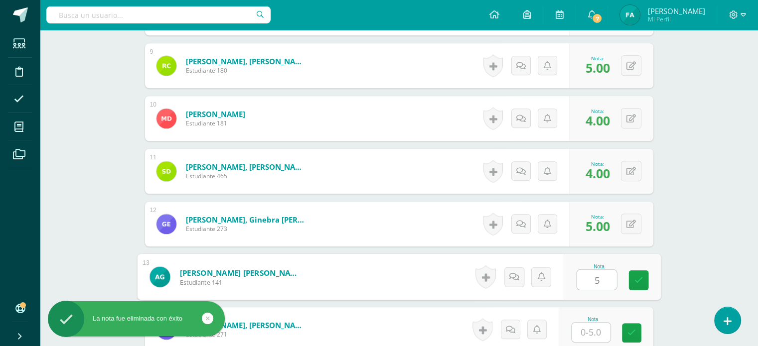
type input "5"
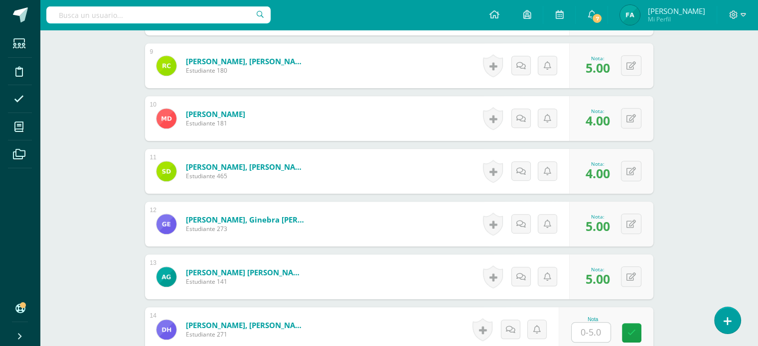
click at [622, 81] on div "0 [GEOGRAPHIC_DATA] Logros obtenidos Aún no hay logros agregados Nota: 5.00" at bounding box center [611, 65] width 84 height 45
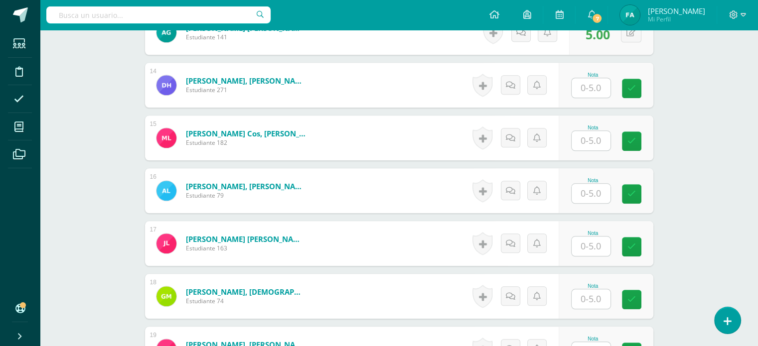
scroll to position [971, 0]
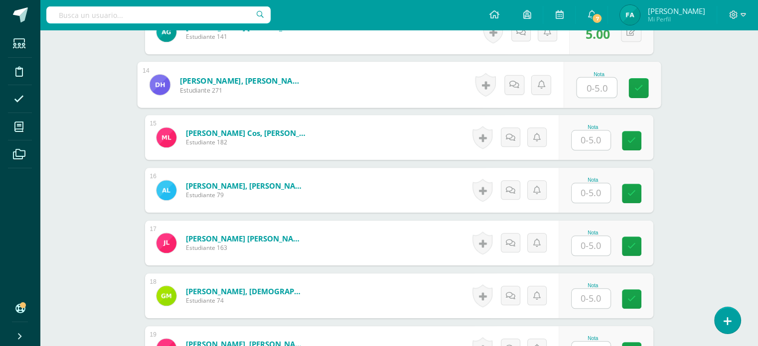
click at [591, 83] on input "text" at bounding box center [597, 88] width 40 height 20
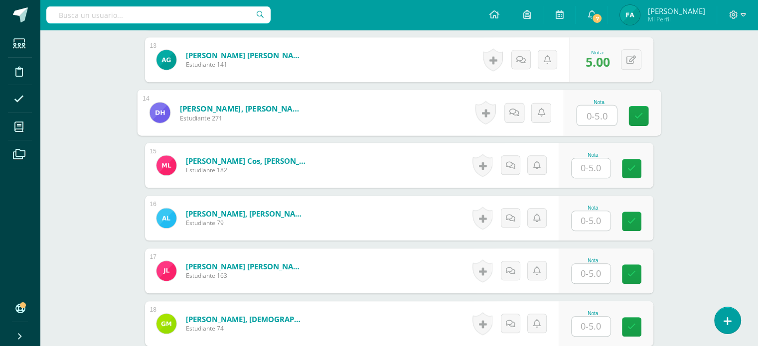
scroll to position [942, 0]
type input "5"
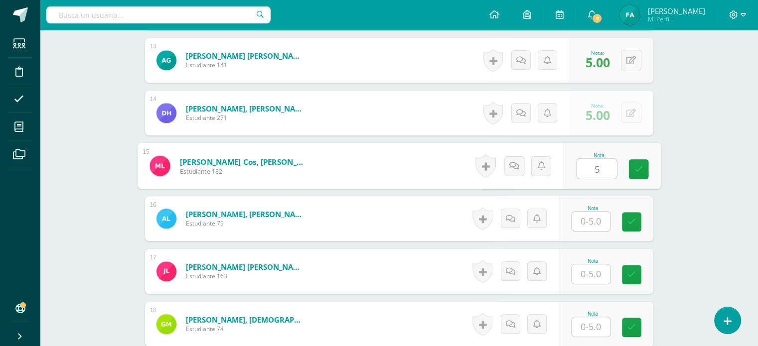
type input "5"
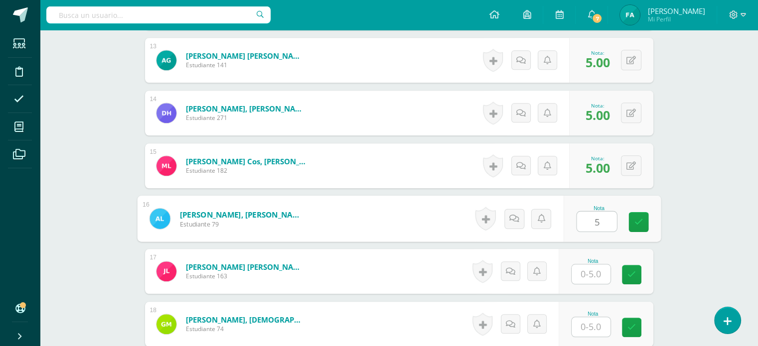
type input "5"
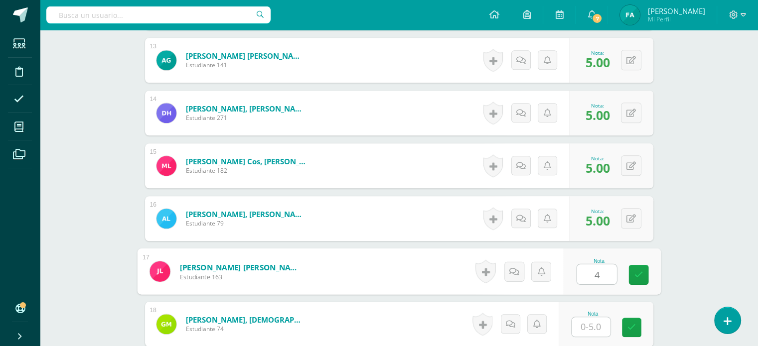
type input "4"
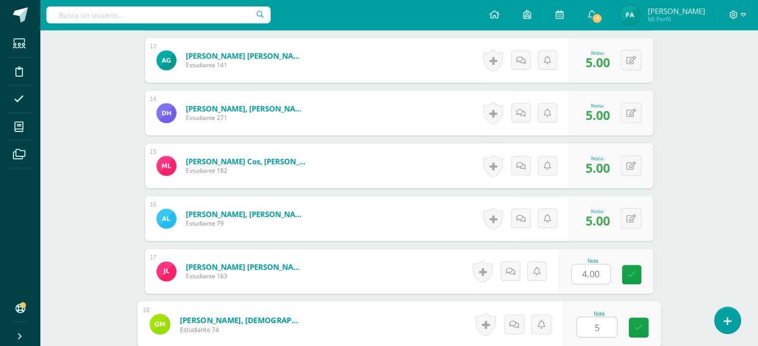
type input "5"
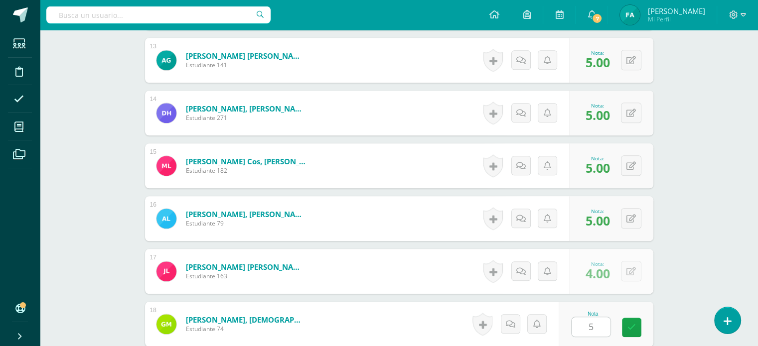
scroll to position [1148, 0]
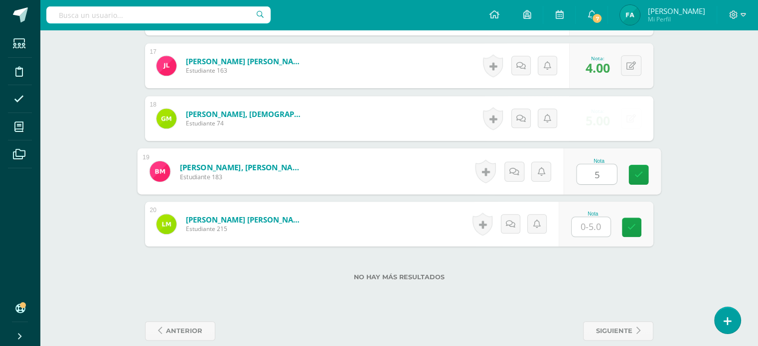
type input "5"
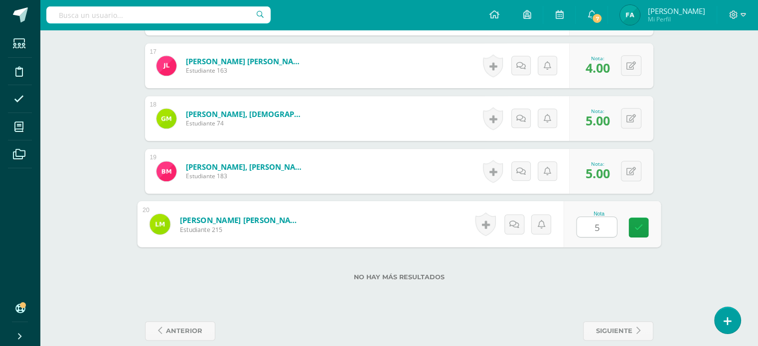
type input "5"
